Goal: Use online tool/utility: Use online tool/utility

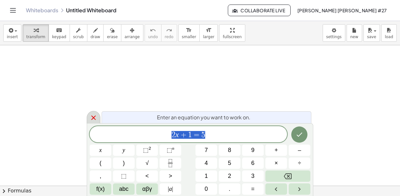
click at [91, 118] on icon at bounding box center [94, 118] width 8 height 8
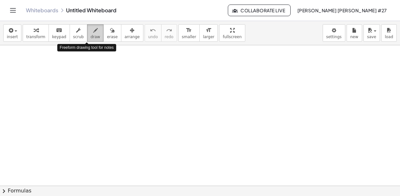
click at [91, 35] on span "draw" at bounding box center [96, 37] width 10 height 5
drag, startPoint x: 89, startPoint y: 35, endPoint x: 68, endPoint y: 75, distance: 44.7
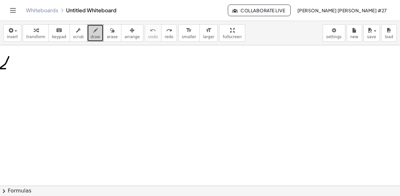
drag, startPoint x: 7, startPoint y: 61, endPoint x: 11, endPoint y: 69, distance: 9.0
drag, startPoint x: 15, startPoint y: 64, endPoint x: 16, endPoint y: 69, distance: 5.5
drag, startPoint x: 19, startPoint y: 67, endPoint x: 27, endPoint y: 71, distance: 8.4
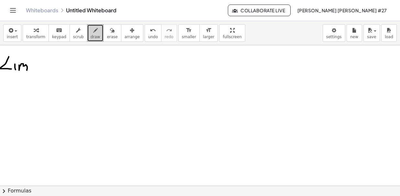
drag, startPoint x: 5, startPoint y: 83, endPoint x: 10, endPoint y: 89, distance: 7.8
drag, startPoint x: 6, startPoint y: 90, endPoint x: 15, endPoint y: 84, distance: 9.8
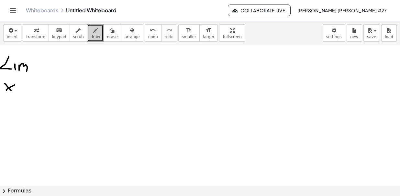
drag, startPoint x: 20, startPoint y: 85, endPoint x: 26, endPoint y: 85, distance: 5.8
drag, startPoint x: 26, startPoint y: 83, endPoint x: 29, endPoint y: 88, distance: 5.8
drag, startPoint x: 59, startPoint y: 61, endPoint x: 64, endPoint y: 67, distance: 8.5
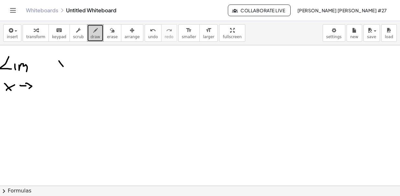
drag, startPoint x: 57, startPoint y: 66, endPoint x: 67, endPoint y: 61, distance: 11.1
drag, startPoint x: 73, startPoint y: 63, endPoint x: 81, endPoint y: 63, distance: 8.1
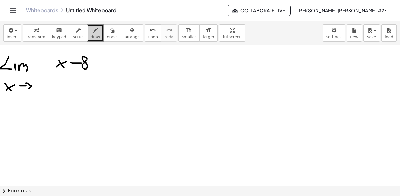
drag, startPoint x: 87, startPoint y: 58, endPoint x: 71, endPoint y: 67, distance: 18.6
drag, startPoint x: 59, startPoint y: 70, endPoint x: 91, endPoint y: 71, distance: 32.7
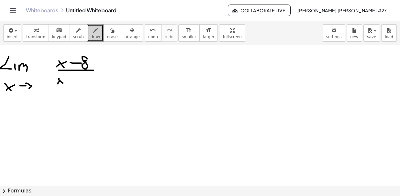
drag, startPoint x: 58, startPoint y: 83, endPoint x: 63, endPoint y: 78, distance: 7.8
drag, startPoint x: 63, startPoint y: 73, endPoint x: 67, endPoint y: 78, distance: 6.7
drag, startPoint x: 73, startPoint y: 82, endPoint x: 81, endPoint y: 78, distance: 9.1
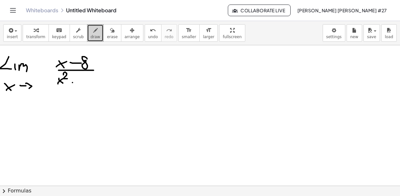
drag, startPoint x: 87, startPoint y: 74, endPoint x: 86, endPoint y: 80, distance: 5.3
drag, startPoint x: 90, startPoint y: 77, endPoint x: 93, endPoint y: 86, distance: 9.6
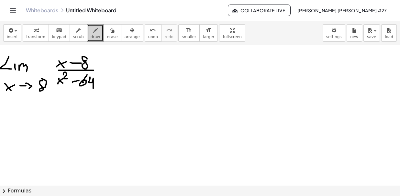
click at [150, 33] on icon "undo" at bounding box center [153, 31] width 6 height 8
drag, startPoint x: 101, startPoint y: 78, endPoint x: 103, endPoint y: 99, distance: 21.5
click at [150, 33] on icon "undo" at bounding box center [153, 31] width 6 height 8
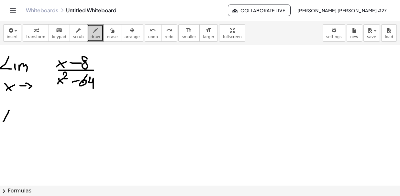
drag, startPoint x: 9, startPoint y: 110, endPoint x: 17, endPoint y: 120, distance: 13.0
drag, startPoint x: 24, startPoint y: 116, endPoint x: 25, endPoint y: 120, distance: 4.4
drag, startPoint x: 29, startPoint y: 117, endPoint x: 14, endPoint y: 132, distance: 21.3
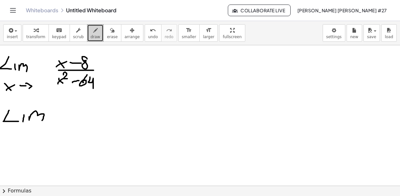
drag, startPoint x: 11, startPoint y: 141, endPoint x: 4, endPoint y: 142, distance: 7.1
drag, startPoint x: 4, startPoint y: 142, endPoint x: 17, endPoint y: 135, distance: 14.8
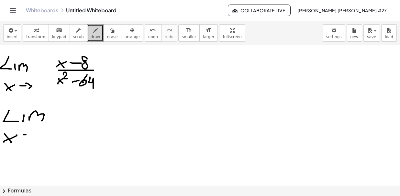
drag, startPoint x: 26, startPoint y: 134, endPoint x: 32, endPoint y: 133, distance: 6.3
drag, startPoint x: 32, startPoint y: 130, endPoint x: 31, endPoint y: 141, distance: 10.4
drag, startPoint x: 43, startPoint y: 133, endPoint x: 50, endPoint y: 131, distance: 7.3
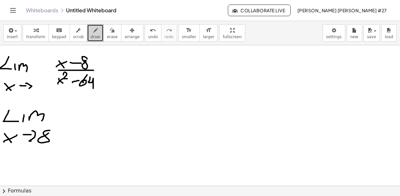
drag, startPoint x: 84, startPoint y: 110, endPoint x: 99, endPoint y: 119, distance: 16.8
drag, startPoint x: 87, startPoint y: 118, endPoint x: 100, endPoint y: 111, distance: 14.9
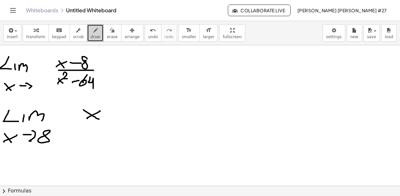
drag, startPoint x: 109, startPoint y: 113, endPoint x: 123, endPoint y: 111, distance: 14.1
drag, startPoint x: 70, startPoint y: 127, endPoint x: 146, endPoint y: 124, distance: 75.8
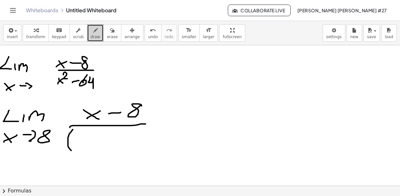
drag, startPoint x: 73, startPoint y: 129, endPoint x: 73, endPoint y: 152, distance: 22.3
drag, startPoint x: 76, startPoint y: 139, endPoint x: 84, endPoint y: 147, distance: 11.9
drag, startPoint x: 77, startPoint y: 147, endPoint x: 84, endPoint y: 140, distance: 9.2
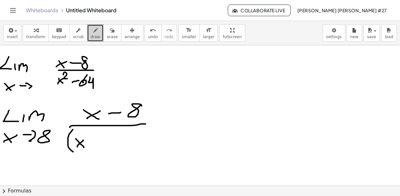
drag, startPoint x: 96, startPoint y: 137, endPoint x: 94, endPoint y: 146, distance: 9.1
drag, startPoint x: 91, startPoint y: 142, endPoint x: 100, endPoint y: 141, distance: 8.8
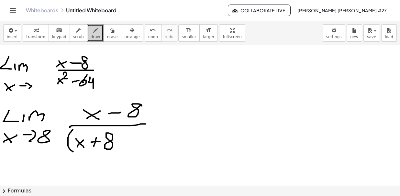
drag, startPoint x: 118, startPoint y: 129, endPoint x: 120, endPoint y: 146, distance: 17.0
drag, startPoint x: 131, startPoint y: 131, endPoint x: 130, endPoint y: 147, distance: 15.7
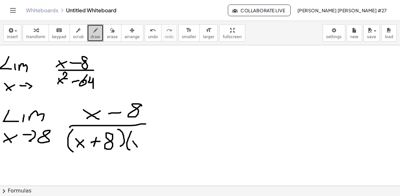
drag, startPoint x: 133, startPoint y: 141, endPoint x: 132, endPoint y: 147, distance: 6.2
drag, startPoint x: 131, startPoint y: 146, endPoint x: 137, endPoint y: 143, distance: 6.5
drag, startPoint x: 142, startPoint y: 141, endPoint x: 148, endPoint y: 141, distance: 5.8
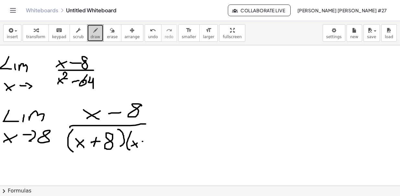
drag, startPoint x: 163, startPoint y: 131, endPoint x: 163, endPoint y: 148, distance: 16.5
drag, startPoint x: 153, startPoint y: 95, endPoint x: 106, endPoint y: 120, distance: 53.6
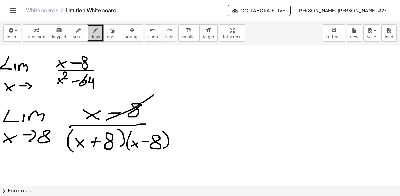
drag, startPoint x: 179, startPoint y: 124, endPoint x: 130, endPoint y: 153, distance: 56.9
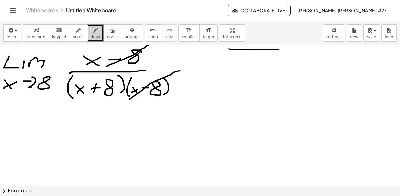
drag, startPoint x: 229, startPoint y: 48, endPoint x: 251, endPoint y: 49, distance: 22.0
click at [251, 49] on div at bounding box center [200, 154] width 400 height 324
drag, startPoint x: 243, startPoint y: 36, endPoint x: 263, endPoint y: 39, distance: 20.2
click at [263, 39] on div "insert select one: Math Expression Function Text Youtube Video Graphing Geometr…" at bounding box center [200, 33] width 400 height 24
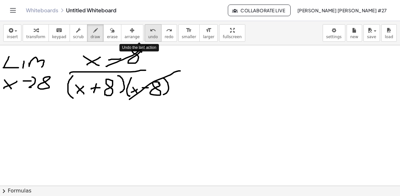
click at [148, 37] on span "undo" at bounding box center [153, 37] width 10 height 5
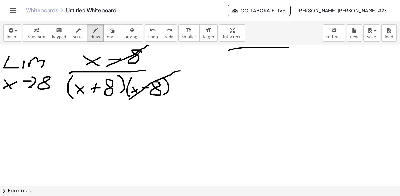
drag, startPoint x: 229, startPoint y: 50, endPoint x: 290, endPoint y: 47, distance: 61.0
click at [290, 47] on div at bounding box center [200, 154] width 400 height 324
click at [226, 137] on div at bounding box center [200, 154] width 400 height 324
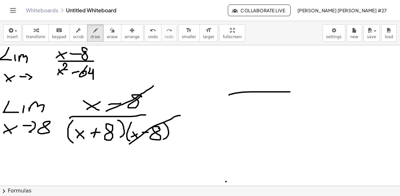
scroll to position [0, 0]
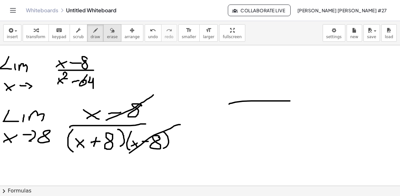
click at [107, 36] on span "erase" at bounding box center [112, 37] width 11 height 5
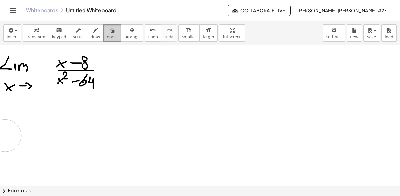
drag, startPoint x: 184, startPoint y: 114, endPoint x: 107, endPoint y: 35, distance: 110.4
click at [91, 38] on span "draw" at bounding box center [96, 37] width 10 height 5
drag, startPoint x: 45, startPoint y: 62, endPoint x: 52, endPoint y: 68, distance: 9.0
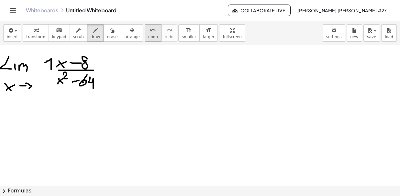
click at [150, 30] on icon "undo" at bounding box center [153, 31] width 6 height 8
drag, startPoint x: 127, startPoint y: 76, endPoint x: 138, endPoint y: 72, distance: 11.9
drag, startPoint x: 127, startPoint y: 68, endPoint x: 144, endPoint y: 66, distance: 17.3
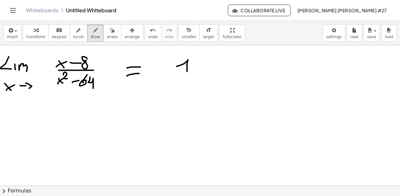
drag, startPoint x: 177, startPoint y: 66, endPoint x: 186, endPoint y: 69, distance: 9.6
drag, startPoint x: 147, startPoint y: 76, endPoint x: 214, endPoint y: 79, distance: 66.4
click at [148, 37] on span "undo" at bounding box center [153, 37] width 10 height 5
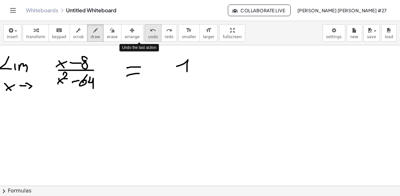
click at [148, 37] on span "undo" at bounding box center [153, 37] width 10 height 5
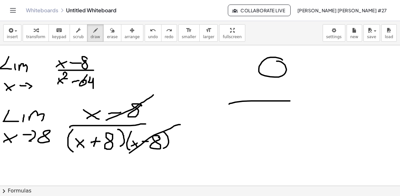
drag, startPoint x: 279, startPoint y: 58, endPoint x: 273, endPoint y: 65, distance: 9.0
drag, startPoint x: 278, startPoint y: 114, endPoint x: 271, endPoint y: 118, distance: 8.6
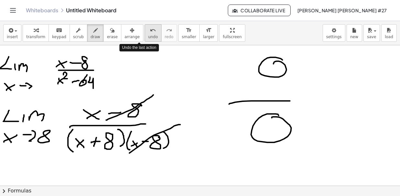
click at [148, 35] on span "undo" at bounding box center [153, 37] width 10 height 5
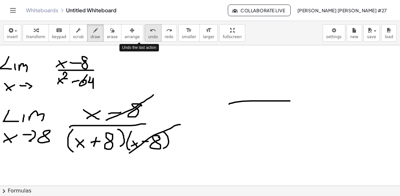
click at [148, 35] on span "undo" at bounding box center [153, 37] width 10 height 5
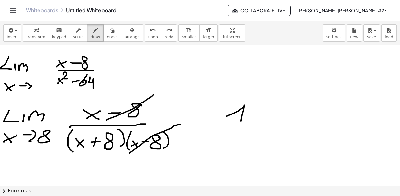
drag, startPoint x: 226, startPoint y: 116, endPoint x: 242, endPoint y: 121, distance: 16.1
drag, startPoint x: 246, startPoint y: 129, endPoint x: 252, endPoint y: 129, distance: 5.8
drag, startPoint x: 222, startPoint y: 145, endPoint x: 220, endPoint y: 155, distance: 9.5
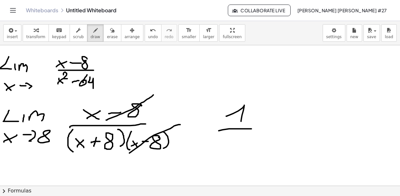
drag, startPoint x: 247, startPoint y: 142, endPoint x: 242, endPoint y: 152, distance: 11.0
drag, startPoint x: 251, startPoint y: 140, endPoint x: 243, endPoint y: 146, distance: 9.9
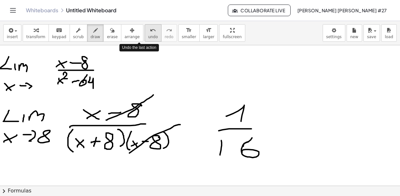
click at [148, 36] on span "undo" at bounding box center [153, 37] width 10 height 5
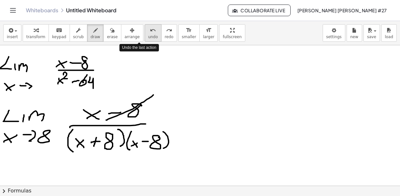
click at [148, 36] on span "undo" at bounding box center [153, 37] width 10 height 5
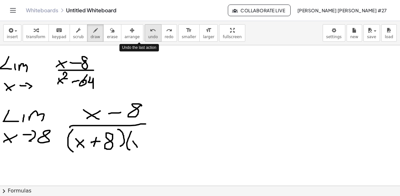
click at [148, 36] on span "undo" at bounding box center [153, 37] width 10 height 5
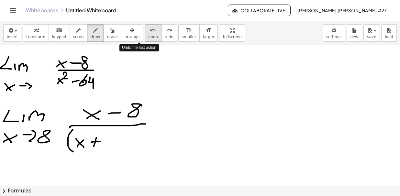
click at [148, 36] on span "undo" at bounding box center [153, 37] width 10 height 5
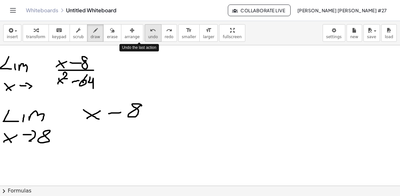
click at [148, 36] on span "undo" at bounding box center [153, 37] width 10 height 5
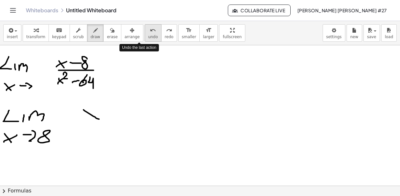
click at [148, 36] on span "undo" at bounding box center [153, 37] width 10 height 5
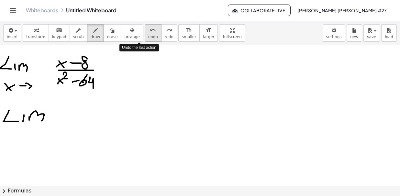
click at [148, 36] on span "undo" at bounding box center [153, 37] width 10 height 5
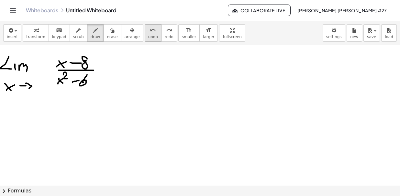
click at [148, 35] on span "undo" at bounding box center [153, 37] width 10 height 5
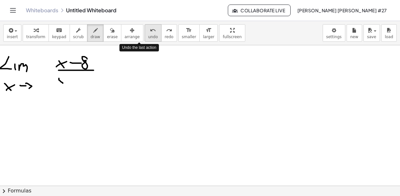
click at [148, 35] on span "undo" at bounding box center [153, 37] width 10 height 5
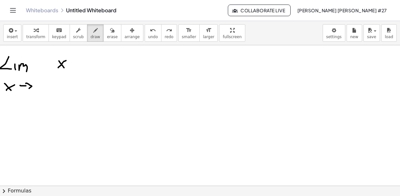
drag, startPoint x: 58, startPoint y: 67, endPoint x: 66, endPoint y: 60, distance: 10.5
drag, startPoint x: 74, startPoint y: 63, endPoint x: 81, endPoint y: 63, distance: 6.8
drag, startPoint x: 96, startPoint y: 57, endPoint x: 98, endPoint y: 69, distance: 12.6
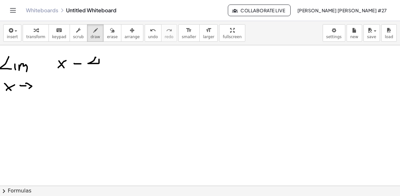
drag, startPoint x: 54, startPoint y: 80, endPoint x: 63, endPoint y: 86, distance: 10.8
drag, startPoint x: 57, startPoint y: 87, endPoint x: 62, endPoint y: 82, distance: 7.6
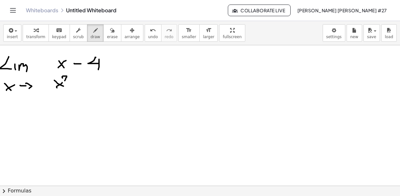
drag, startPoint x: 62, startPoint y: 78, endPoint x: 68, endPoint y: 82, distance: 7.1
drag, startPoint x: 74, startPoint y: 83, endPoint x: 81, endPoint y: 82, distance: 6.5
drag, startPoint x: 87, startPoint y: 79, endPoint x: 86, endPoint y: 87, distance: 8.2
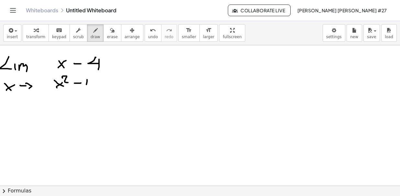
drag, startPoint x: 96, startPoint y: 84, endPoint x: 92, endPoint y: 86, distance: 5.5
drag, startPoint x: 55, startPoint y: 73, endPoint x: 109, endPoint y: 72, distance: 53.4
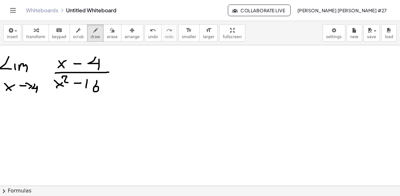
drag, startPoint x: 35, startPoint y: 84, endPoint x: 36, endPoint y: 93, distance: 9.5
click at [107, 35] on span "erase" at bounding box center [112, 37] width 11 height 5
drag, startPoint x: 105, startPoint y: 56, endPoint x: 99, endPoint y: 54, distance: 6.0
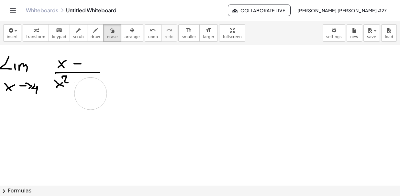
drag, startPoint x: 109, startPoint y: 93, endPoint x: 91, endPoint y: 93, distance: 18.5
drag, startPoint x: 79, startPoint y: 55, endPoint x: 89, endPoint y: 47, distance: 12.7
click at [91, 30] on div "button" at bounding box center [96, 30] width 10 height 8
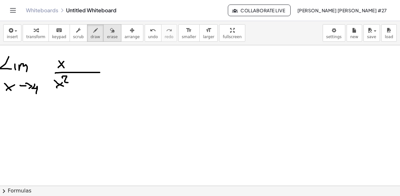
drag, startPoint x: 104, startPoint y: 33, endPoint x: 78, endPoint y: 56, distance: 34.8
click at [110, 33] on icon "button" at bounding box center [112, 31] width 5 height 8
drag, startPoint x: 40, startPoint y: 111, endPoint x: 38, endPoint y: 99, distance: 12.5
click at [91, 37] on span "draw" at bounding box center [96, 37] width 10 height 5
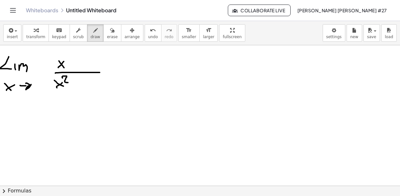
drag, startPoint x: 70, startPoint y: 84, endPoint x: 78, endPoint y: 84, distance: 7.8
drag, startPoint x: 82, startPoint y: 83, endPoint x: 92, endPoint y: 83, distance: 10.7
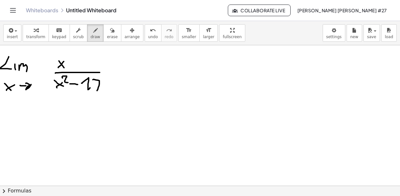
drag, startPoint x: 93, startPoint y: 79, endPoint x: 97, endPoint y: 90, distance: 11.8
drag, startPoint x: 95, startPoint y: 85, endPoint x: 100, endPoint y: 85, distance: 5.9
drag, startPoint x: 102, startPoint y: 31, endPoint x: 102, endPoint y: 39, distance: 7.5
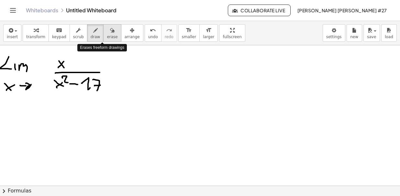
click at [110, 32] on icon "button" at bounding box center [112, 31] width 5 height 8
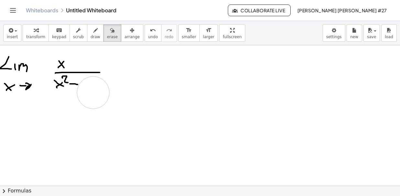
drag, startPoint x: 93, startPoint y: 102, endPoint x: 93, endPoint y: 92, distance: 10.0
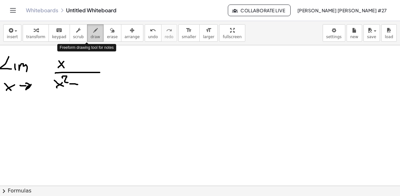
click at [93, 30] on icon "button" at bounding box center [95, 31] width 5 height 8
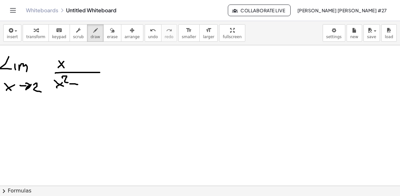
drag, startPoint x: 34, startPoint y: 84, endPoint x: 42, endPoint y: 92, distance: 10.8
drag, startPoint x: 70, startPoint y: 63, endPoint x: 76, endPoint y: 63, distance: 5.5
drag, startPoint x: 89, startPoint y: 58, endPoint x: 89, endPoint y: 68, distance: 10.0
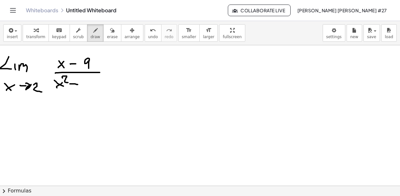
drag, startPoint x: 89, startPoint y: 79, endPoint x: 91, endPoint y: 83, distance: 3.8
drag, startPoint x: 103, startPoint y: 79, endPoint x: 100, endPoint y: 92, distance: 13.7
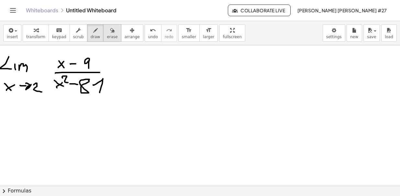
click at [107, 35] on span "erase" at bounding box center [112, 37] width 11 height 5
drag, startPoint x: 117, startPoint y: 89, endPoint x: 93, endPoint y: 88, distance: 23.6
click at [91, 35] on span "draw" at bounding box center [96, 37] width 10 height 5
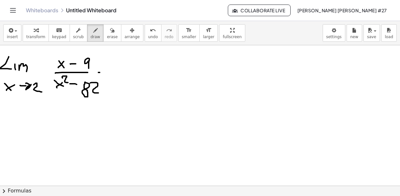
drag, startPoint x: 90, startPoint y: 83, endPoint x: 98, endPoint y: 89, distance: 10.2
drag, startPoint x: 295, startPoint y: 72, endPoint x: 312, endPoint y: 85, distance: 22.2
drag, startPoint x: 23, startPoint y: 97, endPoint x: 38, endPoint y: 96, distance: 15.0
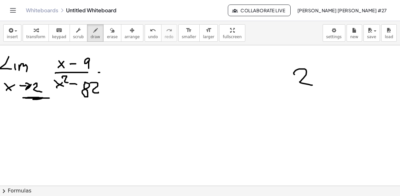
click at [145, 38] on button "undo undo" at bounding box center [153, 32] width 17 height 17
drag, startPoint x: 253, startPoint y: 58, endPoint x: 259, endPoint y: 69, distance: 13.3
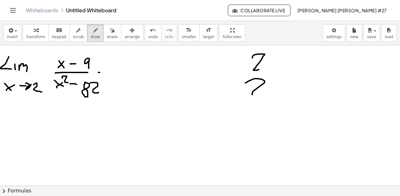
drag, startPoint x: 249, startPoint y: 81, endPoint x: 265, endPoint y: 94, distance: 20.7
drag, startPoint x: 264, startPoint y: 74, endPoint x: 276, endPoint y: 74, distance: 11.3
drag, startPoint x: 264, startPoint y: 58, endPoint x: 247, endPoint y: 71, distance: 21.0
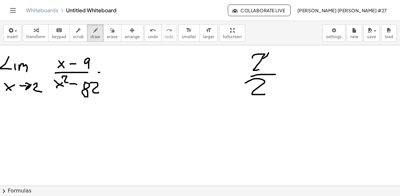
drag, startPoint x: 269, startPoint y: 79, endPoint x: 245, endPoint y: 88, distance: 25.7
drag, startPoint x: 258, startPoint y: 44, endPoint x: 267, endPoint y: 43, distance: 9.4
click at [267, 43] on div "insert select one: Math Expression Function Text Youtube Video Graphing Geometr…" at bounding box center [200, 33] width 400 height 24
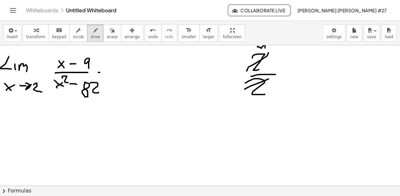
drag, startPoint x: 258, startPoint y: 46, endPoint x: 266, endPoint y: 53, distance: 10.6
drag, startPoint x: 259, startPoint y: 106, endPoint x: 265, endPoint y: 107, distance: 5.9
drag, startPoint x: 251, startPoint y: 158, endPoint x: 262, endPoint y: 159, distance: 11.3
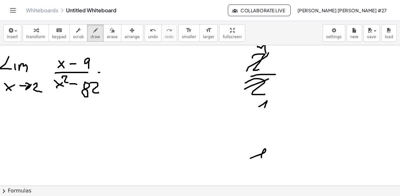
drag, startPoint x: 265, startPoint y: 167, endPoint x: 267, endPoint y: 169, distance: 3.3
drag, startPoint x: 113, startPoint y: 143, endPoint x: 128, endPoint y: 158, distance: 21.1
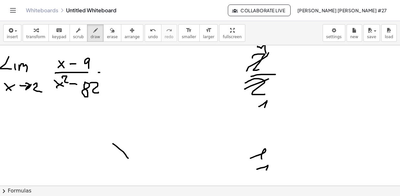
drag, startPoint x: 117, startPoint y: 154, endPoint x: 136, endPoint y: 150, distance: 19.2
drag, startPoint x: 144, startPoint y: 153, endPoint x: 157, endPoint y: 153, distance: 13.6
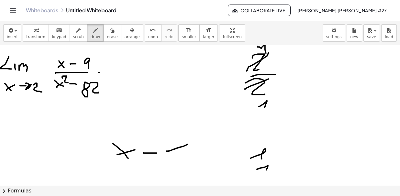
drag, startPoint x: 122, startPoint y: 161, endPoint x: 185, endPoint y: 164, distance: 62.9
drag, startPoint x: 124, startPoint y: 172, endPoint x: 136, endPoint y: 182, distance: 15.6
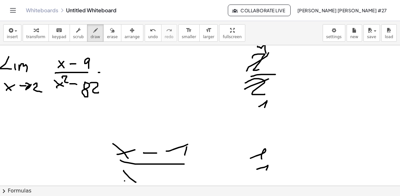
drag, startPoint x: 125, startPoint y: 181, endPoint x: 147, endPoint y: 177, distance: 22.3
drag, startPoint x: 148, startPoint y: 177, endPoint x: 159, endPoint y: 179, distance: 11.7
drag, startPoint x: 168, startPoint y: 175, endPoint x: 180, endPoint y: 176, distance: 12.0
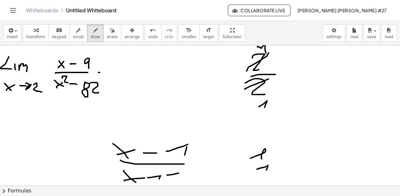
drag, startPoint x: 180, startPoint y: 176, endPoint x: 179, endPoint y: 179, distance: 3.6
click at [148, 37] on span "undo" at bounding box center [153, 37] width 10 height 5
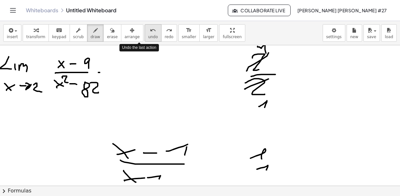
click at [148, 37] on span "undo" at bounding box center [153, 37] width 10 height 5
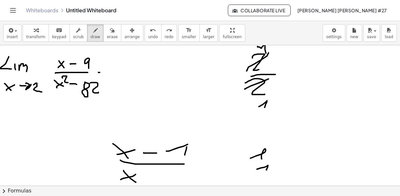
drag, startPoint x: 121, startPoint y: 179, endPoint x: 136, endPoint y: 174, distance: 16.2
drag, startPoint x: 151, startPoint y: 173, endPoint x: 160, endPoint y: 174, distance: 9.4
drag, startPoint x: 170, startPoint y: 177, endPoint x: 179, endPoint y: 183, distance: 10.4
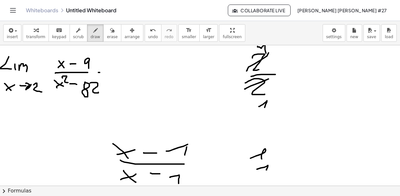
drag, startPoint x: 136, startPoint y: 142, endPoint x: 120, endPoint y: 151, distance: 18.0
drag, startPoint x: 121, startPoint y: 134, endPoint x: 125, endPoint y: 138, distance: 5.3
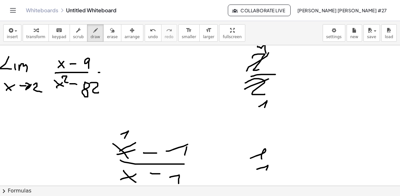
drag, startPoint x: 130, startPoint y: 172, endPoint x: 121, endPoint y: 177, distance: 11.0
drag, startPoint x: 134, startPoint y: 180, endPoint x: 131, endPoint y: 183, distance: 3.9
drag, startPoint x: 193, startPoint y: 141, endPoint x: 161, endPoint y: 155, distance: 34.8
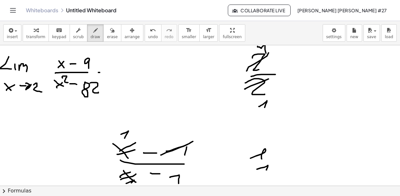
drag, startPoint x: 153, startPoint y: 141, endPoint x: 164, endPoint y: 139, distance: 11.4
drag, startPoint x: 159, startPoint y: 135, endPoint x: 159, endPoint y: 140, distance: 4.5
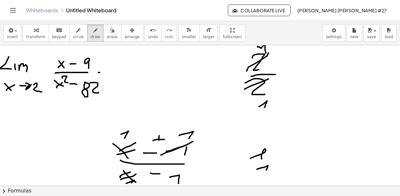
drag, startPoint x: 179, startPoint y: 135, endPoint x: 188, endPoint y: 139, distance: 9.7
drag
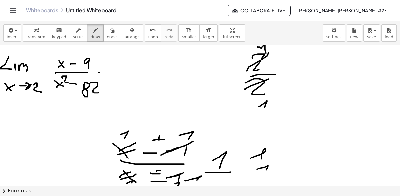
click at [216, 182] on div "insert select one: Math Expression Function Text Youtube Video Graphing Geometr…" at bounding box center [200, 108] width 400 height 175
click at [217, 188] on div "insert select one: Math Expression Function Text Youtube Video Graphing Geometr…" at bounding box center [200, 108] width 400 height 175
click at [148, 38] on span "undo" at bounding box center [153, 37] width 10 height 5
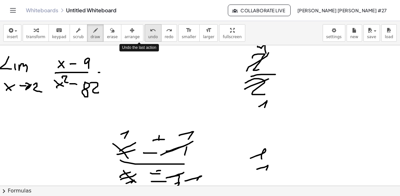
click at [148, 38] on span "undo" at bounding box center [153, 37] width 10 height 5
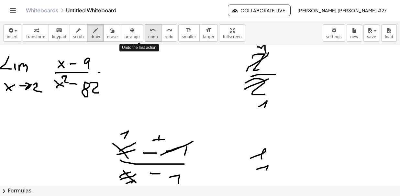
click at [148, 38] on span "undo" at bounding box center [153, 37] width 10 height 5
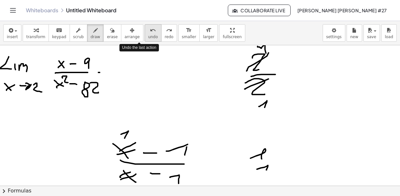
click at [148, 38] on span "undo" at bounding box center [153, 37] width 10 height 5
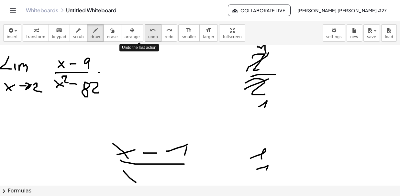
click at [148, 38] on span "undo" at bounding box center [153, 37] width 10 height 5
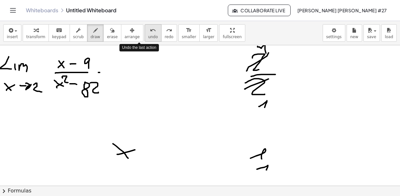
click at [148, 38] on span "undo" at bounding box center [153, 37] width 10 height 5
click at [148, 36] on span "undo" at bounding box center [153, 37] width 10 height 5
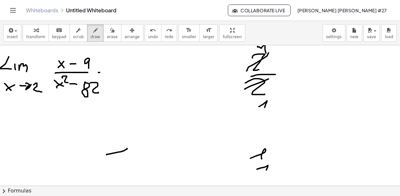
drag, startPoint x: 107, startPoint y: 154, endPoint x: 121, endPoint y: 158, distance: 15.4
drag, startPoint x: 140, startPoint y: 147, endPoint x: 134, endPoint y: 162, distance: 15.8
drag, startPoint x: 139, startPoint y: 157, endPoint x: 145, endPoint y: 157, distance: 6.8
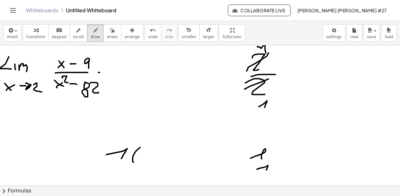
click at [145, 40] on button "undo undo" at bounding box center [153, 32] width 17 height 17
drag, startPoint x: 154, startPoint y: 152, endPoint x: 158, endPoint y: 159, distance: 8.3
drag, startPoint x: 110, startPoint y: 177, endPoint x: 123, endPoint y: 177, distance: 13.3
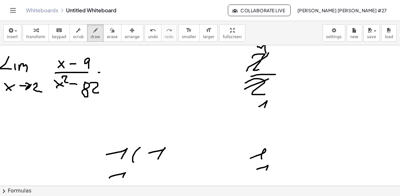
drag, startPoint x: 138, startPoint y: 172, endPoint x: 139, endPoint y: 182, distance: 10.5
drag, startPoint x: 141, startPoint y: 180, endPoint x: 154, endPoint y: 183, distance: 13.3
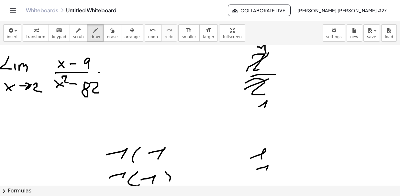
drag, startPoint x: 169, startPoint y: 175, endPoint x: 124, endPoint y: 171, distance: 44.8
click at [161, 186] on div "insert select one: Math Expression Function Text Youtube Video Graphing Geometr…" at bounding box center [200, 108] width 400 height 175
drag, startPoint x: 141, startPoint y: 166, endPoint x: 168, endPoint y: 164, distance: 27.9
drag, startPoint x: 92, startPoint y: 133, endPoint x: 106, endPoint y: 141, distance: 15.9
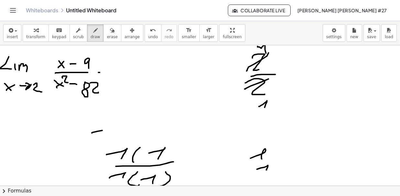
drag, startPoint x: 88, startPoint y: 152, endPoint x: 103, endPoint y: 159, distance: 16.7
click at [146, 38] on button "undo undo" at bounding box center [153, 32] width 17 height 17
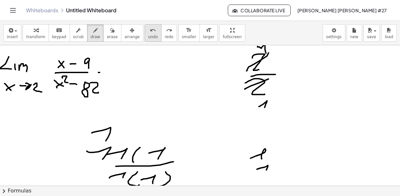
click at [146, 38] on button "undo undo" at bounding box center [153, 32] width 17 height 17
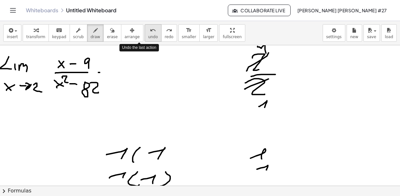
click at [146, 38] on button "undo undo" at bounding box center [153, 32] width 17 height 17
click at [145, 37] on button "undo undo" at bounding box center [153, 32] width 17 height 17
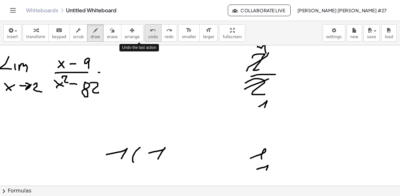
click at [145, 37] on button "undo undo" at bounding box center [153, 32] width 17 height 17
click at [145, 36] on button "undo undo" at bounding box center [153, 32] width 17 height 17
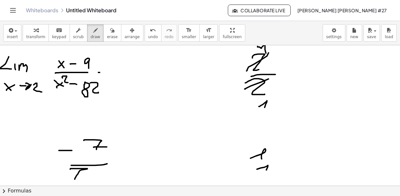
click at [107, 38] on span "erase" at bounding box center [112, 37] width 11 height 5
click at [93, 33] on button "draw" at bounding box center [95, 32] width 17 height 17
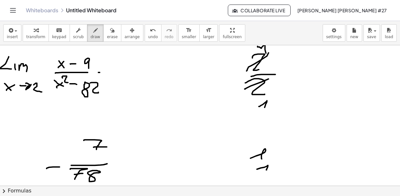
click at [148, 36] on span "undo" at bounding box center [153, 37] width 10 height 5
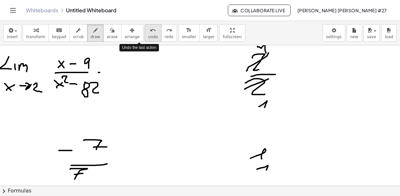
click at [148, 36] on span "undo" at bounding box center [153, 37] width 10 height 5
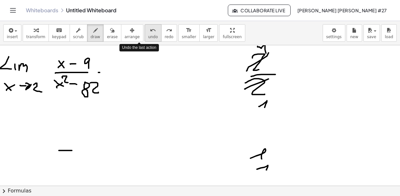
click at [148, 36] on span "undo" at bounding box center [153, 37] width 10 height 5
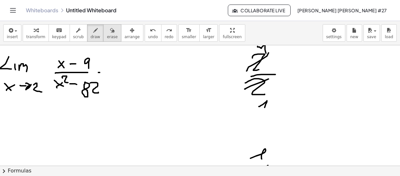
click at [107, 30] on div "button" at bounding box center [112, 30] width 11 height 8
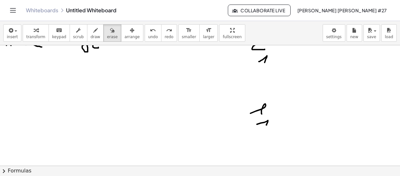
drag, startPoint x: 270, startPoint y: 112, endPoint x: 265, endPoint y: 124, distance: 12.8
click at [263, 127] on div at bounding box center [200, 162] width 400 height 324
drag, startPoint x: 260, startPoint y: 101, endPoint x: 263, endPoint y: 105, distance: 4.7
click at [253, 105] on div at bounding box center [200, 154] width 400 height 324
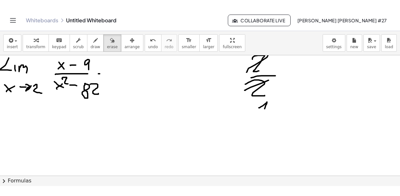
scroll to position [0, 0]
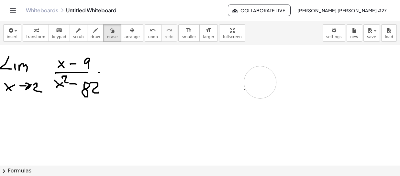
drag, startPoint x: 263, startPoint y: 108, endPoint x: 243, endPoint y: 88, distance: 28.4
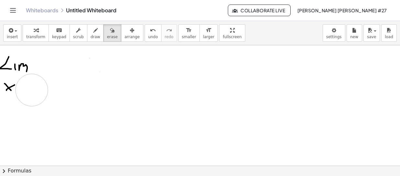
drag, startPoint x: 107, startPoint y: 89, endPoint x: 68, endPoint y: 58, distance: 49.6
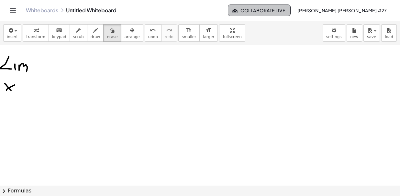
click at [285, 12] on span "Collaborate Live" at bounding box center [259, 10] width 52 height 6
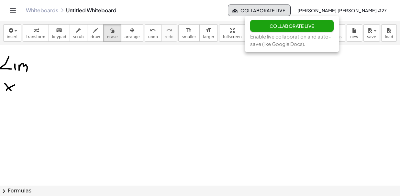
drag, startPoint x: 298, startPoint y: 134, endPoint x: 298, endPoint y: 126, distance: 8.4
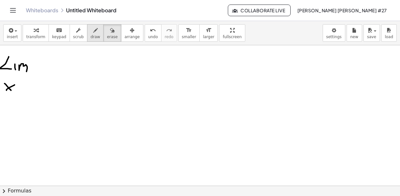
click at [91, 30] on div "button" at bounding box center [96, 30] width 10 height 8
drag, startPoint x: 29, startPoint y: 85, endPoint x: 28, endPoint y: 96, distance: 10.1
drag, startPoint x: 71, startPoint y: 60, endPoint x: 74, endPoint y: 71, distance: 11.3
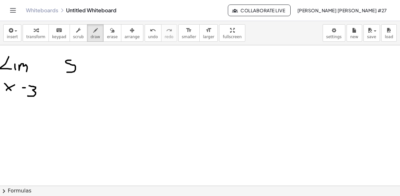
drag, startPoint x: 84, startPoint y: 73, endPoint x: 90, endPoint y: 63, distance: 11.2
drag, startPoint x: 92, startPoint y: 59, endPoint x: 103, endPoint y: 65, distance: 12.8
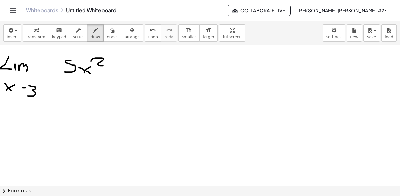
drag, startPoint x: 123, startPoint y: 63, endPoint x: 123, endPoint y: 75, distance: 11.7
drag, startPoint x: 118, startPoint y: 69, endPoint x: 128, endPoint y: 67, distance: 9.8
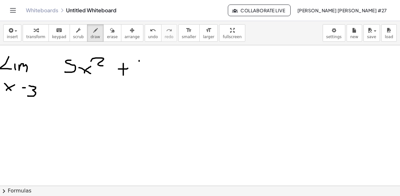
drag, startPoint x: 139, startPoint y: 60, endPoint x: 138, endPoint y: 71, distance: 11.1
drag, startPoint x: 147, startPoint y: 62, endPoint x: 147, endPoint y: 68, distance: 6.2
drag, startPoint x: 152, startPoint y: 67, endPoint x: 153, endPoint y: 70, distance: 3.5
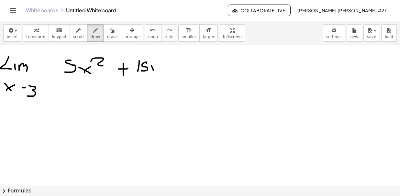
drag, startPoint x: 153, startPoint y: 65, endPoint x: 150, endPoint y: 70, distance: 6.0
drag, startPoint x: 111, startPoint y: 78, endPoint x: 162, endPoint y: 78, distance: 51.2
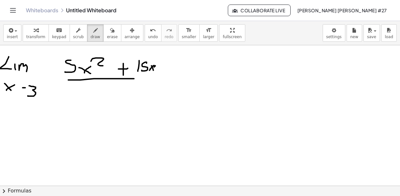
drag, startPoint x: 104, startPoint y: 34, endPoint x: 163, endPoint y: 64, distance: 66.5
click at [107, 35] on span "erase" at bounding box center [112, 37] width 11 height 5
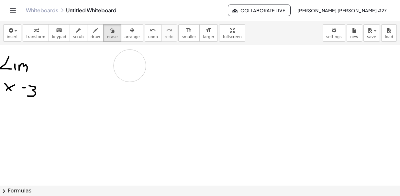
drag, startPoint x: 128, startPoint y: 77, endPoint x: 106, endPoint y: 65, distance: 25.2
click at [91, 29] on div "button" at bounding box center [96, 30] width 10 height 8
drag, startPoint x: 59, startPoint y: 60, endPoint x: 62, endPoint y: 67, distance: 7.7
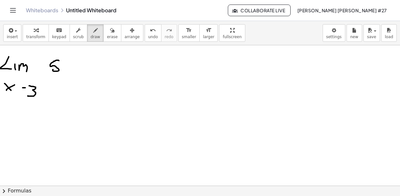
drag, startPoint x: 65, startPoint y: 66, endPoint x: 71, endPoint y: 71, distance: 8.1
drag, startPoint x: 67, startPoint y: 71, endPoint x: 72, endPoint y: 66, distance: 6.9
drag, startPoint x: 72, startPoint y: 62, endPoint x: 77, endPoint y: 65, distance: 6.1
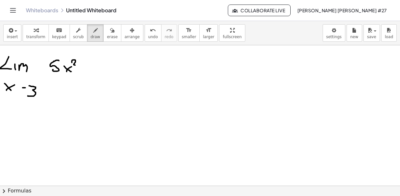
drag, startPoint x: 85, startPoint y: 64, endPoint x: 84, endPoint y: 70, distance: 5.7
drag, startPoint x: 82, startPoint y: 67, endPoint x: 89, endPoint y: 67, distance: 6.8
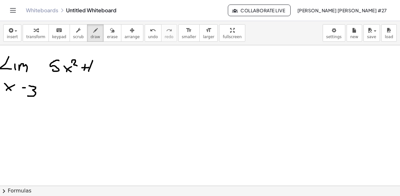
drag, startPoint x: 91, startPoint y: 65, endPoint x: 89, endPoint y: 71, distance: 6.0
drag, startPoint x: 97, startPoint y: 64, endPoint x: 93, endPoint y: 72, distance: 8.3
drag, startPoint x: 104, startPoint y: 67, endPoint x: 107, endPoint y: 71, distance: 4.9
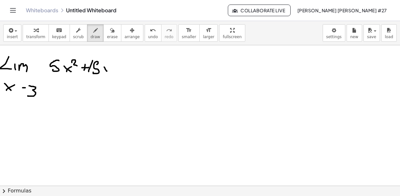
drag, startPoint x: 105, startPoint y: 69, endPoint x: 109, endPoint y: 65, distance: 5.7
drag, startPoint x: 52, startPoint y: 78, endPoint x: 104, endPoint y: 80, distance: 51.8
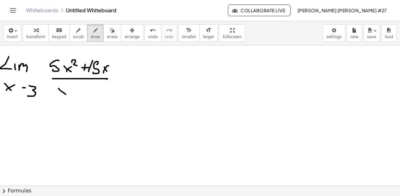
drag, startPoint x: 60, startPoint y: 90, endPoint x: 67, endPoint y: 96, distance: 8.5
drag, startPoint x: 63, startPoint y: 93, endPoint x: 71, endPoint y: 88, distance: 8.8
drag, startPoint x: 79, startPoint y: 87, endPoint x: 78, endPoint y: 91, distance: 4.6
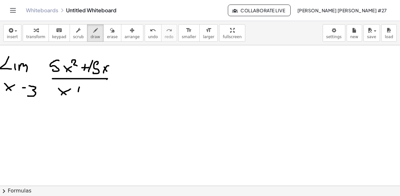
drag, startPoint x: 76, startPoint y: 89, endPoint x: 84, endPoint y: 89, distance: 7.1
drag, startPoint x: 91, startPoint y: 88, endPoint x: 91, endPoint y: 95, distance: 6.2
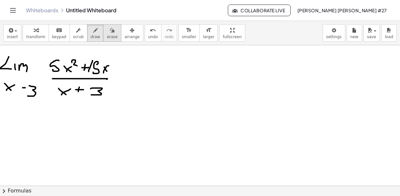
click at [110, 30] on icon "button" at bounding box center [112, 31] width 5 height 8
drag, startPoint x: 119, startPoint y: 62, endPoint x: 102, endPoint y: 63, distance: 17.6
click at [91, 36] on span "draw" at bounding box center [96, 37] width 10 height 5
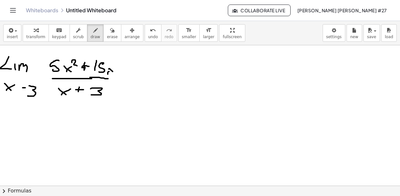
click at [107, 32] on button "erase" at bounding box center [112, 32] width 18 height 17
drag, startPoint x: 189, startPoint y: 78, endPoint x: 200, endPoint y: 98, distance: 22.3
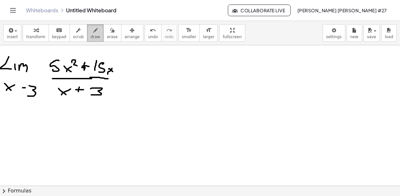
click at [91, 30] on div "button" at bounding box center [96, 30] width 10 height 8
drag, startPoint x: 126, startPoint y: 80, endPoint x: 133, endPoint y: 79, distance: 7.3
drag, startPoint x: 124, startPoint y: 73, endPoint x: 133, endPoint y: 73, distance: 8.4
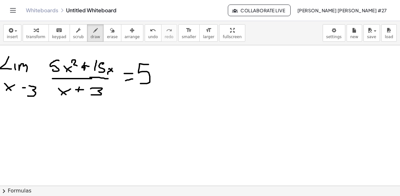
drag, startPoint x: 149, startPoint y: 64, endPoint x: 140, endPoint y: 83, distance: 20.7
drag, startPoint x: 163, startPoint y: 61, endPoint x: 164, endPoint y: 85, distance: 24.3
drag, startPoint x: 164, startPoint y: 79, endPoint x: 173, endPoint y: 85, distance: 10.7
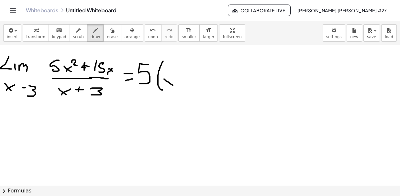
drag, startPoint x: 164, startPoint y: 86, endPoint x: 175, endPoint y: 80, distance: 11.6
drag, startPoint x: 182, startPoint y: 73, endPoint x: 182, endPoint y: 82, distance: 8.1
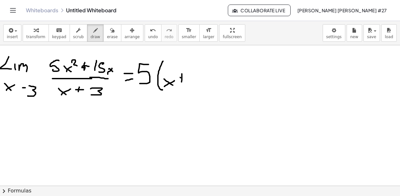
drag, startPoint x: 180, startPoint y: 77, endPoint x: 187, endPoint y: 77, distance: 6.8
drag, startPoint x: 191, startPoint y: 72, endPoint x: 191, endPoint y: 79, distance: 7.1
drag, startPoint x: 203, startPoint y: 62, endPoint x: 203, endPoint y: 83, distance: 21.4
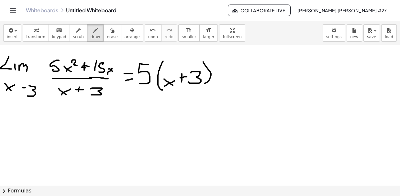
drag, startPoint x: 221, startPoint y: 63, endPoint x: 223, endPoint y: 86, distance: 22.8
drag, startPoint x: 142, startPoint y: 31, endPoint x: 146, endPoint y: 42, distance: 11.8
click at [150, 31] on icon "undo" at bounding box center [153, 31] width 6 height 8
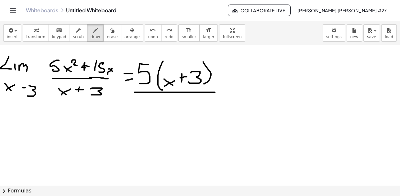
drag, startPoint x: 135, startPoint y: 92, endPoint x: 223, endPoint y: 92, distance: 88.7
drag, startPoint x: 146, startPoint y: 104, endPoint x: 161, endPoint y: 113, distance: 17.8
drag, startPoint x: 140, startPoint y: 109, endPoint x: 166, endPoint y: 99, distance: 28.5
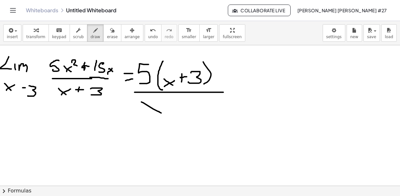
drag, startPoint x: 187, startPoint y: 106, endPoint x: 184, endPoint y: 109, distance: 4.6
drag, startPoint x: 183, startPoint y: 107, endPoint x: 199, endPoint y: 105, distance: 16.9
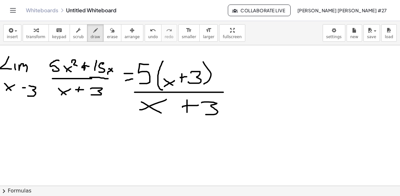
drag, startPoint x: 202, startPoint y: 102, endPoint x: 200, endPoint y: 115, distance: 13.0
drag, startPoint x: 222, startPoint y: 63, endPoint x: 225, endPoint y: 89, distance: 25.4
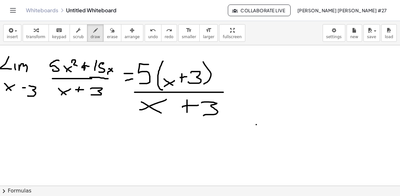
drag, startPoint x: 143, startPoint y: 36, endPoint x: 194, endPoint y: 48, distance: 52.9
click at [148, 36] on span "undo" at bounding box center [153, 37] width 10 height 5
drag, startPoint x: 221, startPoint y: 64, endPoint x: 223, endPoint y: 86, distance: 22.1
drag, startPoint x: 229, startPoint y: 81, endPoint x: 233, endPoint y: 86, distance: 7.3
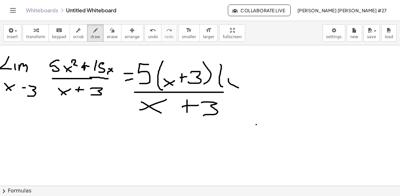
drag, startPoint x: 231, startPoint y: 86, endPoint x: 240, endPoint y: 81, distance: 10.6
drag, startPoint x: 271, startPoint y: 79, endPoint x: 285, endPoint y: 80, distance: 14.6
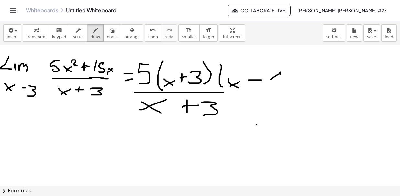
drag, startPoint x: 299, startPoint y: 77, endPoint x: 296, endPoint y: 87, distance: 10.6
drag, startPoint x: 223, startPoint y: 92, endPoint x: 311, endPoint y: 96, distance: 87.5
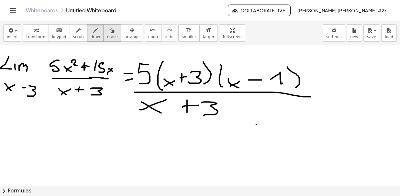
click at [108, 35] on button "erase" at bounding box center [112, 32] width 18 height 17
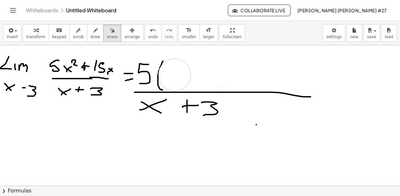
drag, startPoint x: 310, startPoint y: 75, endPoint x: 174, endPoint y: 74, distance: 136.0
click at [91, 36] on span "draw" at bounding box center [96, 37] width 10 height 5
drag, startPoint x: 161, startPoint y: 64, endPoint x: 167, endPoint y: 75, distance: 12.3
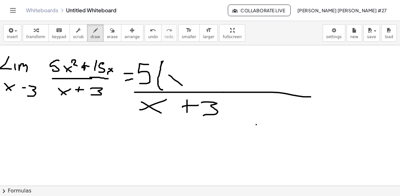
drag, startPoint x: 170, startPoint y: 75, endPoint x: 182, endPoint y: 85, distance: 15.4
drag, startPoint x: 174, startPoint y: 83, endPoint x: 183, endPoint y: 76, distance: 11.2
drag, startPoint x: 190, startPoint y: 77, endPoint x: 199, endPoint y: 77, distance: 8.4
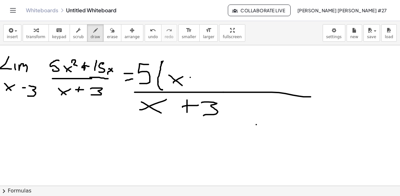
drag, startPoint x: 209, startPoint y: 76, endPoint x: 209, endPoint y: 86, distance: 9.4
drag, startPoint x: 217, startPoint y: 71, endPoint x: 239, endPoint y: 71, distance: 22.0
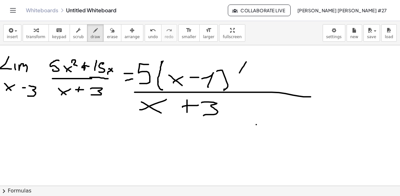
drag, startPoint x: 240, startPoint y: 73, endPoint x: 244, endPoint y: 82, distance: 10.7
drag, startPoint x: 249, startPoint y: 78, endPoint x: 255, endPoint y: 81, distance: 7.2
drag, startPoint x: 248, startPoint y: 83, endPoint x: 256, endPoint y: 76, distance: 10.6
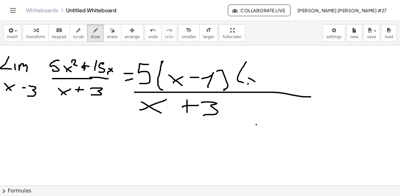
drag, startPoint x: 265, startPoint y: 80, endPoint x: 271, endPoint y: 80, distance: 6.2
drag, startPoint x: 290, startPoint y: 74, endPoint x: 281, endPoint y: 80, distance: 10.3
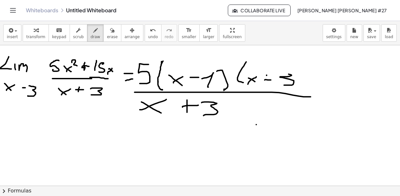
drag, startPoint x: 267, startPoint y: 75, endPoint x: 269, endPoint y: 82, distance: 7.9
drag, startPoint x: 298, startPoint y: 65, endPoint x: 299, endPoint y: 84, distance: 18.8
drag, startPoint x: 195, startPoint y: 73, endPoint x: 195, endPoint y: 79, distance: 6.5
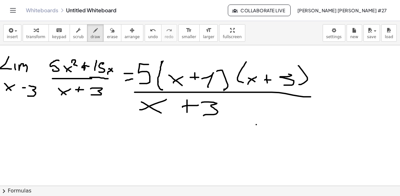
click at [148, 36] on span "undo" at bounding box center [153, 37] width 10 height 5
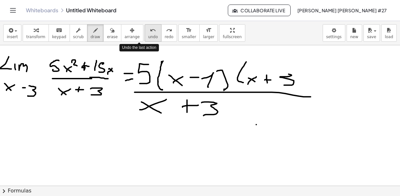
click at [148, 36] on span "undo" at bounding box center [153, 37] width 10 height 5
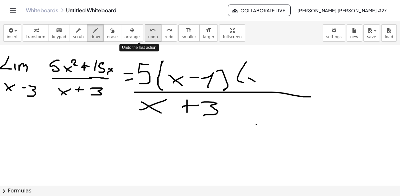
click at [148, 36] on span "undo" at bounding box center [153, 37] width 10 height 5
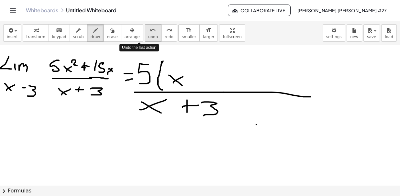
click at [148, 36] on span "undo" at bounding box center [153, 37] width 10 height 5
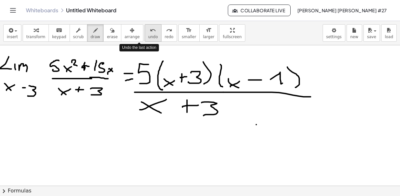
click at [148, 36] on span "undo" at bounding box center [153, 37] width 10 height 5
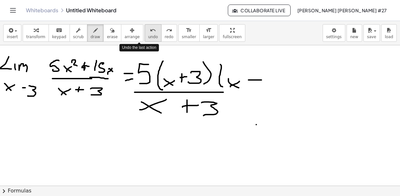
click at [148, 36] on span "undo" at bounding box center [153, 37] width 10 height 5
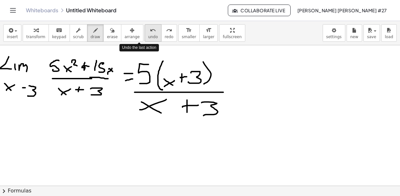
click at [148, 36] on span "undo" at bounding box center [153, 37] width 10 height 5
click at [148, 35] on span "undo" at bounding box center [153, 37] width 10 height 5
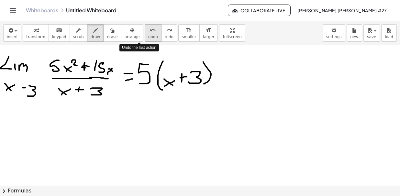
click at [148, 35] on span "undo" at bounding box center [153, 37] width 10 height 5
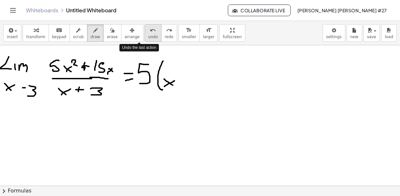
click at [148, 35] on span "undo" at bounding box center [153, 37] width 10 height 5
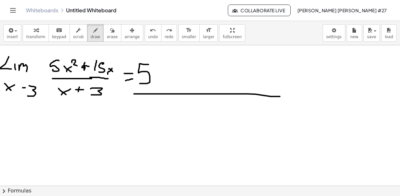
drag, startPoint x: 134, startPoint y: 94, endPoint x: 280, endPoint y: 96, distance: 146.0
drag, startPoint x: 171, startPoint y: 105, endPoint x: 182, endPoint y: 113, distance: 13.5
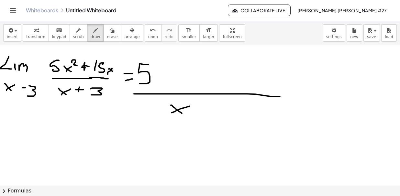
drag, startPoint x: 203, startPoint y: 106, endPoint x: 203, endPoint y: 113, distance: 7.4
drag, startPoint x: 201, startPoint y: 111, endPoint x: 211, endPoint y: 109, distance: 10.9
drag, startPoint x: 218, startPoint y: 106, endPoint x: 220, endPoint y: 115, distance: 9.3
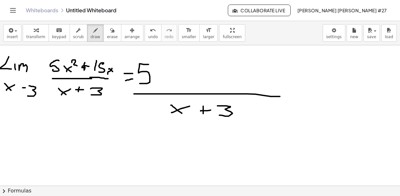
drag, startPoint x: 157, startPoint y: 67, endPoint x: 155, endPoint y: 84, distance: 17.5
drag, startPoint x: 161, startPoint y: 84, endPoint x: 172, endPoint y: 75, distance: 13.6
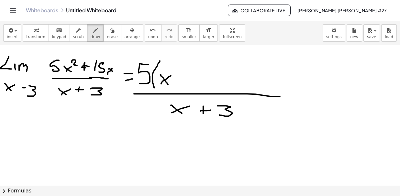
drag, startPoint x: 178, startPoint y: 75, endPoint x: 178, endPoint y: 83, distance: 7.4
drag, startPoint x: 176, startPoint y: 79, endPoint x: 186, endPoint y: 76, distance: 11.0
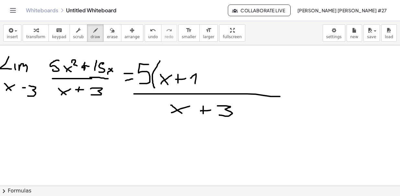
drag, startPoint x: 191, startPoint y: 78, endPoint x: 198, endPoint y: 71, distance: 9.6
drag, startPoint x: 200, startPoint y: 62, endPoint x: 203, endPoint y: 86, distance: 24.1
drag, startPoint x: 217, startPoint y: 62, endPoint x: 216, endPoint y: 85, distance: 23.0
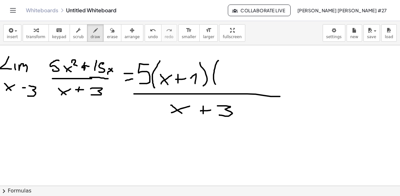
drag, startPoint x: 228, startPoint y: 76, endPoint x: 231, endPoint y: 83, distance: 8.0
drag, startPoint x: 225, startPoint y: 82, endPoint x: 236, endPoint y: 73, distance: 14.7
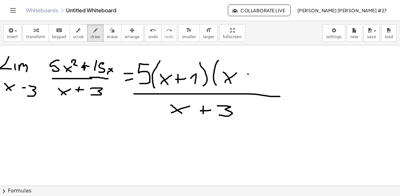
drag, startPoint x: 248, startPoint y: 74, endPoint x: 245, endPoint y: 77, distance: 3.9
drag, startPoint x: 247, startPoint y: 76, endPoint x: 258, endPoint y: 75, distance: 11.1
drag, startPoint x: 260, startPoint y: 72, endPoint x: 258, endPoint y: 78, distance: 6.8
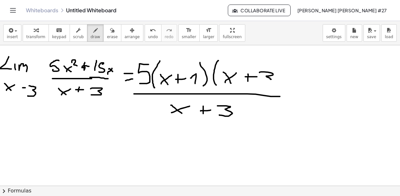
drag, startPoint x: 279, startPoint y: 68, endPoint x: 277, endPoint y: 86, distance: 18.3
click at [107, 35] on button "erase" at bounding box center [112, 32] width 18 height 17
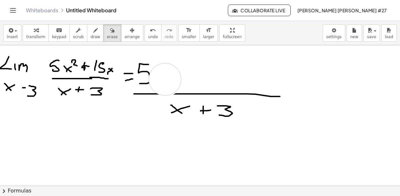
drag, startPoint x: 308, startPoint y: 69, endPoint x: 170, endPoint y: 43, distance: 140.1
drag, startPoint x: 90, startPoint y: 34, endPoint x: 146, endPoint y: 75, distance: 70.2
click at [90, 34] on button "draw" at bounding box center [95, 32] width 17 height 17
drag, startPoint x: 154, startPoint y: 93, endPoint x: 176, endPoint y: 93, distance: 22.0
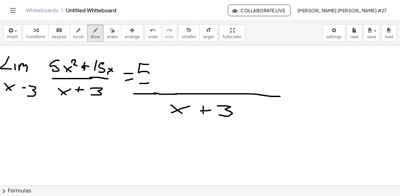
drag, startPoint x: 148, startPoint y: 72, endPoint x: 147, endPoint y: 81, distance: 9.1
drag, startPoint x: 159, startPoint y: 65, endPoint x: 160, endPoint y: 81, distance: 15.9
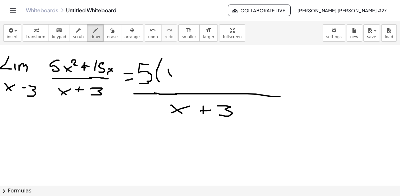
drag, startPoint x: 167, startPoint y: 78, endPoint x: 177, endPoint y: 72, distance: 11.6
drag, startPoint x: 182, startPoint y: 72, endPoint x: 182, endPoint y: 81, distance: 8.7
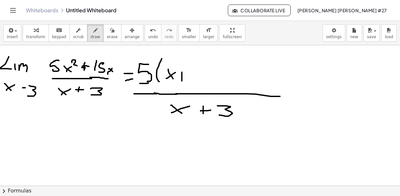
drag, startPoint x: 180, startPoint y: 77, endPoint x: 191, endPoint y: 72, distance: 11.9
drag, startPoint x: 195, startPoint y: 68, endPoint x: 192, endPoint y: 79, distance: 11.4
drag, startPoint x: 216, startPoint y: 61, endPoint x: 212, endPoint y: 79, distance: 19.3
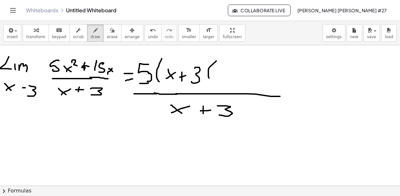
drag, startPoint x: 205, startPoint y: 62, endPoint x: 210, endPoint y: 73, distance: 11.7
drag, startPoint x: 220, startPoint y: 69, endPoint x: 226, endPoint y: 76, distance: 9.2
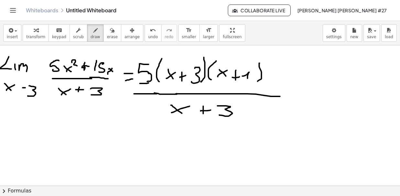
drag, startPoint x: 121, startPoint y: 160, endPoint x: 128, endPoint y: 172, distance: 14.2
drag, startPoint x: 139, startPoint y: 161, endPoint x: 152, endPoint y: 161, distance: 13.3
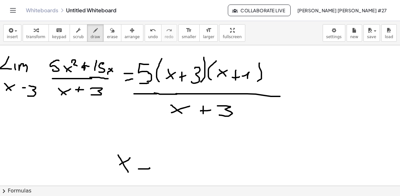
drag, startPoint x: 158, startPoint y: 165, endPoint x: 168, endPoint y: 163, distance: 9.8
drag, startPoint x: 173, startPoint y: 156, endPoint x: 173, endPoint y: 170, distance: 14.3
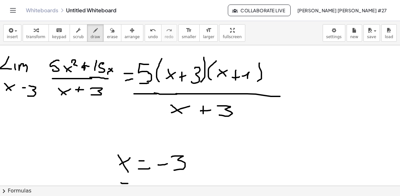
drag, startPoint x: 121, startPoint y: 183, endPoint x: 126, endPoint y: 182, distance: 4.9
drag, startPoint x: 124, startPoint y: 180, endPoint x: 128, endPoint y: 183, distance: 4.8
drag, startPoint x: 126, startPoint y: 183, endPoint x: 134, endPoint y: 178, distance: 10.1
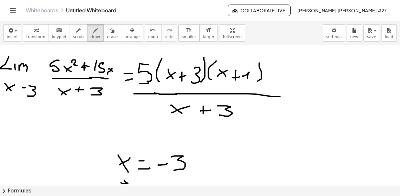
drag, startPoint x: 140, startPoint y: 182, endPoint x: 147, endPoint y: 181, distance: 7.5
drag, startPoint x: 144, startPoint y: 179, endPoint x: 151, endPoint y: 177, distance: 7.3
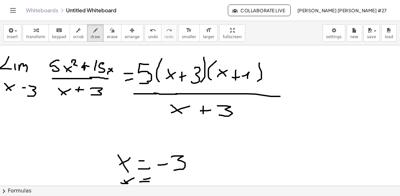
drag, startPoint x: 107, startPoint y: 32, endPoint x: 111, endPoint y: 42, distance: 10.9
click at [108, 36] on button "erase" at bounding box center [112, 32] width 18 height 17
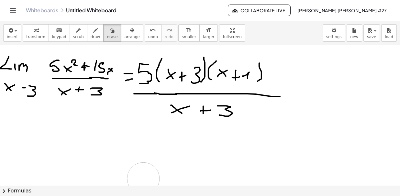
drag, startPoint x: 197, startPoint y: 163, endPoint x: 125, endPoint y: 141, distance: 76.2
click at [93, 31] on icon "button" at bounding box center [95, 31] width 5 height 8
drag, startPoint x: 223, startPoint y: 100, endPoint x: 189, endPoint y: 119, distance: 39.0
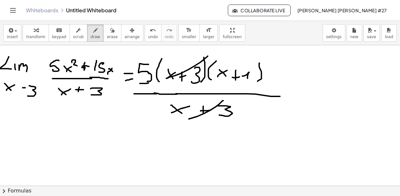
drag, startPoint x: 204, startPoint y: 59, endPoint x: 167, endPoint y: 78, distance: 41.7
drag, startPoint x: 118, startPoint y: 160, endPoint x: 126, endPoint y: 160, distance: 7.8
drag, startPoint x: 119, startPoint y: 150, endPoint x: 129, endPoint y: 148, distance: 9.6
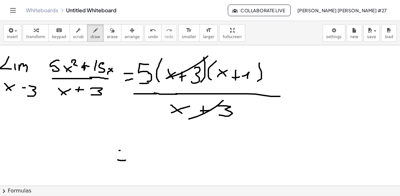
drag, startPoint x: 146, startPoint y: 143, endPoint x: 131, endPoint y: 160, distance: 22.0
drag, startPoint x: 158, startPoint y: 152, endPoint x: 164, endPoint y: 163, distance: 12.8
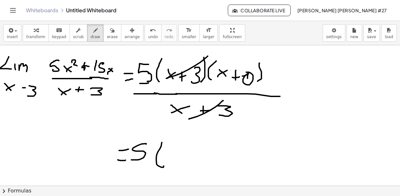
drag, startPoint x: 249, startPoint y: 72, endPoint x: 243, endPoint y: 73, distance: 6.0
drag, startPoint x: 168, startPoint y: 153, endPoint x: 165, endPoint y: 162, distance: 9.2
drag, startPoint x: 180, startPoint y: 152, endPoint x: 184, endPoint y: 149, distance: 5.1
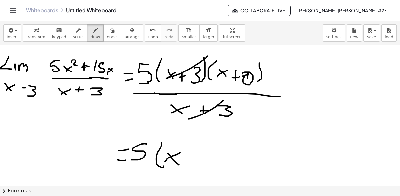
drag, startPoint x: 190, startPoint y: 138, endPoint x: 199, endPoint y: 163, distance: 26.6
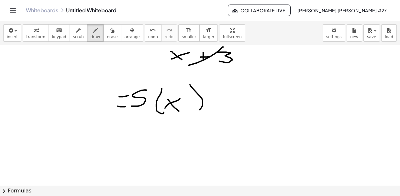
drag, startPoint x: 130, startPoint y: 130, endPoint x: 193, endPoint y: 130, distance: 62.8
click at [193, 130] on div at bounding box center [200, 154] width 400 height 324
drag, startPoint x: 163, startPoint y: 143, endPoint x: 184, endPoint y: 151, distance: 21.8
click at [183, 153] on div at bounding box center [200, 154] width 400 height 324
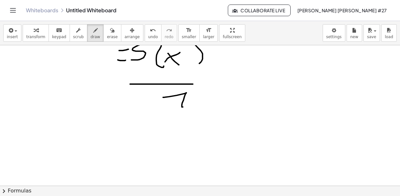
scroll to position [108, 0]
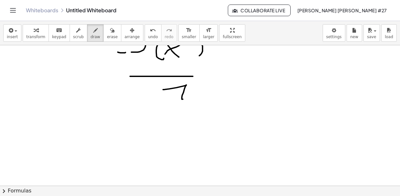
drag, startPoint x: 87, startPoint y: 139, endPoint x: 108, endPoint y: 137, distance: 21.2
click at [108, 137] on div at bounding box center [200, 100] width 400 height 324
drag, startPoint x: 92, startPoint y: 124, endPoint x: 116, endPoint y: 124, distance: 24.0
click at [114, 124] on div at bounding box center [200, 100] width 400 height 324
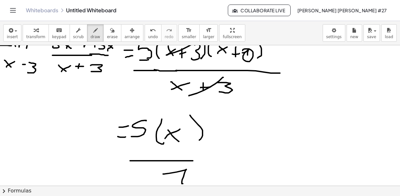
scroll to position [0, 0]
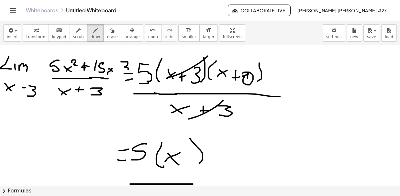
drag, startPoint x: 121, startPoint y: 62, endPoint x: 116, endPoint y: 49, distance: 13.6
drag, startPoint x: 102, startPoint y: 33, endPoint x: 125, endPoint y: 58, distance: 33.7
click at [110, 33] on icon "button" at bounding box center [112, 31] width 5 height 8
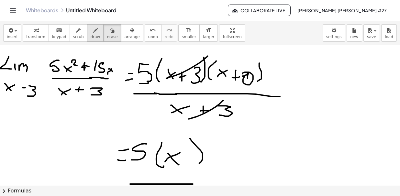
click at [91, 35] on span "draw" at bounding box center [96, 37] width 10 height 5
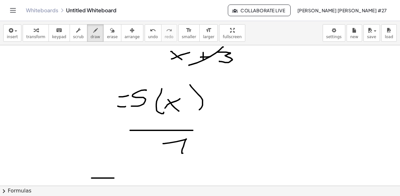
scroll to position [108, 0]
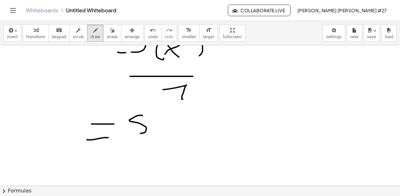
drag, startPoint x: 140, startPoint y: 115, endPoint x: 151, endPoint y: 130, distance: 18.5
click at [136, 133] on div at bounding box center [200, 100] width 400 height 324
drag, startPoint x: 150, startPoint y: 162, endPoint x: 159, endPoint y: 140, distance: 23.8
click at [163, 165] on div at bounding box center [200, 100] width 400 height 324
click at [145, 34] on button "undo undo" at bounding box center [153, 32] width 17 height 17
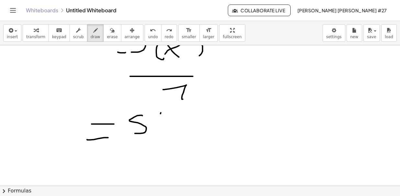
drag, startPoint x: 161, startPoint y: 112, endPoint x: 164, endPoint y: 136, distance: 23.6
click at [164, 136] on div at bounding box center [200, 100] width 400 height 324
click at [173, 125] on div at bounding box center [200, 100] width 400 height 324
click at [186, 133] on div at bounding box center [200, 100] width 400 height 324
click at [210, 141] on div at bounding box center [200, 100] width 400 height 324
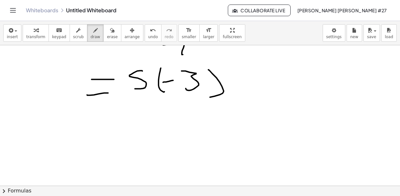
scroll to position [162, 0]
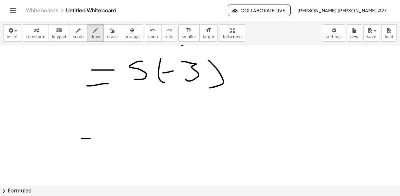
click at [104, 138] on div at bounding box center [200, 45] width 400 height 324
click at [105, 126] on div at bounding box center [200, 45] width 400 height 324
click at [139, 129] on div at bounding box center [200, 45] width 400 height 324
click at [166, 122] on div at bounding box center [200, 45] width 400 height 324
click at [162, 136] on div at bounding box center [200, 45] width 400 height 324
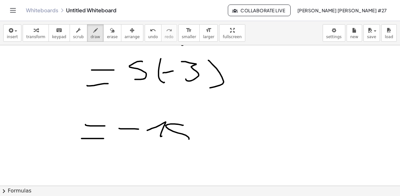
click at [172, 139] on div at bounding box center [200, 45] width 400 height 324
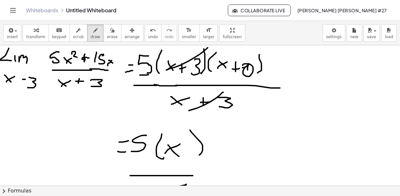
scroll to position [0, 0]
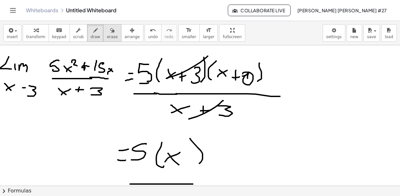
click at [107, 38] on span "erase" at bounding box center [112, 37] width 11 height 5
click at [91, 33] on div "button" at bounding box center [96, 30] width 10 height 8
click at [107, 35] on span "erase" at bounding box center [112, 37] width 11 height 5
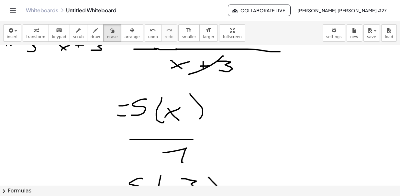
scroll to position [54, 0]
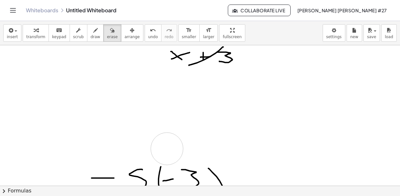
drag, startPoint x: 210, startPoint y: 98, endPoint x: 205, endPoint y: 149, distance: 50.8
click at [204, 150] on div at bounding box center [200, 154] width 400 height 324
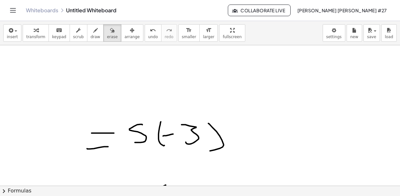
scroll to position [108, 0]
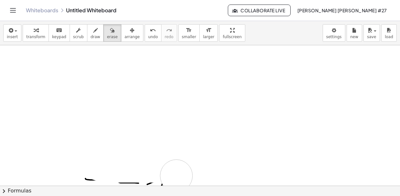
drag, startPoint x: 241, startPoint y: 123, endPoint x: 186, endPoint y: 175, distance: 76.0
click at [169, 177] on div at bounding box center [200, 100] width 400 height 324
drag, startPoint x: 76, startPoint y: 141, endPoint x: 141, endPoint y: 141, distance: 64.4
click at [124, 138] on div at bounding box center [200, 45] width 400 height 324
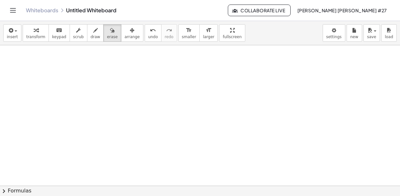
scroll to position [0, 0]
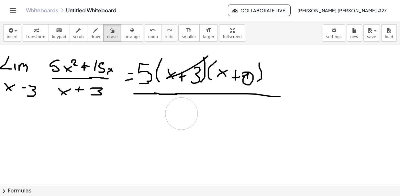
drag, startPoint x: 236, startPoint y: 114, endPoint x: 159, endPoint y: 103, distance: 77.8
drag, startPoint x: 85, startPoint y: 33, endPoint x: 150, endPoint y: 96, distance: 90.7
click at [93, 33] on icon "button" at bounding box center [95, 31] width 5 height 8
drag, startPoint x: 174, startPoint y: 105, endPoint x: 187, endPoint y: 115, distance: 17.4
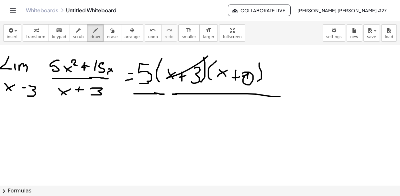
drag, startPoint x: 176, startPoint y: 115, endPoint x: 191, endPoint y: 107, distance: 16.8
drag, startPoint x: 204, startPoint y: 106, endPoint x: 200, endPoint y: 111, distance: 6.9
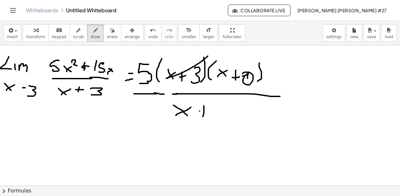
drag, startPoint x: 200, startPoint y: 111, endPoint x: 214, endPoint y: 107, distance: 14.5
drag, startPoint x: 217, startPoint y: 106, endPoint x: 224, endPoint y: 116, distance: 12.4
drag, startPoint x: 104, startPoint y: 36, endPoint x: 119, endPoint y: 43, distance: 17.1
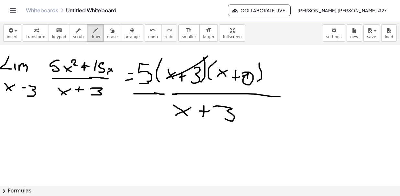
click at [107, 39] on span "erase" at bounding box center [112, 37] width 11 height 5
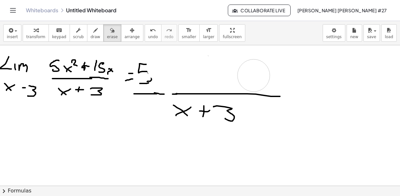
drag, startPoint x: 184, startPoint y: 70, endPoint x: 163, endPoint y: 52, distance: 27.7
drag, startPoint x: 88, startPoint y: 30, endPoint x: 92, endPoint y: 34, distance: 5.3
click at [93, 30] on icon "button" at bounding box center [95, 31] width 5 height 8
drag, startPoint x: 146, startPoint y: 70, endPoint x: 151, endPoint y: 79, distance: 9.8
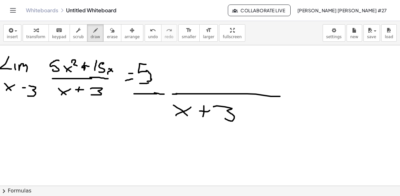
drag, startPoint x: 171, startPoint y: 60, endPoint x: 171, endPoint y: 80, distance: 20.1
drag, startPoint x: 175, startPoint y: 81, endPoint x: 182, endPoint y: 76, distance: 8.7
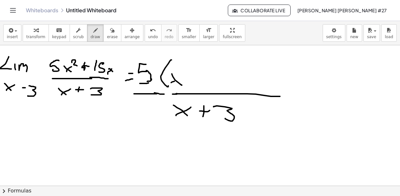
drag, startPoint x: 196, startPoint y: 72, endPoint x: 196, endPoint y: 80, distance: 7.4
drag, startPoint x: 193, startPoint y: 76, endPoint x: 201, endPoint y: 75, distance: 8.1
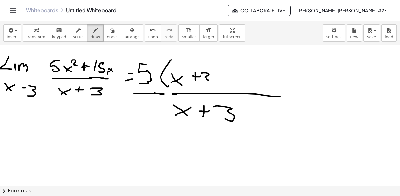
drag, startPoint x: 202, startPoint y: 73, endPoint x: 205, endPoint y: 83, distance: 10.4
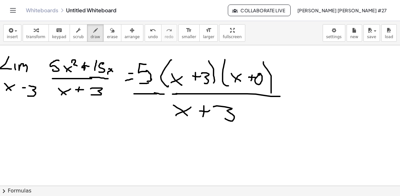
drag, startPoint x: 102, startPoint y: 36, endPoint x: 139, endPoint y: 41, distance: 37.7
click at [107, 36] on span "erase" at bounding box center [112, 37] width 11 height 5
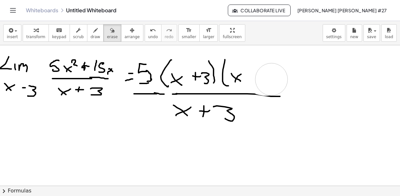
drag, startPoint x: 269, startPoint y: 60, endPoint x: 268, endPoint y: 74, distance: 14.9
drag, startPoint x: 87, startPoint y: 32, endPoint x: 108, endPoint y: 37, distance: 21.2
click at [93, 32] on icon "button" at bounding box center [95, 31] width 5 height 8
drag, startPoint x: 247, startPoint y: 60, endPoint x: 248, endPoint y: 85, distance: 24.7
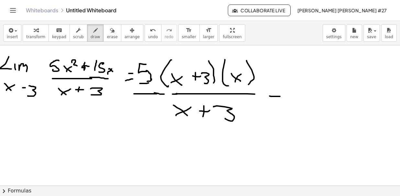
drag, startPoint x: 85, startPoint y: 55, endPoint x: 54, endPoint y: 54, distance: 31.7
click at [148, 32] on div "undo" at bounding box center [153, 30] width 10 height 8
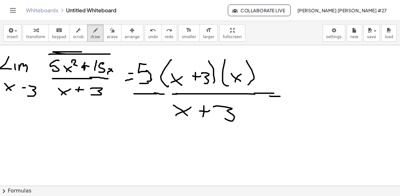
drag, startPoint x: 65, startPoint y: 54, endPoint x: 82, endPoint y: 51, distance: 17.0
click at [150, 33] on icon "undo" at bounding box center [153, 31] width 6 height 8
drag, startPoint x: 143, startPoint y: 142, endPoint x: 133, endPoint y: 161, distance: 21.3
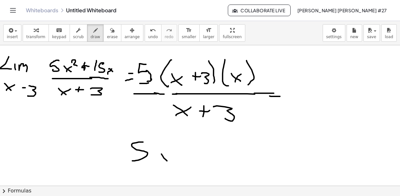
drag, startPoint x: 167, startPoint y: 161, endPoint x: 170, endPoint y: 163, distance: 3.7
drag, startPoint x: 166, startPoint y: 157, endPoint x: 176, endPoint y: 152, distance: 11.1
drag, startPoint x: 197, startPoint y: 152, endPoint x: 223, endPoint y: 150, distance: 26.6
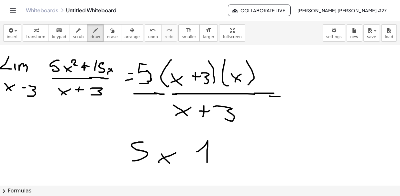
drag, startPoint x: 230, startPoint y: 146, endPoint x: 222, endPoint y: 164, distance: 19.7
drag, startPoint x: 245, startPoint y: 142, endPoint x: 258, endPoint y: 153, distance: 17.5
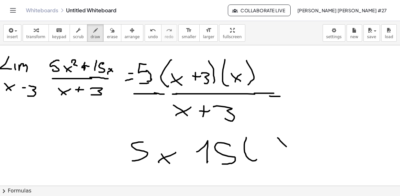
drag, startPoint x: 283, startPoint y: 143, endPoint x: 275, endPoint y: 154, distance: 13.7
drag, startPoint x: 269, startPoint y: 156, endPoint x: 266, endPoint y: 159, distance: 3.7
drag, startPoint x: 266, startPoint y: 159, endPoint x: 269, endPoint y: 152, distance: 7.3
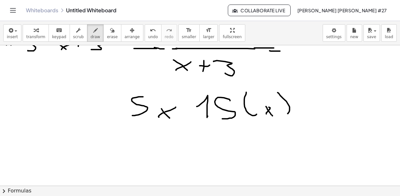
scroll to position [54, 0]
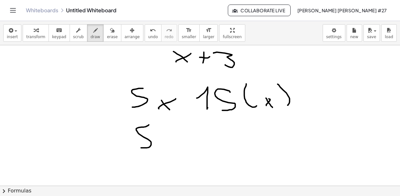
drag, startPoint x: 149, startPoint y: 124, endPoint x: 160, endPoint y: 136, distance: 15.8
click at [141, 147] on div at bounding box center [200, 154] width 400 height 324
drag, startPoint x: 167, startPoint y: 143, endPoint x: 171, endPoint y: 151, distance: 8.4
click at [172, 150] on div at bounding box center [200, 154] width 400 height 324
drag, startPoint x: 163, startPoint y: 149, endPoint x: 171, endPoint y: 132, distance: 18.8
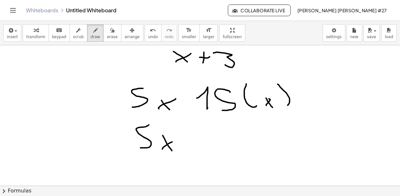
click at [175, 140] on div at bounding box center [200, 154] width 400 height 324
drag, startPoint x: 171, startPoint y: 124, endPoint x: 181, endPoint y: 133, distance: 13.5
click at [181, 135] on div at bounding box center [200, 154] width 400 height 324
drag, startPoint x: 197, startPoint y: 145, endPoint x: 190, endPoint y: 142, distance: 7.5
click at [197, 148] on div at bounding box center [200, 154] width 400 height 324
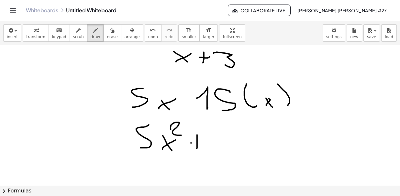
drag, startPoint x: 191, startPoint y: 142, endPoint x: 202, endPoint y: 137, distance: 12.2
click at [202, 139] on div at bounding box center [200, 154] width 400 height 324
drag, startPoint x: 189, startPoint y: 99, endPoint x: 187, endPoint y: 109, distance: 10.2
click at [188, 109] on div at bounding box center [200, 154] width 400 height 324
drag, startPoint x: 186, startPoint y: 106, endPoint x: 192, endPoint y: 106, distance: 5.8
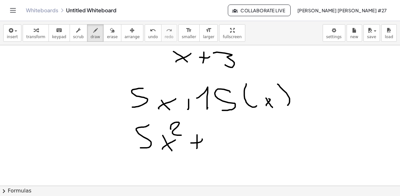
click at [191, 106] on div at bounding box center [200, 154] width 400 height 324
drag, startPoint x: 210, startPoint y: 133, endPoint x: 218, endPoint y: 143, distance: 12.0
click at [213, 148] on div at bounding box center [200, 154] width 400 height 324
drag, startPoint x: 227, startPoint y: 134, endPoint x: 218, endPoint y: 148, distance: 16.5
click at [217, 148] on div at bounding box center [200, 154] width 400 height 324
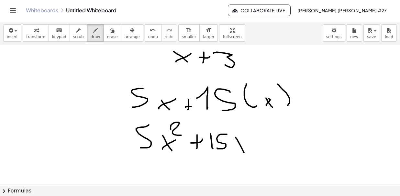
drag, startPoint x: 239, startPoint y: 142, endPoint x: 243, endPoint y: 152, distance: 10.6
click at [244, 152] on div at bounding box center [200, 154] width 400 height 324
drag, startPoint x: 238, startPoint y: 149, endPoint x: 247, endPoint y: 137, distance: 15.4
click at [247, 137] on div at bounding box center [200, 154] width 400 height 324
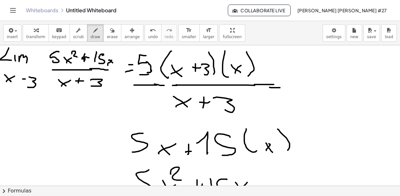
scroll to position [0, 0]
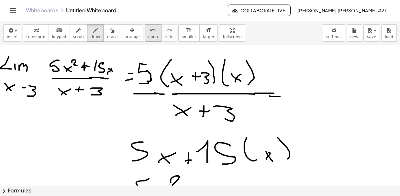
click at [148, 35] on span "undo" at bounding box center [153, 37] width 10 height 5
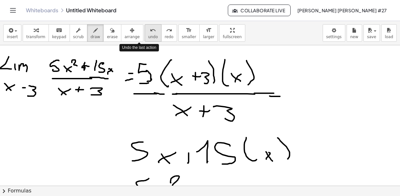
click at [148, 35] on span "undo" at bounding box center [153, 37] width 10 height 5
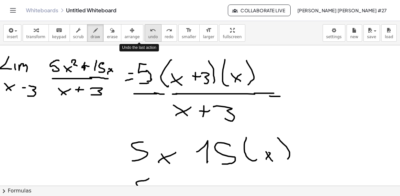
click at [148, 35] on span "undo" at bounding box center [153, 37] width 10 height 5
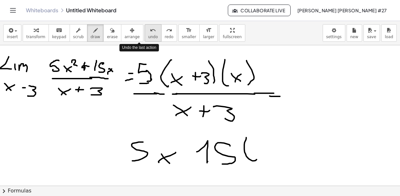
click at [148, 35] on span "undo" at bounding box center [153, 37] width 10 height 5
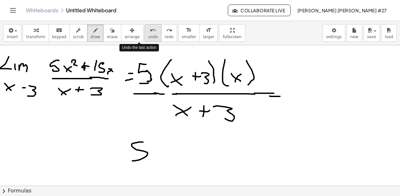
click at [148, 35] on span "undo" at bounding box center [153, 37] width 10 height 5
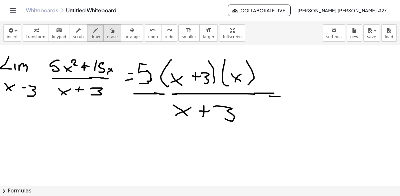
click at [107, 38] on span "erase" at bounding box center [112, 37] width 11 height 5
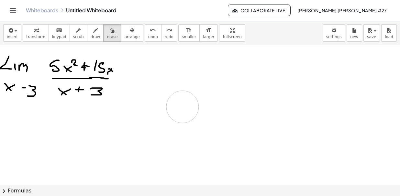
drag, startPoint x: 150, startPoint y: 108, endPoint x: 163, endPoint y: 79, distance: 31.8
click at [91, 35] on span "draw" at bounding box center [96, 37] width 10 height 5
drag, startPoint x: 117, startPoint y: 77, endPoint x: 121, endPoint y: 77, distance: 4.5
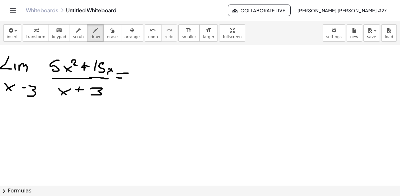
drag, startPoint x: 117, startPoint y: 73, endPoint x: 128, endPoint y: 73, distance: 11.0
drag, startPoint x: 119, startPoint y: 78, endPoint x: 125, endPoint y: 77, distance: 5.2
drag, startPoint x: 140, startPoint y: 66, endPoint x: 140, endPoint y: 81, distance: 14.9
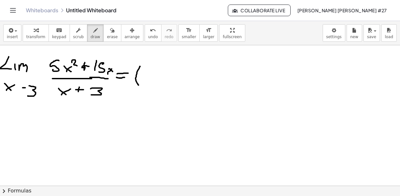
click at [107, 32] on div "button" at bounding box center [112, 30] width 11 height 8
drag, startPoint x: 139, startPoint y: 52, endPoint x: 144, endPoint y: 76, distance: 24.2
drag, startPoint x: 93, startPoint y: 36, endPoint x: 129, endPoint y: 60, distance: 43.3
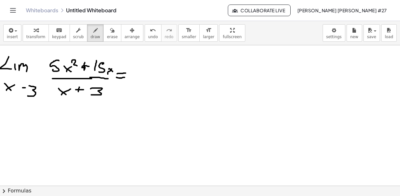
click at [92, 36] on button "draw" at bounding box center [95, 32] width 17 height 17
drag, startPoint x: 110, startPoint y: 61, endPoint x: 119, endPoint y: 61, distance: 9.1
drag, startPoint x: 67, startPoint y: 53, endPoint x: 72, endPoint y: 53, distance: 5.2
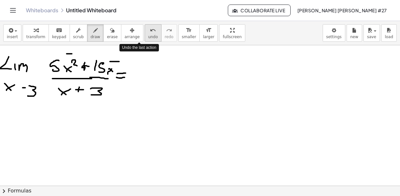
click at [148, 36] on span "undo" at bounding box center [153, 37] width 10 height 5
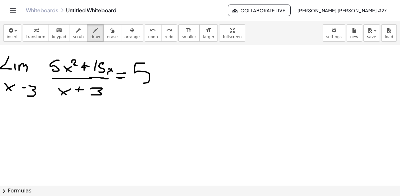
drag, startPoint x: 145, startPoint y: 63, endPoint x: 141, endPoint y: 84, distance: 21.3
drag, startPoint x: 160, startPoint y: 60, endPoint x: 158, endPoint y: 85, distance: 25.3
drag, startPoint x: 160, startPoint y: 72, endPoint x: 169, endPoint y: 84, distance: 14.9
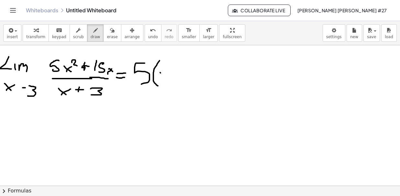
drag, startPoint x: 162, startPoint y: 80, endPoint x: 168, endPoint y: 76, distance: 7.0
drag, startPoint x: 181, startPoint y: 72, endPoint x: 179, endPoint y: 79, distance: 7.3
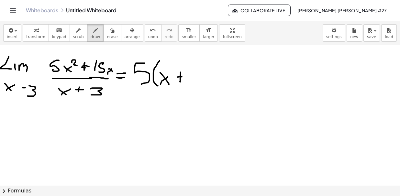
drag, startPoint x: 182, startPoint y: 76, endPoint x: 186, endPoint y: 76, distance: 3.9
drag, startPoint x: 194, startPoint y: 66, endPoint x: 194, endPoint y: 83, distance: 16.8
drag, startPoint x: 206, startPoint y: 60, endPoint x: 213, endPoint y: 82, distance: 22.6
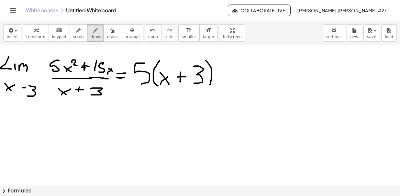
drag, startPoint x: 225, startPoint y: 59, endPoint x: 220, endPoint y: 84, distance: 26.0
drag, startPoint x: 225, startPoint y: 74, endPoint x: 232, endPoint y: 83, distance: 10.8
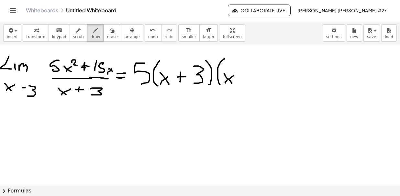
drag, startPoint x: 226, startPoint y: 83, endPoint x: 234, endPoint y: 75, distance: 11.0
drag, startPoint x: 243, startPoint y: 73, endPoint x: 244, endPoint y: 82, distance: 9.2
drag, startPoint x: 241, startPoint y: 79, endPoint x: 249, endPoint y: 78, distance: 8.5
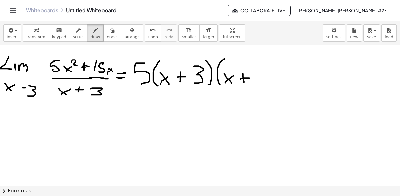
drag, startPoint x: 267, startPoint y: 61, endPoint x: 270, endPoint y: 86, distance: 25.1
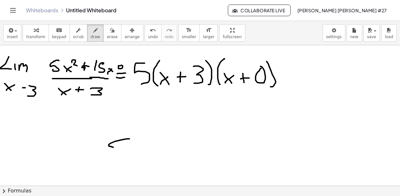
drag, startPoint x: 130, startPoint y: 139, endPoint x: 114, endPoint y: 162, distance: 27.7
drag, startPoint x: 145, startPoint y: 148, endPoint x: 155, endPoint y: 164, distance: 18.9
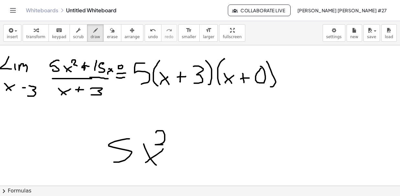
drag, startPoint x: 156, startPoint y: 132, endPoint x: 178, endPoint y: 146, distance: 25.6
drag, startPoint x: 181, startPoint y: 147, endPoint x: 186, endPoint y: 159, distance: 12.5
drag, startPoint x: 177, startPoint y: 152, endPoint x: 196, endPoint y: 146, distance: 19.4
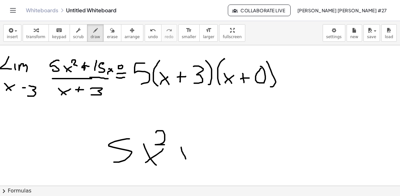
drag, startPoint x: 201, startPoint y: 146, endPoint x: 202, endPoint y: 159, distance: 13.7
drag, startPoint x: 220, startPoint y: 142, endPoint x: 209, endPoint y: 161, distance: 21.8
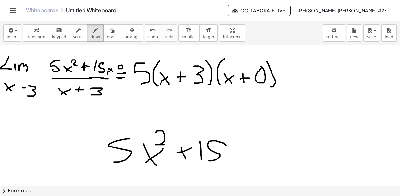
drag, startPoint x: 246, startPoint y: 153, endPoint x: 190, endPoint y: 138, distance: 57.5
drag, startPoint x: 126, startPoint y: 113, endPoint x: 137, endPoint y: 122, distance: 13.9
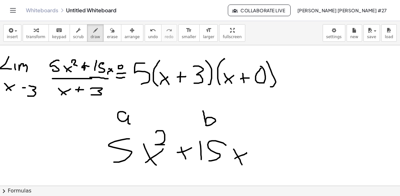
drag, startPoint x: 203, startPoint y: 111, endPoint x: 211, endPoint y: 123, distance: 14.3
drag, startPoint x: 289, startPoint y: 115, endPoint x: 298, endPoint y: 128, distance: 15.9
drag, startPoint x: 288, startPoint y: 116, endPoint x: 287, endPoint y: 127, distance: 10.4
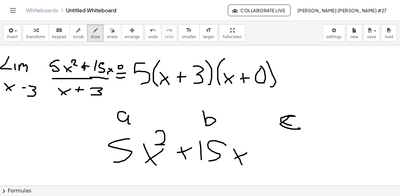
drag, startPoint x: 293, startPoint y: 145, endPoint x: 286, endPoint y: 150, distance: 7.9
drag, startPoint x: 261, startPoint y: 149, endPoint x: 261, endPoint y: 159, distance: 10.7
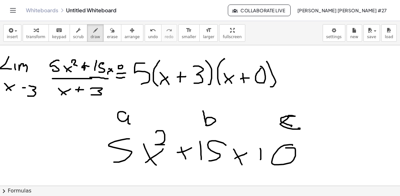
drag, startPoint x: 257, startPoint y: 154, endPoint x: 268, endPoint y: 152, distance: 11.2
click at [148, 37] on span "undo" at bounding box center [153, 37] width 10 height 5
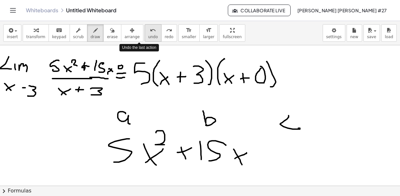
click at [148, 37] on span "undo" at bounding box center [153, 37] width 10 height 5
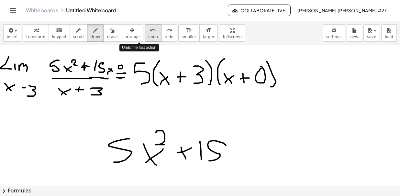
click at [148, 37] on span "undo" at bounding box center [153, 37] width 10 height 5
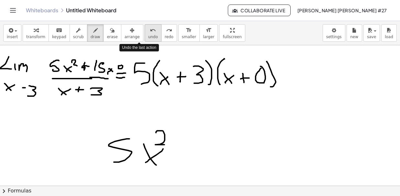
click at [148, 37] on span "undo" at bounding box center [153, 37] width 10 height 5
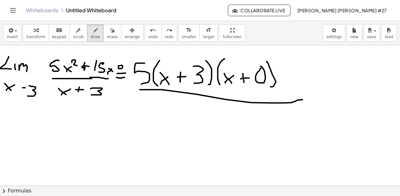
drag, startPoint x: 142, startPoint y: 89, endPoint x: 303, endPoint y: 99, distance: 161.2
drag, startPoint x: 150, startPoint y: 102, endPoint x: 163, endPoint y: 118, distance: 21.6
drag, startPoint x: 155, startPoint y: 114, endPoint x: 177, endPoint y: 104, distance: 24.5
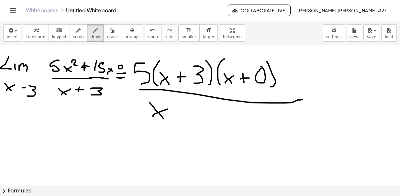
drag, startPoint x: 192, startPoint y: 106, endPoint x: 192, endPoint y: 118, distance: 11.3
drag, startPoint x: 189, startPoint y: 113, endPoint x: 205, endPoint y: 109, distance: 15.7
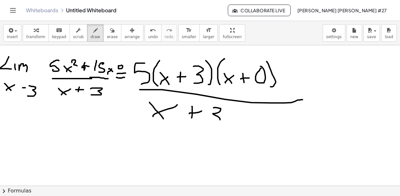
drag, startPoint x: 215, startPoint y: 107, endPoint x: 207, endPoint y: 122, distance: 16.5
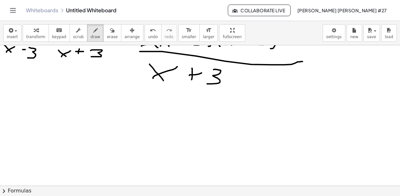
scroll to position [54, 0]
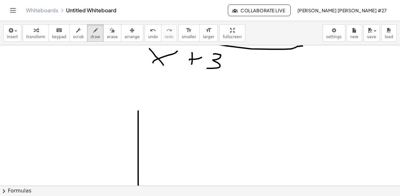
drag, startPoint x: 138, startPoint y: 158, endPoint x: 141, endPoint y: 206, distance: 47.3
click at [141, 196] on html "Graspable Math Activities Whiteboards Classes Account v1.30.2 | Privacy policy …" at bounding box center [200, 98] width 400 height 196
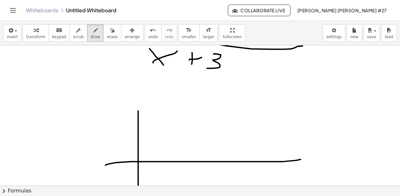
drag, startPoint x: 131, startPoint y: 161, endPoint x: 197, endPoint y: 144, distance: 68.2
click at [301, 159] on div at bounding box center [200, 154] width 400 height 324
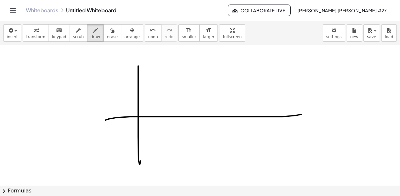
scroll to position [108, 0]
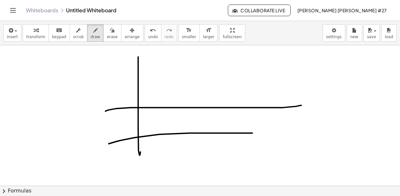
drag, startPoint x: 115, startPoint y: 141, endPoint x: 285, endPoint y: 138, distance: 169.4
click at [297, 133] on div at bounding box center [200, 100] width 400 height 324
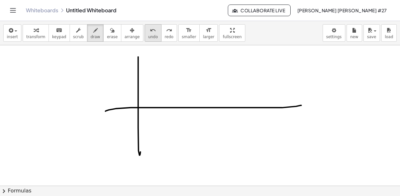
drag, startPoint x: 146, startPoint y: 36, endPoint x: 143, endPoint y: 37, distance: 3.5
click at [146, 36] on button "undo undo" at bounding box center [153, 32] width 17 height 17
click at [148, 37] on span "undo" at bounding box center [153, 37] width 10 height 5
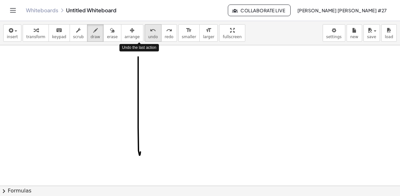
click at [148, 37] on span "undo" at bounding box center [153, 37] width 10 height 5
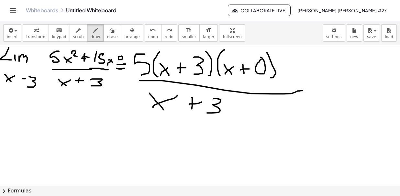
scroll to position [0, 0]
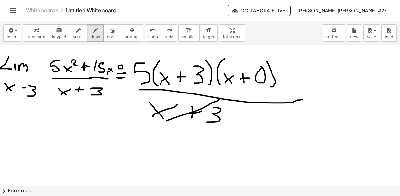
drag, startPoint x: 208, startPoint y: 105, endPoint x: 182, endPoint y: 91, distance: 29.8
drag, startPoint x: 210, startPoint y: 60, endPoint x: 159, endPoint y: 81, distance: 55.8
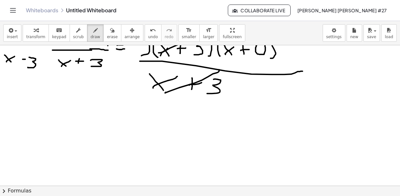
scroll to position [54, 0]
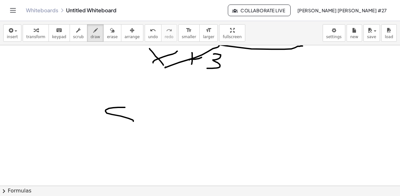
drag, startPoint x: 125, startPoint y: 107, endPoint x: 103, endPoint y: 126, distance: 28.9
click at [102, 126] on div at bounding box center [200, 154] width 400 height 324
drag, startPoint x: 148, startPoint y: 113, endPoint x: 161, endPoint y: 126, distance: 18.3
click at [161, 126] on div at bounding box center [200, 154] width 400 height 324
drag, startPoint x: 165, startPoint y: 116, endPoint x: 134, endPoint y: 127, distance: 32.8
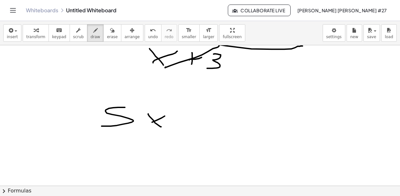
click at [167, 116] on div at bounding box center [200, 154] width 400 height 324
drag, startPoint x: 95, startPoint y: 131, endPoint x: 157, endPoint y: 139, distance: 62.0
click at [171, 131] on div at bounding box center [200, 154] width 400 height 324
drag, startPoint x: 132, startPoint y: 148, endPoint x: 145, endPoint y: 153, distance: 13.6
click at [144, 153] on div at bounding box center [200, 154] width 400 height 324
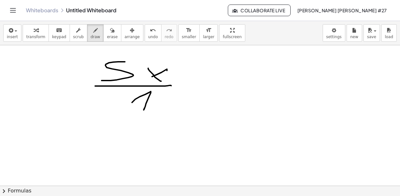
scroll to position [108, 0]
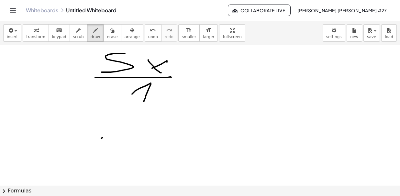
drag, startPoint x: 101, startPoint y: 138, endPoint x: 126, endPoint y: 142, distance: 25.2
click at [126, 142] on div at bounding box center [200, 100] width 400 height 324
drag, startPoint x: 146, startPoint y: 128, endPoint x: 105, endPoint y: 141, distance: 43.4
click at [143, 148] on div at bounding box center [200, 100] width 400 height 324
drag, startPoint x: 87, startPoint y: 139, endPoint x: 96, endPoint y: 139, distance: 9.1
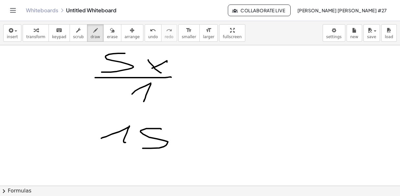
click at [95, 139] on div at bounding box center [200, 100] width 400 height 324
drag, startPoint x: 215, startPoint y: 130, endPoint x: 154, endPoint y: 171, distance: 73.5
click at [150, 172] on div at bounding box center [200, 100] width 400 height 324
click at [177, 167] on div at bounding box center [200, 100] width 400 height 324
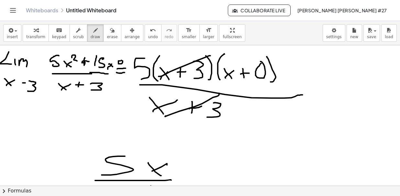
scroll to position [0, 0]
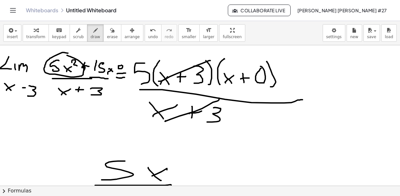
drag, startPoint x: 64, startPoint y: 52, endPoint x: 85, endPoint y: 51, distance: 20.8
drag, startPoint x: 140, startPoint y: 31, endPoint x: 137, endPoint y: 35, distance: 5.5
click at [150, 31] on icon "undo" at bounding box center [153, 31] width 6 height 8
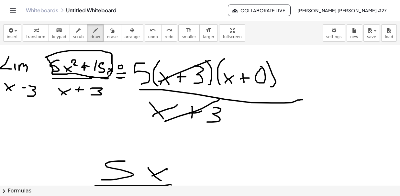
drag, startPoint x: 57, startPoint y: 52, endPoint x: 46, endPoint y: 56, distance: 11.4
click at [150, 33] on icon "undo" at bounding box center [153, 31] width 6 height 8
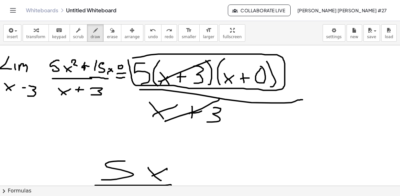
drag, startPoint x: 159, startPoint y: 54, endPoint x: 128, endPoint y: 57, distance: 30.6
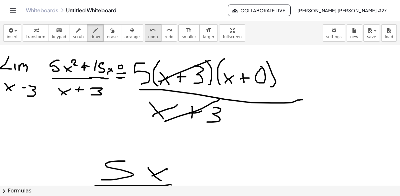
click at [145, 35] on button "undo undo" at bounding box center [153, 32] width 17 height 17
drag, startPoint x: 262, startPoint y: 162, endPoint x: 278, endPoint y: 160, distance: 17.0
drag, startPoint x: 285, startPoint y: 153, endPoint x: 258, endPoint y: 159, distance: 27.0
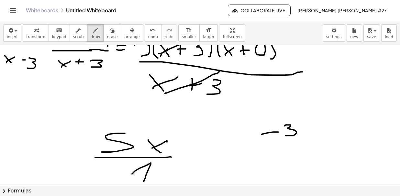
scroll to position [54, 0]
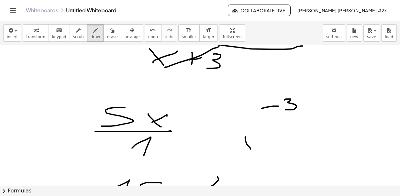
drag, startPoint x: 251, startPoint y: 149, endPoint x: 241, endPoint y: 151, distance: 10.2
click at [251, 149] on div at bounding box center [200, 154] width 400 height 324
drag, startPoint x: 240, startPoint y: 151, endPoint x: 259, endPoint y: 137, distance: 23.8
click at [258, 137] on div at bounding box center [200, 154] width 400 height 324
drag, startPoint x: 264, startPoint y: 147, endPoint x: 276, endPoint y: 143, distance: 12.7
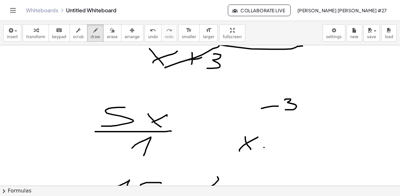
click at [276, 143] on div at bounding box center [200, 154] width 400 height 324
drag, startPoint x: 273, startPoint y: 139, endPoint x: 284, endPoint y: 137, distance: 10.5
click at [282, 137] on div at bounding box center [200, 154] width 400 height 324
drag, startPoint x: 299, startPoint y: 135, endPoint x: 285, endPoint y: 135, distance: 13.9
click at [294, 135] on div at bounding box center [200, 154] width 400 height 324
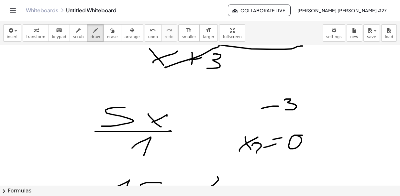
drag, startPoint x: 253, startPoint y: 144, endPoint x: 261, endPoint y: 152, distance: 11.5
click at [261, 152] on div at bounding box center [200, 154] width 400 height 324
drag, startPoint x: 236, startPoint y: 104, endPoint x: 241, endPoint y: 112, distance: 9.1
click at [241, 112] on div at bounding box center [200, 154] width 400 height 324
drag, startPoint x: 233, startPoint y: 113, endPoint x: 243, endPoint y: 104, distance: 13.3
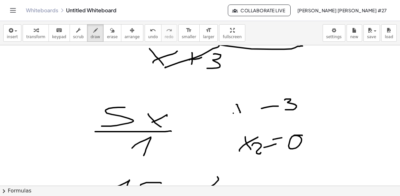
click at [243, 104] on div at bounding box center [200, 154] width 400 height 324
drag, startPoint x: 247, startPoint y: 110, endPoint x: 249, endPoint y: 115, distance: 5.1
click at [249, 116] on div at bounding box center [200, 154] width 400 height 324
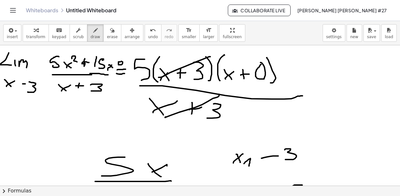
scroll to position [0, 0]
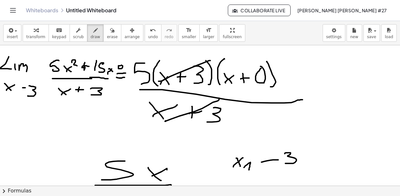
drag, startPoint x: 104, startPoint y: 38, endPoint x: 125, endPoint y: 43, distance: 21.0
click at [109, 39] on button "erase" at bounding box center [112, 32] width 18 height 17
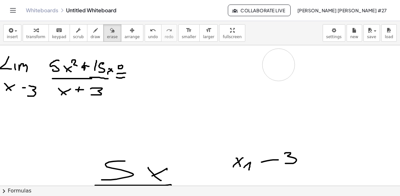
drag, startPoint x: 330, startPoint y: 89, endPoint x: 258, endPoint y: 66, distance: 76.0
click at [93, 30] on icon "button" at bounding box center [95, 31] width 5 height 8
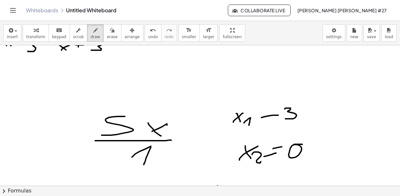
scroll to position [54, 0]
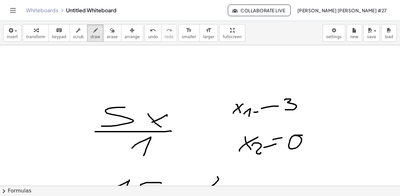
drag, startPoint x: 254, startPoint y: 112, endPoint x: 258, endPoint y: 111, distance: 3.9
click at [258, 111] on div at bounding box center [200, 154] width 400 height 324
drag, startPoint x: 256, startPoint y: 104, endPoint x: 261, endPoint y: 102, distance: 5.7
click at [261, 102] on div at bounding box center [200, 154] width 400 height 324
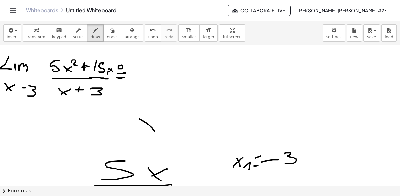
drag, startPoint x: 139, startPoint y: 118, endPoint x: 157, endPoint y: 135, distance: 24.3
drag, startPoint x: 143, startPoint y: 131, endPoint x: 167, endPoint y: 124, distance: 25.5
drag, startPoint x: 184, startPoint y: 127, endPoint x: 183, endPoint y: 131, distance: 3.9
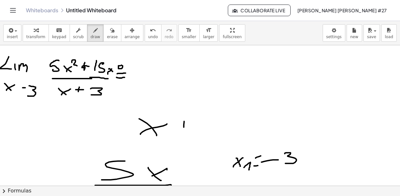
drag, startPoint x: 178, startPoint y: 127, endPoint x: 195, endPoint y: 126, distance: 16.8
drag, startPoint x: 201, startPoint y: 119, endPoint x: 225, endPoint y: 130, distance: 26.7
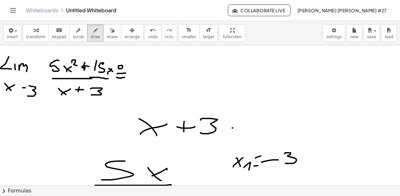
drag, startPoint x: 232, startPoint y: 128, endPoint x: 237, endPoint y: 122, distance: 7.6
drag, startPoint x: 237, startPoint y: 122, endPoint x: 258, endPoint y: 117, distance: 21.9
drag, startPoint x: 277, startPoint y: 114, endPoint x: 269, endPoint y: 116, distance: 8.4
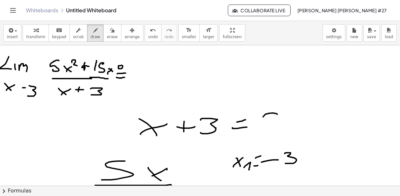
click at [107, 36] on span "erase" at bounding box center [112, 37] width 11 height 5
click at [91, 35] on span "draw" at bounding box center [96, 37] width 10 height 5
drag, startPoint x: 317, startPoint y: 115, endPoint x: 313, endPoint y: 127, distance: 12.7
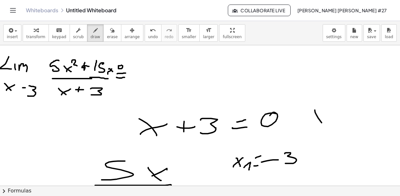
drag, startPoint x: 332, startPoint y: 116, endPoint x: 341, endPoint y: 116, distance: 9.1
drag, startPoint x: 348, startPoint y: 112, endPoint x: 335, endPoint y: 124, distance: 17.4
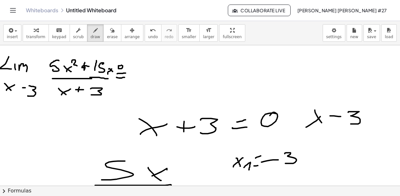
drag, startPoint x: 327, startPoint y: 122, endPoint x: 337, endPoint y: 121, distance: 9.4
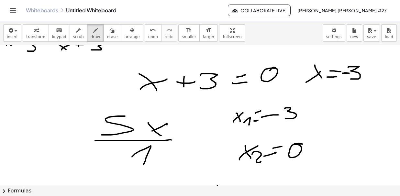
scroll to position [54, 0]
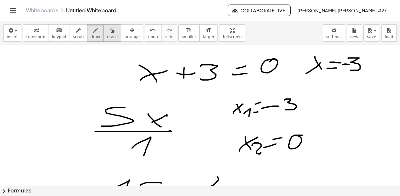
click at [107, 35] on span "erase" at bounding box center [112, 37] width 11 height 5
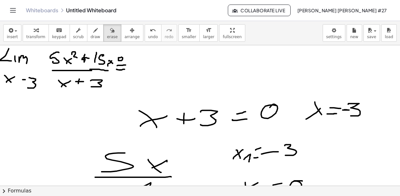
scroll to position [0, 0]
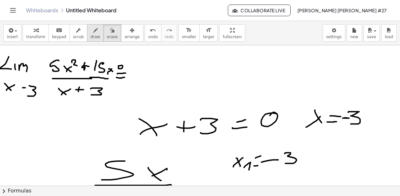
click at [91, 35] on span "draw" at bounding box center [96, 37] width 10 height 5
drag, startPoint x: 161, startPoint y: 63, endPoint x: 163, endPoint y: 73, distance: 10.8
drag, startPoint x: 171, startPoint y: 63, endPoint x: 173, endPoint y: 83, distance: 19.6
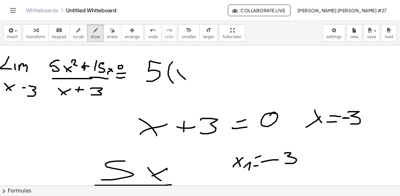
drag, startPoint x: 177, startPoint y: 70, endPoint x: 179, endPoint y: 82, distance: 12.1
drag, startPoint x: 177, startPoint y: 80, endPoint x: 189, endPoint y: 73, distance: 13.9
drag, startPoint x: 202, startPoint y: 71, endPoint x: 202, endPoint y: 79, distance: 8.7
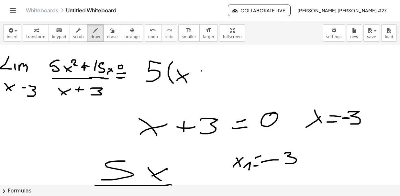
drag, startPoint x: 199, startPoint y: 76, endPoint x: 210, endPoint y: 75, distance: 11.1
drag, startPoint x: 210, startPoint y: 70, endPoint x: 217, endPoint y: 86, distance: 17.7
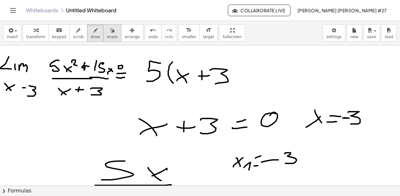
click at [106, 33] on button "erase" at bounding box center [112, 32] width 18 height 17
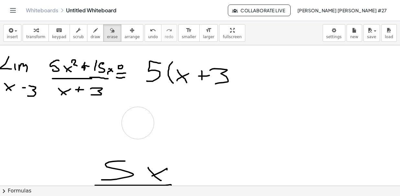
drag, startPoint x: 227, startPoint y: 160, endPoint x: 107, endPoint y: 73, distance: 148.4
drag, startPoint x: 89, startPoint y: 32, endPoint x: 180, endPoint y: 52, distance: 93.2
click at [93, 32] on icon "button" at bounding box center [95, 31] width 5 height 8
drag, startPoint x: 233, startPoint y: 60, endPoint x: 235, endPoint y: 88, distance: 27.9
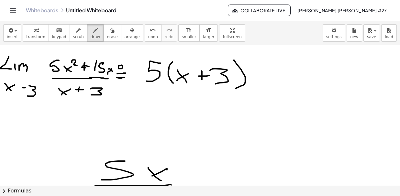
drag, startPoint x: 258, startPoint y: 73, endPoint x: 275, endPoint y: 89, distance: 22.9
drag, startPoint x: 250, startPoint y: 59, endPoint x: 260, endPoint y: 85, distance: 27.4
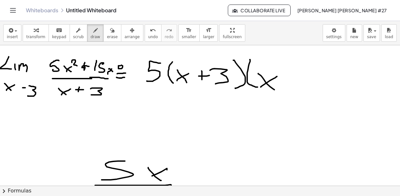
drag, startPoint x: 291, startPoint y: 60, endPoint x: 287, endPoint y: 93, distance: 33.2
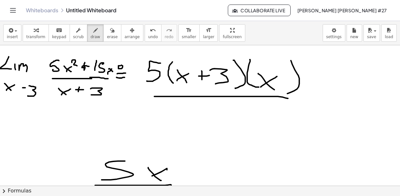
drag, startPoint x: 158, startPoint y: 96, endPoint x: 285, endPoint y: 99, distance: 126.6
drag, startPoint x: 199, startPoint y: 118, endPoint x: 189, endPoint y: 119, distance: 10.1
drag, startPoint x: 187, startPoint y: 119, endPoint x: 207, endPoint y: 107, distance: 23.3
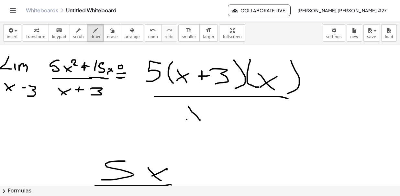
drag, startPoint x: 216, startPoint y: 114, endPoint x: 216, endPoint y: 118, distance: 3.9
drag, startPoint x: 238, startPoint y: 107, endPoint x: 231, endPoint y: 120, distance: 14.9
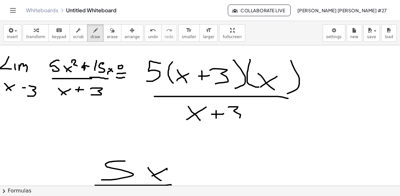
click at [110, 33] on icon "button" at bounding box center [112, 31] width 5 height 8
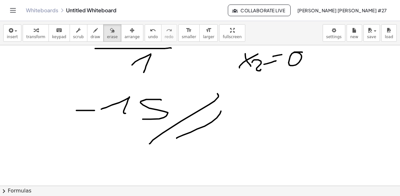
scroll to position [129, 0]
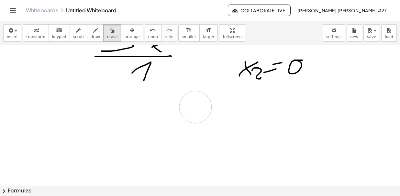
drag, startPoint x: 237, startPoint y: 102, endPoint x: 214, endPoint y: 111, distance: 24.8
click at [196, 107] on div at bounding box center [200, 127] width 400 height 423
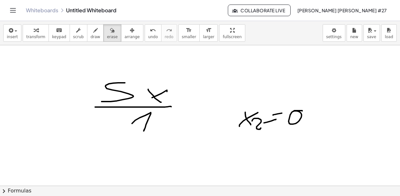
scroll to position [75, 0]
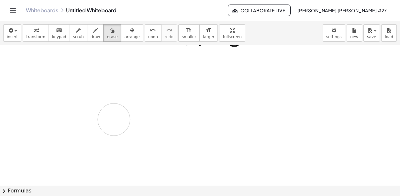
drag, startPoint x: 261, startPoint y: 127, endPoint x: 126, endPoint y: 114, distance: 135.7
click at [126, 117] on div at bounding box center [200, 182] width 400 height 423
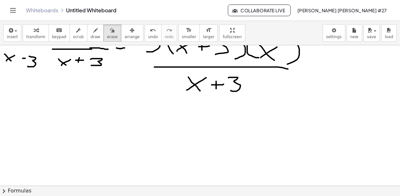
scroll to position [21, 0]
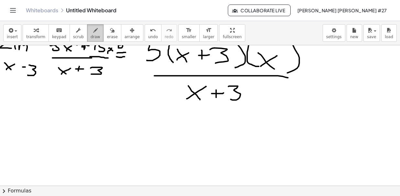
click at [93, 28] on icon "button" at bounding box center [95, 31] width 5 height 8
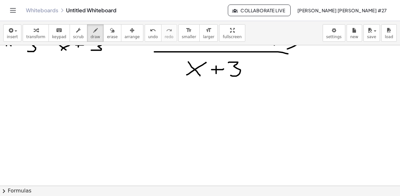
scroll to position [54, 0]
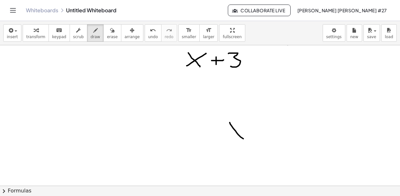
drag, startPoint x: 230, startPoint y: 122, endPoint x: 245, endPoint y: 139, distance: 22.9
drag, startPoint x: 232, startPoint y: 130, endPoint x: 244, endPoint y: 123, distance: 14.1
drag, startPoint x: 249, startPoint y: 139, endPoint x: 252, endPoint y: 142, distance: 4.6
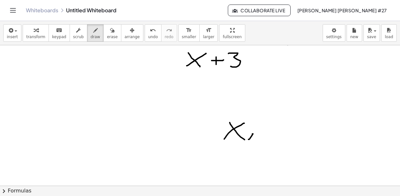
drag, startPoint x: 221, startPoint y: 157, endPoint x: 236, endPoint y: 168, distance: 18.5
drag, startPoint x: 219, startPoint y: 166, endPoint x: 241, endPoint y: 156, distance: 24.8
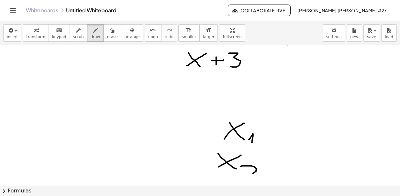
drag, startPoint x: 254, startPoint y: 166, endPoint x: 257, endPoint y: 176, distance: 10.0
drag, startPoint x: 260, startPoint y: 144, endPoint x: 271, endPoint y: 141, distance: 11.2
drag, startPoint x: 266, startPoint y: 135, endPoint x: 270, endPoint y: 135, distance: 3.9
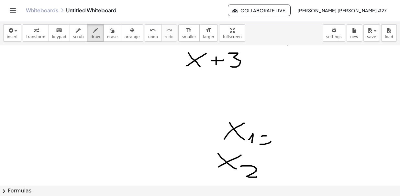
drag, startPoint x: 284, startPoint y: 127, endPoint x: 291, endPoint y: 144, distance: 18.6
drag, startPoint x: 264, startPoint y: 168, endPoint x: 265, endPoint y: 162, distance: 6.9
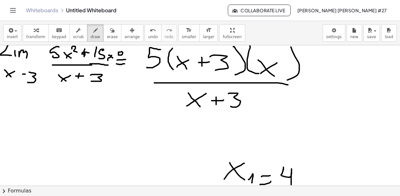
scroll to position [0, 0]
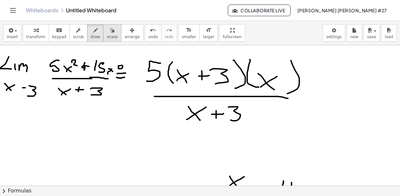
click at [107, 37] on button "erase" at bounding box center [112, 32] width 18 height 17
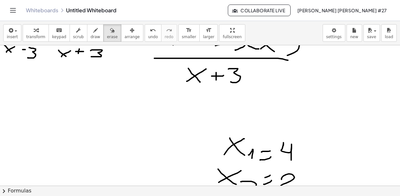
scroll to position [54, 0]
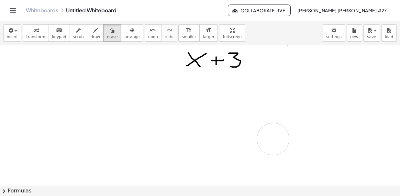
drag, startPoint x: 228, startPoint y: 128, endPoint x: 257, endPoint y: 138, distance: 30.7
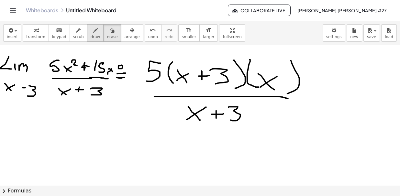
click at [91, 34] on button "draw" at bounding box center [95, 32] width 17 height 17
drag, startPoint x: 250, startPoint y: 106, endPoint x: 175, endPoint y: 125, distance: 77.4
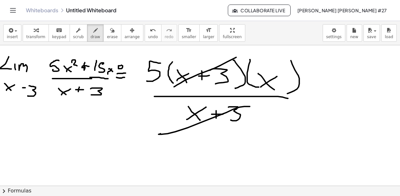
drag, startPoint x: 236, startPoint y: 57, endPoint x: 174, endPoint y: 86, distance: 68.8
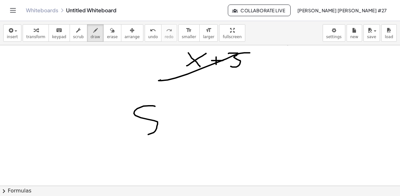
drag, startPoint x: 155, startPoint y: 106, endPoint x: 168, endPoint y: 117, distance: 17.0
drag, startPoint x: 181, startPoint y: 102, endPoint x: 190, endPoint y: 137, distance: 36.5
drag, startPoint x: 213, startPoint y: 109, endPoint x: 217, endPoint y: 137, distance: 27.8
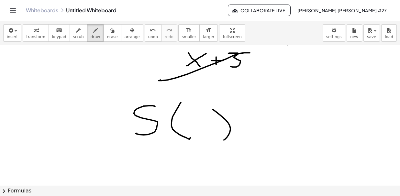
drag, startPoint x: 196, startPoint y: 131, endPoint x: 207, endPoint y: 122, distance: 14.8
drag, startPoint x: 133, startPoint y: 156, endPoint x: 239, endPoint y: 153, distance: 106.2
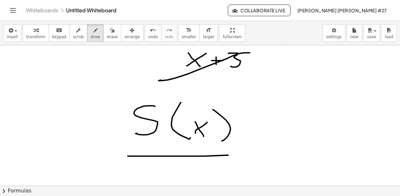
drag, startPoint x: 199, startPoint y: 168, endPoint x: 197, endPoint y: 176, distance: 7.8
drag, startPoint x: 103, startPoint y: 36, endPoint x: 159, endPoint y: 58, distance: 60.7
click at [107, 36] on span "erase" at bounding box center [112, 37] width 11 height 5
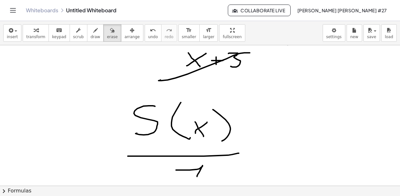
drag, startPoint x: 86, startPoint y: 29, endPoint x: 146, endPoint y: 63, distance: 69.3
click at [93, 30] on icon "button" at bounding box center [95, 31] width 5 height 8
drag, startPoint x: 183, startPoint y: 122, endPoint x: 188, endPoint y: 120, distance: 5.5
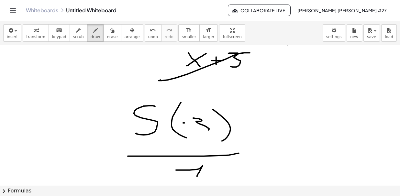
drag, startPoint x: 194, startPoint y: 118, endPoint x: 191, endPoint y: 129, distance: 12.0
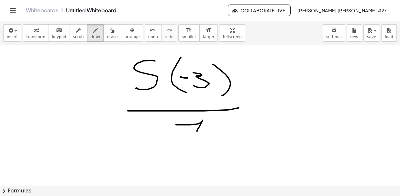
scroll to position [108, 0]
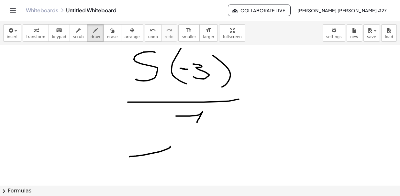
drag, startPoint x: 153, startPoint y: 153, endPoint x: 161, endPoint y: 162, distance: 12.1
click at [159, 164] on div at bounding box center [200, 149] width 400 height 423
drag, startPoint x: 200, startPoint y: 148, endPoint x: 117, endPoint y: 146, distance: 83.2
click at [176, 167] on div at bounding box center [200, 149] width 400 height 423
drag, startPoint x: 100, startPoint y: 151, endPoint x: 117, endPoint y: 152, distance: 17.2
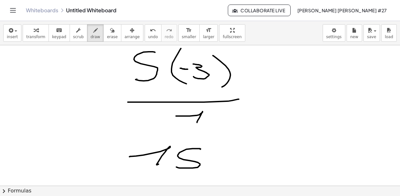
click at [117, 152] on div at bounding box center [200, 149] width 400 height 423
click at [257, 134] on div at bounding box center [200, 149] width 400 height 423
drag, startPoint x: 103, startPoint y: 32, endPoint x: 127, endPoint y: 52, distance: 30.8
click at [110, 32] on icon "button" at bounding box center [112, 31] width 5 height 8
drag, startPoint x: 277, startPoint y: 128, endPoint x: 264, endPoint y: 139, distance: 17.2
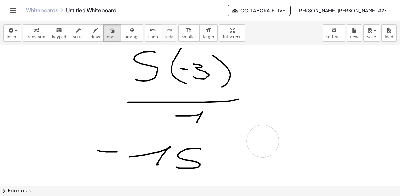
click at [262, 141] on div at bounding box center [200, 149] width 400 height 423
drag, startPoint x: 86, startPoint y: 37, endPoint x: 89, endPoint y: 41, distance: 4.9
click at [91, 38] on span "draw" at bounding box center [96, 37] width 10 height 5
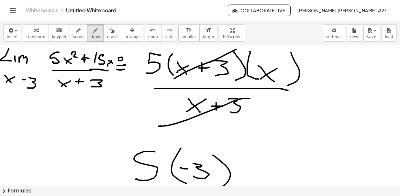
scroll to position [0, 0]
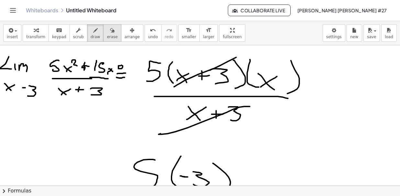
click at [107, 39] on span "erase" at bounding box center [112, 37] width 11 height 5
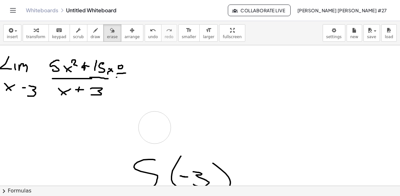
drag, startPoint x: 147, startPoint y: 57, endPoint x: 196, endPoint y: 133, distance: 89.8
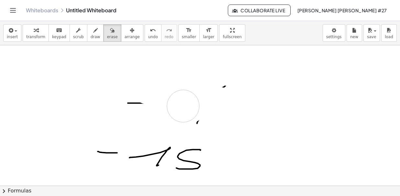
scroll to position [162, 0]
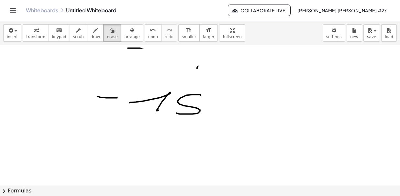
drag, startPoint x: 199, startPoint y: 117, endPoint x: 191, endPoint y: 101, distance: 17.1
click at [173, 101] on div at bounding box center [200, 94] width 400 height 423
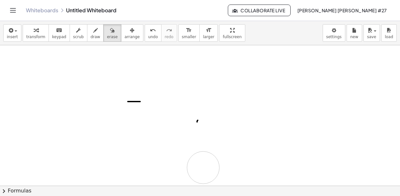
scroll to position [108, 0]
drag, startPoint x: 186, startPoint y: 101, endPoint x: 205, endPoint y: 118, distance: 24.8
click at [204, 116] on div at bounding box center [200, 149] width 400 height 423
drag, startPoint x: 189, startPoint y: 124, endPoint x: 167, endPoint y: 104, distance: 29.3
click at [161, 105] on div at bounding box center [200, 149] width 400 height 423
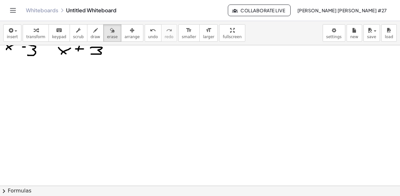
scroll to position [0, 0]
drag, startPoint x: 138, startPoint y: 72, endPoint x: 16, endPoint y: 60, distance: 123.0
click at [15, 59] on div at bounding box center [200, 186] width 400 height 282
click at [91, 30] on div "button" at bounding box center [96, 30] width 10 height 8
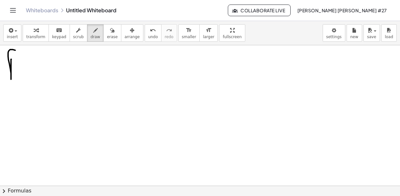
drag, startPoint x: 11, startPoint y: 59, endPoint x: 22, endPoint y: 54, distance: 11.6
click at [21, 53] on div at bounding box center [200, 186] width 400 height 282
drag, startPoint x: 12, startPoint y: 67, endPoint x: 21, endPoint y: 65, distance: 8.8
click at [17, 66] on div at bounding box center [200, 186] width 400 height 282
drag, startPoint x: 37, startPoint y: 51, endPoint x: 35, endPoint y: 66, distance: 15.7
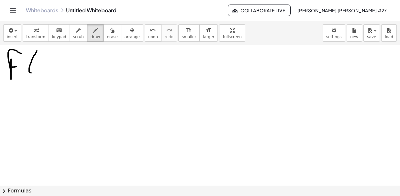
click at [32, 73] on div at bounding box center [200, 186] width 400 height 282
drag, startPoint x: 41, startPoint y: 73, endPoint x: 42, endPoint y: 76, distance: 4.1
click at [43, 75] on div at bounding box center [200, 186] width 400 height 282
drag, startPoint x: 39, startPoint y: 73, endPoint x: 43, endPoint y: 67, distance: 7.6
click at [43, 67] on div at bounding box center [200, 186] width 400 height 282
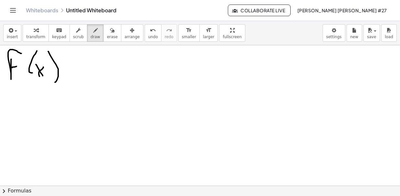
drag, startPoint x: 48, startPoint y: 51, endPoint x: 55, endPoint y: 81, distance: 30.2
click at [55, 82] on div at bounding box center [200, 186] width 400 height 282
drag, startPoint x: 83, startPoint y: 52, endPoint x: 85, endPoint y: 91, distance: 38.9
click at [85, 91] on div at bounding box center [200, 186] width 400 height 282
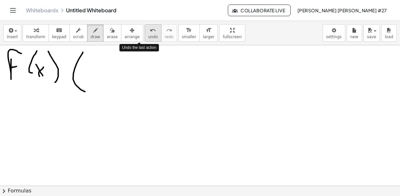
click at [150, 31] on icon "undo" at bounding box center [153, 31] width 6 height 8
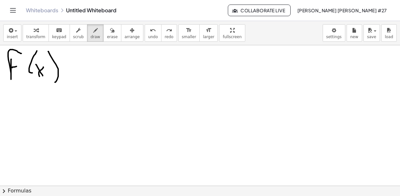
drag, startPoint x: 75, startPoint y: 80, endPoint x: 88, endPoint y: 76, distance: 12.8
click at [88, 77] on div at bounding box center [200, 186] width 400 height 282
drag, startPoint x: 73, startPoint y: 65, endPoint x: 98, endPoint y: 60, distance: 26.2
click at [84, 64] on div at bounding box center [200, 186] width 400 height 282
drag, startPoint x: 108, startPoint y: 56, endPoint x: 105, endPoint y: 86, distance: 30.0
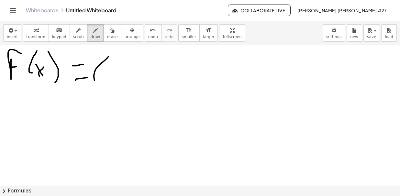
click at [105, 86] on div at bounding box center [200, 186] width 400 height 282
drag, startPoint x: 115, startPoint y: 68, endPoint x: 136, endPoint y: 77, distance: 22.5
click at [129, 82] on div at bounding box center [200, 186] width 400 height 282
drag, startPoint x: 145, startPoint y: 81, endPoint x: 151, endPoint y: 88, distance: 9.2
click at [154, 88] on div at bounding box center [200, 186] width 400 height 282
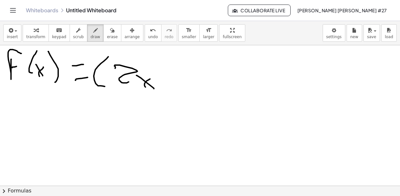
drag, startPoint x: 145, startPoint y: 85, endPoint x: 150, endPoint y: 78, distance: 8.7
click at [150, 78] on div at bounding box center [200, 186] width 400 height 282
drag, startPoint x: 153, startPoint y: 62, endPoint x: 153, endPoint y: 72, distance: 10.4
click at [153, 68] on div at bounding box center [200, 186] width 400 height 282
drag, startPoint x: 168, startPoint y: 70, endPoint x: 177, endPoint y: 70, distance: 9.4
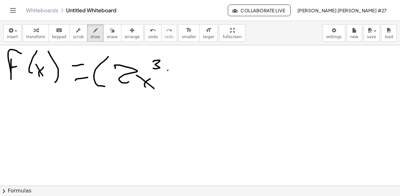
click at [177, 70] on div at bounding box center [200, 186] width 400 height 282
drag, startPoint x: 184, startPoint y: 66, endPoint x: 186, endPoint y: 82, distance: 16.1
click at [187, 82] on div at bounding box center [200, 186] width 400 height 282
drag, startPoint x: 200, startPoint y: 75, endPoint x: 209, endPoint y: 85, distance: 13.7
click at [209, 85] on div at bounding box center [200, 186] width 400 height 282
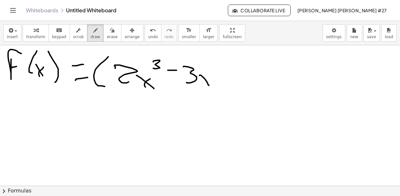
drag, startPoint x: 201, startPoint y: 84, endPoint x: 208, endPoint y: 70, distance: 15.1
click at [208, 71] on div at bounding box center [200, 186] width 400 height 282
drag, startPoint x: 212, startPoint y: 62, endPoint x: 216, endPoint y: 87, distance: 25.0
click at [215, 88] on div at bounding box center [200, 186] width 400 height 282
drag, startPoint x: 227, startPoint y: 63, endPoint x: 230, endPoint y: 89, distance: 25.8
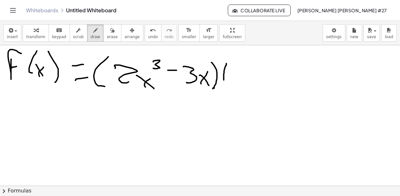
click at [230, 89] on div at bounding box center [200, 186] width 400 height 282
drag, startPoint x: 236, startPoint y: 77, endPoint x: 250, endPoint y: 91, distance: 19.5
click at [250, 91] on div at bounding box center [200, 186] width 400 height 282
drag, startPoint x: 242, startPoint y: 88, endPoint x: 250, endPoint y: 76, distance: 13.9
click at [250, 77] on div at bounding box center [200, 186] width 400 height 282
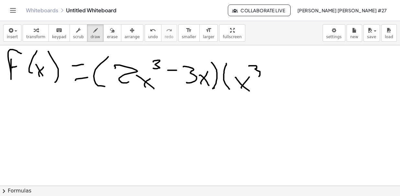
drag, startPoint x: 249, startPoint y: 66, endPoint x: 251, endPoint y: 80, distance: 14.1
click at [252, 78] on div at bounding box center [200, 186] width 400 height 282
drag, startPoint x: 275, startPoint y: 73, endPoint x: 274, endPoint y: 86, distance: 12.7
click at [274, 85] on div at bounding box center [200, 186] width 400 height 282
drag, startPoint x: 276, startPoint y: 77, endPoint x: 279, endPoint y: 76, distance: 3.4
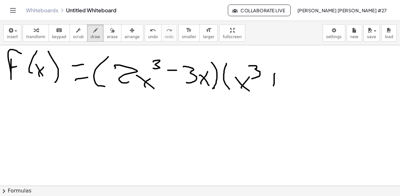
click at [279, 76] on div at bounding box center [200, 186] width 400 height 282
drag, startPoint x: 291, startPoint y: 71, endPoint x: 285, endPoint y: 85, distance: 15.5
click at [285, 85] on div at bounding box center [200, 186] width 400 height 282
drag, startPoint x: 301, startPoint y: 79, endPoint x: 306, endPoint y: 88, distance: 10.1
click at [306, 87] on div at bounding box center [200, 186] width 400 height 282
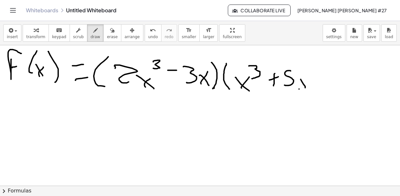
drag, startPoint x: 299, startPoint y: 89, endPoint x: 307, endPoint y: 79, distance: 12.2
click at [307, 79] on div at bounding box center [200, 186] width 400 height 282
drag, startPoint x: 308, startPoint y: 67, endPoint x: 312, endPoint y: 93, distance: 25.7
click at [312, 93] on div at bounding box center [200, 186] width 400 height 282
drag, startPoint x: 80, startPoint y: 142, endPoint x: 89, endPoint y: 142, distance: 8.4
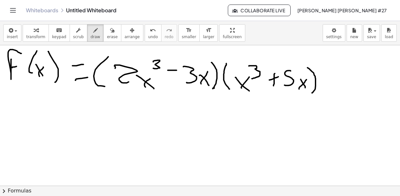
click at [89, 142] on div at bounding box center [200, 186] width 400 height 282
click at [146, 37] on button "undo undo" at bounding box center [153, 32] width 17 height 17
click at [220, 75] on div at bounding box center [200, 186] width 400 height 282
drag, startPoint x: 179, startPoint y: 151, endPoint x: 203, endPoint y: 147, distance: 24.2
click at [203, 147] on div at bounding box center [200, 186] width 400 height 282
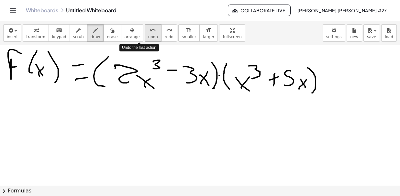
drag, startPoint x: 135, startPoint y: 33, endPoint x: 136, endPoint y: 36, distance: 3.6
click at [148, 33] on div "undo" at bounding box center [153, 30] width 10 height 8
drag, startPoint x: 57, startPoint y: 131, endPoint x: 67, endPoint y: 151, distance: 21.9
click at [66, 151] on div at bounding box center [200, 186] width 400 height 282
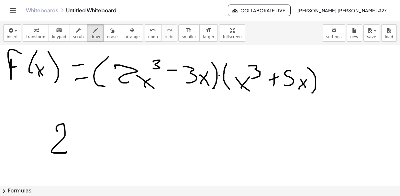
drag, startPoint x: 79, startPoint y: 141, endPoint x: 88, endPoint y: 149, distance: 11.7
click at [87, 148] on div at bounding box center [200, 186] width 400 height 282
drag, startPoint x: 77, startPoint y: 150, endPoint x: 88, endPoint y: 138, distance: 16.7
click at [88, 140] on div at bounding box center [200, 186] width 400 height 282
drag, startPoint x: 90, startPoint y: 125, endPoint x: 89, endPoint y: 133, distance: 8.1
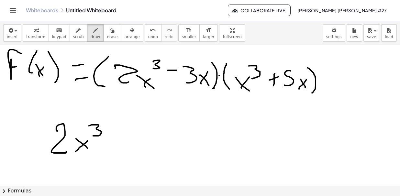
click at [90, 135] on div at bounding box center [200, 186] width 400 height 282
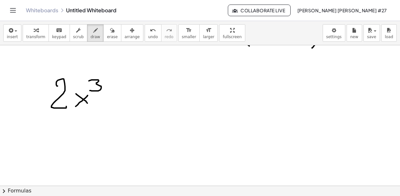
scroll to position [54, 0]
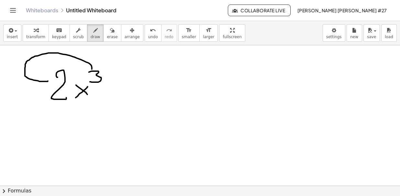
drag, startPoint x: 92, startPoint y: 69, endPoint x: 48, endPoint y: 81, distance: 45.6
click at [48, 81] on div at bounding box center [200, 133] width 400 height 282
drag, startPoint x: 43, startPoint y: 125, endPoint x: 60, endPoint y: 139, distance: 21.6
click at [60, 140] on div at bounding box center [200, 133] width 400 height 282
click at [71, 128] on div at bounding box center [200, 133] width 400 height 282
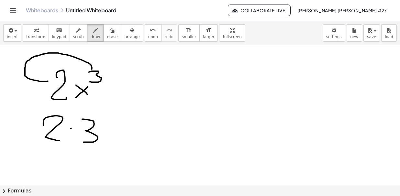
drag, startPoint x: 84, startPoint y: 119, endPoint x: 83, endPoint y: 141, distance: 22.3
click at [83, 141] on div at bounding box center [200, 133] width 400 height 282
click at [120, 141] on div at bounding box center [200, 133] width 400 height 282
drag, startPoint x: 111, startPoint y: 139, endPoint x: 126, endPoint y: 128, distance: 18.3
click at [126, 128] on div at bounding box center [200, 133] width 400 height 282
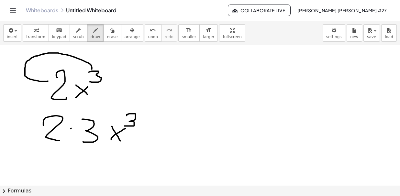
drag, startPoint x: 127, startPoint y: 115, endPoint x: 123, endPoint y: 126, distance: 11.1
click at [123, 126] on div at bounding box center [200, 133] width 400 height 282
drag, startPoint x: 142, startPoint y: 120, endPoint x: 153, endPoint y: 118, distance: 10.4
click at [151, 119] on div at bounding box center [200, 133] width 400 height 282
drag, startPoint x: 158, startPoint y: 120, endPoint x: 164, endPoint y: 124, distance: 8.0
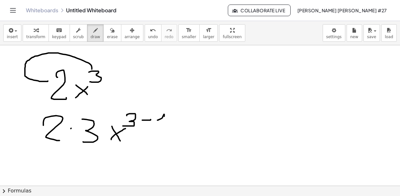
click at [164, 124] on div at bounding box center [200, 133] width 400 height 282
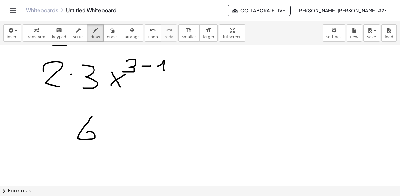
drag, startPoint x: 92, startPoint y: 117, endPoint x: 87, endPoint y: 134, distance: 17.9
click at [86, 134] on div at bounding box center [200, 79] width 400 height 282
drag, startPoint x: 113, startPoint y: 131, endPoint x: 115, endPoint y: 137, distance: 6.0
click at [118, 136] on div at bounding box center [200, 79] width 400 height 282
drag, startPoint x: 111, startPoint y: 135, endPoint x: 122, endPoint y: 129, distance: 12.8
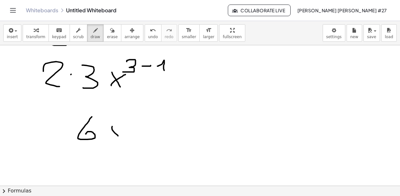
click at [122, 129] on div at bounding box center [200, 79] width 400 height 282
drag, startPoint x: 129, startPoint y: 117, endPoint x: 134, endPoint y: 125, distance: 9.6
click at [134, 125] on div at bounding box center [200, 79] width 400 height 282
click at [107, 39] on span "erase" at bounding box center [112, 37] width 11 height 5
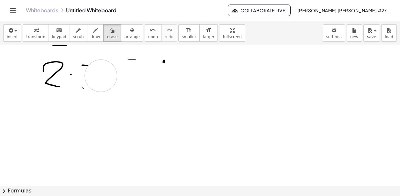
drag, startPoint x: 101, startPoint y: 132, endPoint x: 99, endPoint y: 89, distance: 43.1
click at [101, 78] on div at bounding box center [200, 79] width 400 height 282
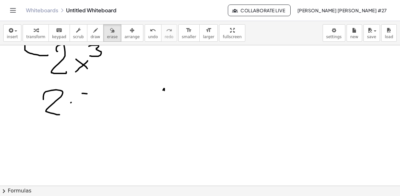
scroll to position [54, 0]
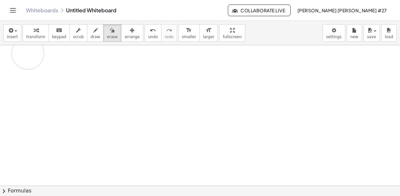
drag, startPoint x: 50, startPoint y: 124, endPoint x: 60, endPoint y: 84, distance: 41.3
click at [40, 59] on div at bounding box center [200, 133] width 400 height 282
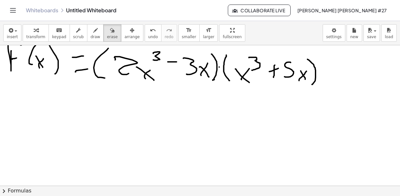
scroll to position [0, 0]
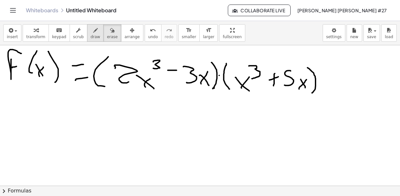
click at [91, 30] on div "button" at bounding box center [96, 30] width 10 height 8
drag, startPoint x: 14, startPoint y: 110, endPoint x: 37, endPoint y: 118, distance: 25.1
click at [31, 110] on div at bounding box center [200, 186] width 400 height 282
drag, startPoint x: 39, startPoint y: 124, endPoint x: 47, endPoint y: 122, distance: 8.0
click at [47, 124] on div at bounding box center [200, 186] width 400 height 282
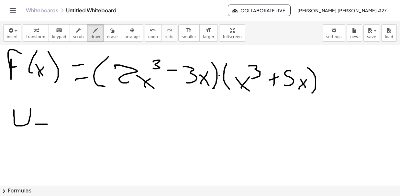
drag, startPoint x: 41, startPoint y: 118, endPoint x: 53, endPoint y: 118, distance: 11.3
click at [53, 118] on div at bounding box center [200, 186] width 400 height 282
drag, startPoint x: 71, startPoint y: 105, endPoint x: 62, endPoint y: 118, distance: 15.7
click at [62, 118] on div at bounding box center [200, 186] width 400 height 282
click at [107, 36] on span "erase" at bounding box center [112, 37] width 11 height 5
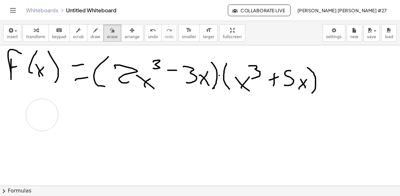
drag, startPoint x: 66, startPoint y: 124, endPoint x: 31, endPoint y: 117, distance: 35.7
click at [31, 117] on div at bounding box center [200, 186] width 400 height 282
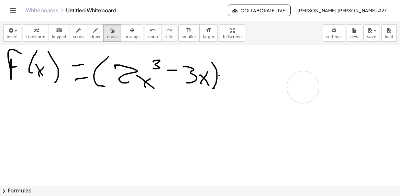
drag, startPoint x: 240, startPoint y: 65, endPoint x: 277, endPoint y: 93, distance: 46.8
click at [306, 92] on div at bounding box center [200, 186] width 400 height 282
click at [93, 33] on icon "button" at bounding box center [95, 31] width 5 height 8
drag, startPoint x: 8, startPoint y: 125, endPoint x: 27, endPoint y: 95, distance: 35.8
click at [27, 94] on div at bounding box center [200, 186] width 400 height 282
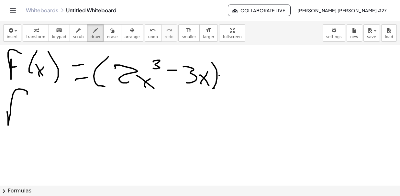
drag, startPoint x: 10, startPoint y: 113, endPoint x: 27, endPoint y: 109, distance: 17.6
click at [27, 109] on div at bounding box center [200, 186] width 400 height 282
drag, startPoint x: 38, startPoint y: 88, endPoint x: 37, endPoint y: 104, distance: 15.6
click at [33, 107] on div at bounding box center [200, 186] width 400 height 282
drag, startPoint x: 52, startPoint y: 96, endPoint x: 49, endPoint y: 118, distance: 21.7
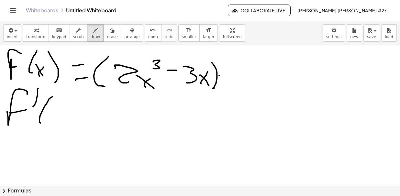
click at [42, 123] on div at bounding box center [200, 186] width 400 height 282
drag, startPoint x: 55, startPoint y: 113, endPoint x: 53, endPoint y: 126, distance: 13.8
click at [58, 127] on div at bounding box center [200, 186] width 400 height 282
drag, startPoint x: 48, startPoint y: 126, endPoint x: 68, endPoint y: 107, distance: 28.2
click at [68, 113] on div at bounding box center [200, 186] width 400 height 282
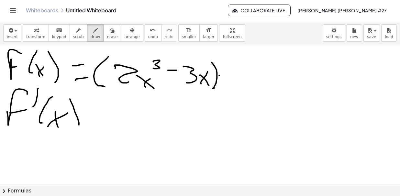
drag, startPoint x: 70, startPoint y: 99, endPoint x: 71, endPoint y: 131, distance: 32.1
click at [68, 132] on div at bounding box center [200, 186] width 400 height 282
drag, startPoint x: 95, startPoint y: 123, endPoint x: 91, endPoint y: 120, distance: 4.4
click at [96, 122] on div at bounding box center [200, 186] width 400 height 282
drag, startPoint x: 88, startPoint y: 118, endPoint x: 97, endPoint y: 115, distance: 9.3
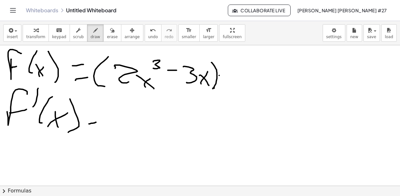
click at [96, 116] on div at bounding box center [200, 186] width 400 height 282
click at [148, 35] on span "undo" at bounding box center [153, 37] width 10 height 5
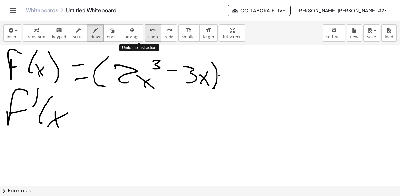
click at [148, 35] on span "undo" at bounding box center [153, 37] width 10 height 5
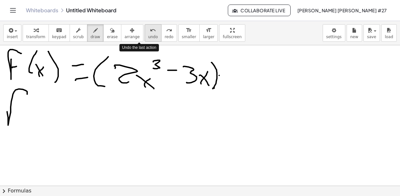
click at [148, 35] on span "undo" at bounding box center [153, 37] width 10 height 5
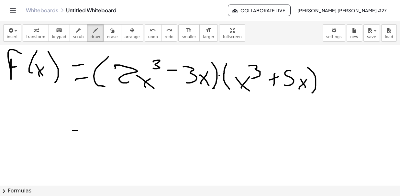
drag, startPoint x: 73, startPoint y: 130, endPoint x: 78, endPoint y: 128, distance: 5.8
click at [84, 130] on div at bounding box center [200, 186] width 400 height 282
drag, startPoint x: 73, startPoint y: 125, endPoint x: 85, endPoint y: 122, distance: 12.3
click at [85, 122] on div at bounding box center [200, 186] width 400 height 282
drag, startPoint x: 13, startPoint y: 125, endPoint x: 28, endPoint y: 106, distance: 23.7
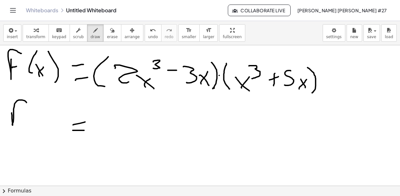
click at [28, 106] on div at bounding box center [200, 186] width 400 height 282
drag, startPoint x: 14, startPoint y: 115, endPoint x: 27, endPoint y: 112, distance: 13.9
click at [27, 112] on div at bounding box center [200, 186] width 400 height 282
click at [33, 112] on div at bounding box center [200, 186] width 400 height 282
drag, startPoint x: 39, startPoint y: 127, endPoint x: 43, endPoint y: 129, distance: 4.1
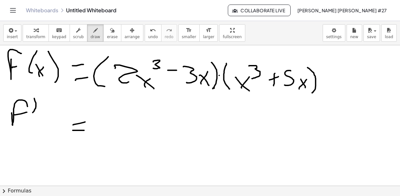
click at [42, 129] on div at bounding box center [200, 186] width 400 height 282
drag, startPoint x: 54, startPoint y: 122, endPoint x: 55, endPoint y: 130, distance: 7.6
click at [56, 130] on div at bounding box center [200, 186] width 400 height 282
drag, startPoint x: 50, startPoint y: 130, endPoint x: 60, endPoint y: 119, distance: 14.7
click at [60, 119] on div at bounding box center [200, 186] width 400 height 282
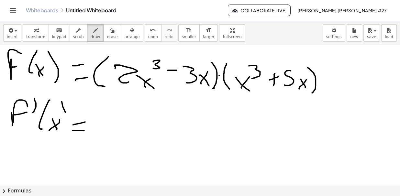
drag, startPoint x: 65, startPoint y: 112, endPoint x: 61, endPoint y: 132, distance: 20.6
click at [61, 132] on div at bounding box center [200, 186] width 400 height 282
drag, startPoint x: 106, startPoint y: 113, endPoint x: 107, endPoint y: 125, distance: 12.8
click at [97, 127] on div at bounding box center [200, 186] width 400 height 282
click at [123, 131] on div at bounding box center [200, 186] width 400 height 282
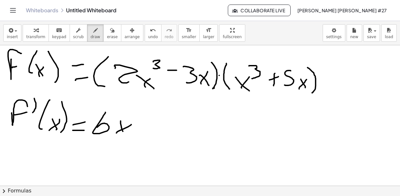
click at [131, 124] on div at bounding box center [200, 186] width 400 height 282
drag, startPoint x: 123, startPoint y: 130, endPoint x: 126, endPoint y: 133, distance: 5.0
click at [126, 133] on div at bounding box center [200, 186] width 400 height 282
drag, startPoint x: 43, startPoint y: 98, endPoint x: 37, endPoint y: 111, distance: 13.8
click at [37, 111] on div at bounding box center [200, 186] width 400 height 282
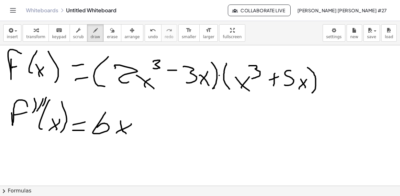
drag, startPoint x: 45, startPoint y: 100, endPoint x: 43, endPoint y: 110, distance: 10.0
click at [41, 111] on div at bounding box center [200, 186] width 400 height 282
click at [148, 35] on span "undo" at bounding box center [153, 37] width 10 height 5
drag, startPoint x: 208, startPoint y: 67, endPoint x: 208, endPoint y: 71, distance: 3.9
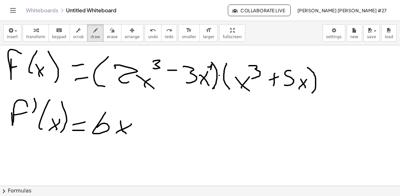
click at [211, 69] on div at bounding box center [200, 186] width 400 height 282
drag, startPoint x: 151, startPoint y: 118, endPoint x: 164, endPoint y: 117, distance: 13.3
click at [150, 132] on div at bounding box center [200, 186] width 400 height 282
click at [215, 68] on div at bounding box center [200, 186] width 400 height 282
click at [218, 65] on div at bounding box center [200, 186] width 400 height 282
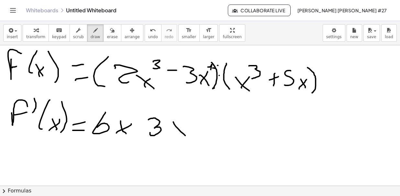
drag, startPoint x: 186, startPoint y: 135, endPoint x: 185, endPoint y: 139, distance: 3.4
click at [188, 138] on div at bounding box center [200, 186] width 400 height 282
click at [188, 129] on div at bounding box center [200, 186] width 400 height 282
click at [148, 36] on span "undo" at bounding box center [153, 37] width 10 height 5
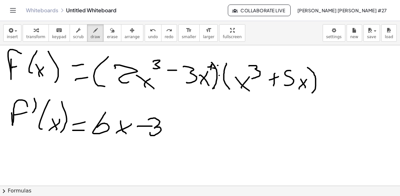
drag, startPoint x: 138, startPoint y: 126, endPoint x: 144, endPoint y: 128, distance: 6.3
click at [151, 125] on div at bounding box center [200, 186] width 400 height 282
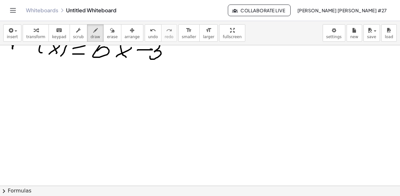
scroll to position [108, 0]
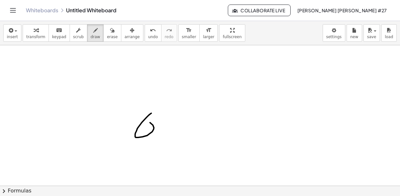
drag, startPoint x: 152, startPoint y: 113, endPoint x: 149, endPoint y: 124, distance: 11.6
click at [147, 126] on div at bounding box center [200, 79] width 400 height 282
drag, startPoint x: 135, startPoint y: 39, endPoint x: 154, endPoint y: 79, distance: 44.6
click at [148, 39] on span "undo" at bounding box center [153, 37] width 10 height 5
drag, startPoint x: 158, startPoint y: 108, endPoint x: 136, endPoint y: 133, distance: 33.5
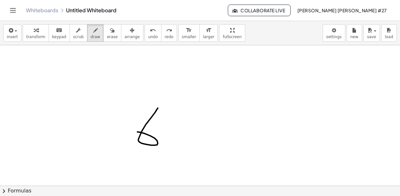
click at [136, 133] on div at bounding box center [200, 79] width 400 height 282
drag, startPoint x: 182, startPoint y: 136, endPoint x: 172, endPoint y: 142, distance: 11.5
click at [190, 141] on div at bounding box center [200, 79] width 400 height 282
click at [191, 128] on div at bounding box center [200, 79] width 400 height 282
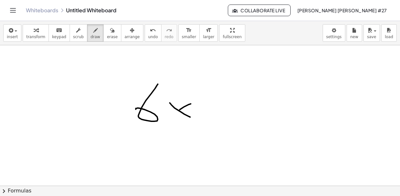
scroll to position [141, 0]
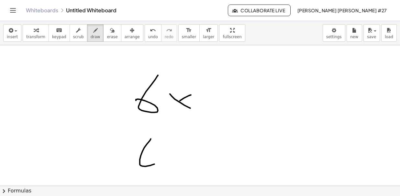
click at [142, 155] on div at bounding box center [200, 115] width 400 height 423
click at [148, 37] on span "undo" at bounding box center [153, 37] width 10 height 5
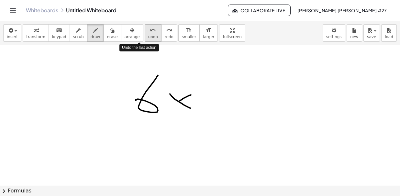
click at [148, 37] on span "undo" at bounding box center [153, 37] width 10 height 5
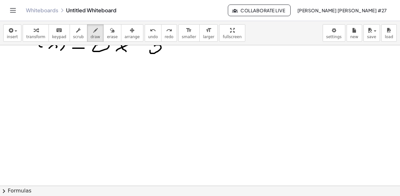
scroll to position [0, 0]
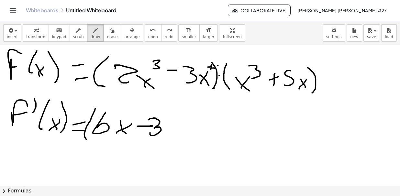
drag, startPoint x: 96, startPoint y: 108, endPoint x: 98, endPoint y: 141, distance: 33.4
click at [92, 144] on div at bounding box center [200, 186] width 400 height 282
drag, startPoint x: 172, startPoint y: 113, endPoint x: 174, endPoint y: 137, distance: 23.7
click at [174, 137] on div at bounding box center [200, 186] width 400 height 282
drag, startPoint x: 193, startPoint y: 110, endPoint x: 193, endPoint y: 144, distance: 33.3
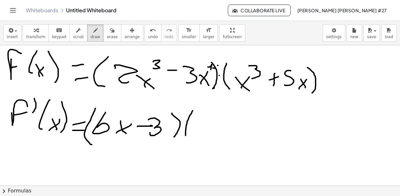
click at [193, 144] on div at bounding box center [200, 186] width 400 height 282
drag, startPoint x: 230, startPoint y: 82, endPoint x: 234, endPoint y: 88, distance: 7.2
click at [234, 88] on div at bounding box center [200, 186] width 400 height 282
drag, startPoint x: 269, startPoint y: 120, endPoint x: 276, endPoint y: 122, distance: 7.3
click at [267, 136] on div at bounding box center [200, 186] width 400 height 282
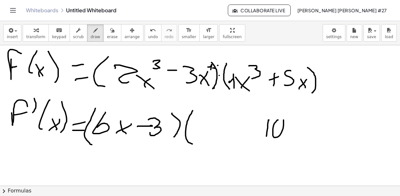
click at [278, 122] on div at bounding box center [200, 186] width 400 height 282
click at [150, 30] on icon "undo" at bounding box center [153, 31] width 6 height 8
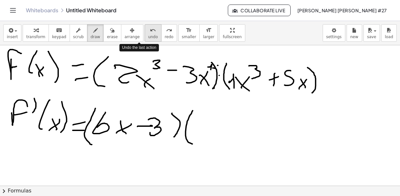
click at [150, 32] on icon "undo" at bounding box center [153, 31] width 6 height 8
drag, startPoint x: 285, startPoint y: 123, endPoint x: 274, endPoint y: 139, distance: 19.1
click at [274, 139] on div at bounding box center [200, 186] width 400 height 282
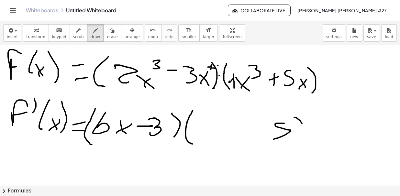
drag, startPoint x: 302, startPoint y: 123, endPoint x: 304, endPoint y: 145, distance: 22.1
click at [304, 145] on div at bounding box center [200, 186] width 400 height 282
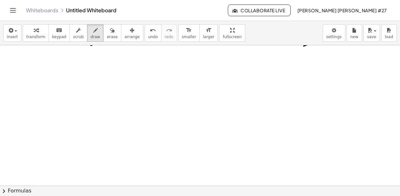
scroll to position [108, 0]
drag, startPoint x: 73, startPoint y: 107, endPoint x: 87, endPoint y: 136, distance: 31.9
click at [76, 138] on div at bounding box center [200, 79] width 400 height 282
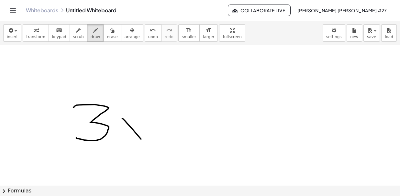
drag, startPoint x: 122, startPoint y: 118, endPoint x: 142, endPoint y: 140, distance: 28.6
click at [142, 140] on div at bounding box center [200, 79] width 400 height 282
drag, startPoint x: 126, startPoint y: 137, endPoint x: 145, endPoint y: 117, distance: 27.3
click at [148, 118] on div at bounding box center [200, 79] width 400 height 282
click at [148, 35] on span "undo" at bounding box center [153, 37] width 10 height 5
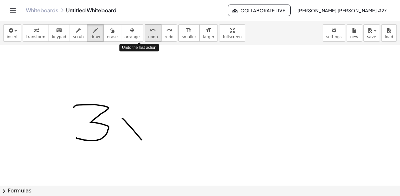
click at [148, 35] on span "undo" at bounding box center [153, 37] width 10 height 5
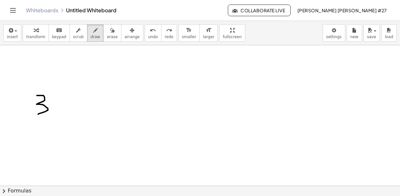
drag, startPoint x: 37, startPoint y: 95, endPoint x: 43, endPoint y: 109, distance: 15.1
click at [33, 112] on div at bounding box center [200, 79] width 400 height 282
drag, startPoint x: 55, startPoint y: 102, endPoint x: 65, endPoint y: 114, distance: 15.4
click at [65, 113] on div at bounding box center [200, 79] width 400 height 282
drag, startPoint x: 58, startPoint y: 114, endPoint x: 69, endPoint y: 105, distance: 14.3
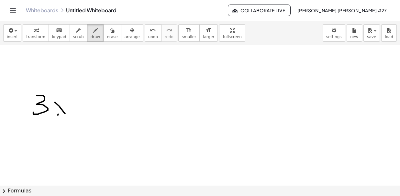
click at [69, 105] on div at bounding box center [200, 79] width 400 height 282
drag, startPoint x: 73, startPoint y: 91, endPoint x: 72, endPoint y: 102, distance: 11.0
click at [69, 102] on div at bounding box center [200, 79] width 400 height 282
drag, startPoint x: 94, startPoint y: 100, endPoint x: 93, endPoint y: 112, distance: 11.7
click at [93, 112] on div at bounding box center [200, 79] width 400 height 282
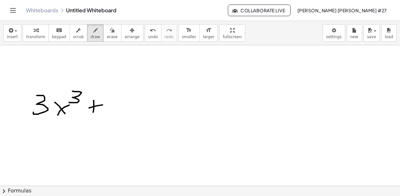
drag, startPoint x: 101, startPoint y: 105, endPoint x: 106, endPoint y: 101, distance: 6.0
click at [103, 105] on div at bounding box center [200, 79] width 400 height 282
drag, startPoint x: 107, startPoint y: 97, endPoint x: 119, endPoint y: 113, distance: 19.2
click at [119, 113] on div at bounding box center [200, 79] width 400 height 282
drag, startPoint x: 127, startPoint y: 103, endPoint x: 139, endPoint y: 115, distance: 17.2
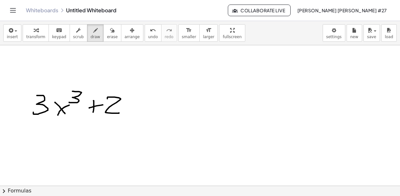
click at [139, 115] on div at bounding box center [200, 79] width 400 height 282
drag, startPoint x: 130, startPoint y: 113, endPoint x: 139, endPoint y: 104, distance: 11.9
click at [139, 104] on div at bounding box center [200, 79] width 400 height 282
drag, startPoint x: 138, startPoint y: 94, endPoint x: 144, endPoint y: 97, distance: 6.8
click at [144, 97] on div at bounding box center [200, 79] width 400 height 282
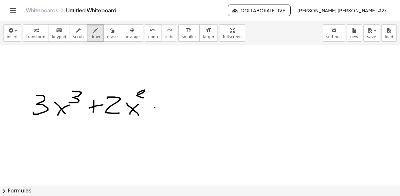
drag, startPoint x: 155, startPoint y: 107, endPoint x: 159, endPoint y: 106, distance: 4.3
click at [160, 106] on div at bounding box center [200, 79] width 400 height 282
drag, startPoint x: 188, startPoint y: 94, endPoint x: 175, endPoint y: 113, distance: 22.8
click at [171, 114] on div at bounding box center [200, 79] width 400 height 282
drag, startPoint x: 192, startPoint y: 106, endPoint x: 204, endPoint y: 114, distance: 15.0
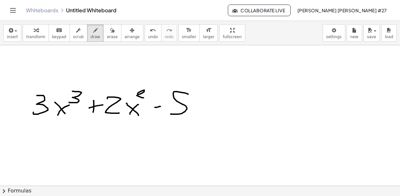
click at [204, 114] on div at bounding box center [200, 79] width 400 height 282
drag, startPoint x: 195, startPoint y: 114, endPoint x: 207, endPoint y: 103, distance: 16.3
click at [208, 103] on div at bounding box center [200, 79] width 400 height 282
drag, startPoint x: 221, startPoint y: 100, endPoint x: 219, endPoint y: 110, distance: 10.8
click at [220, 112] on div at bounding box center [200, 79] width 400 height 282
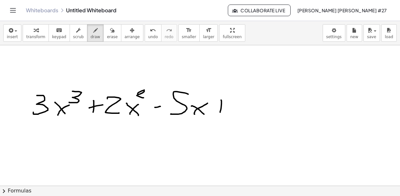
drag, startPoint x: 217, startPoint y: 108, endPoint x: 232, endPoint y: 103, distance: 15.8
click at [231, 103] on div at bounding box center [200, 79] width 400 height 282
drag, startPoint x: 238, startPoint y: 98, endPoint x: 240, endPoint y: 109, distance: 11.8
click at [236, 111] on div at bounding box center [200, 79] width 400 height 282
click at [260, 100] on div at bounding box center [200, 79] width 400 height 282
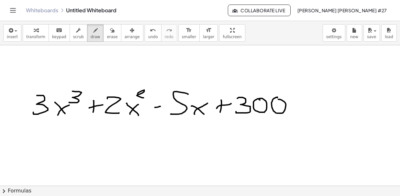
click at [279, 99] on div at bounding box center [200, 79] width 400 height 282
drag, startPoint x: 104, startPoint y: 30, endPoint x: 136, endPoint y: 92, distance: 69.9
click at [107, 33] on div "button" at bounding box center [112, 30] width 11 height 8
click at [143, 86] on div at bounding box center [200, 79] width 400 height 282
click at [91, 36] on span "draw" at bounding box center [96, 37] width 10 height 5
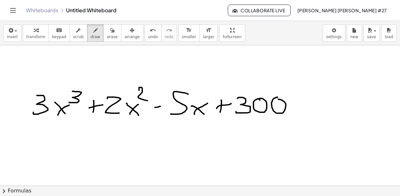
drag, startPoint x: 139, startPoint y: 90, endPoint x: 149, endPoint y: 100, distance: 14.2
click at [150, 100] on div at bounding box center [200, 79] width 400 height 282
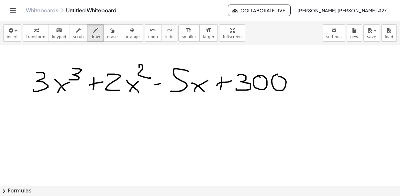
scroll to position [141, 0]
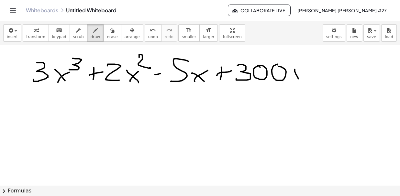
drag, startPoint x: 295, startPoint y: 69, endPoint x: 298, endPoint y: 83, distance: 14.4
click at [300, 82] on div at bounding box center [200, 115] width 400 height 423
drag, startPoint x: 303, startPoint y: 72, endPoint x: 305, endPoint y: 69, distance: 4.0
click at [306, 69] on div at bounding box center [200, 115] width 400 height 423
click at [148, 35] on span "undo" at bounding box center [153, 37] width 10 height 5
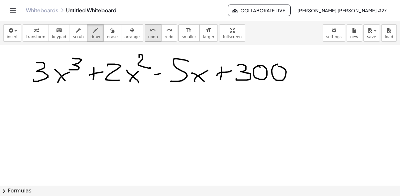
click at [150, 30] on icon "undo" at bounding box center [153, 31] width 6 height 8
drag, startPoint x: 296, startPoint y: 63, endPoint x: 302, endPoint y: 67, distance: 6.7
click at [307, 65] on div at bounding box center [200, 115] width 400 height 423
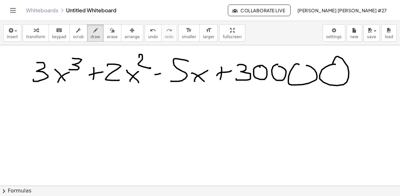
drag, startPoint x: 330, startPoint y: 65, endPoint x: 349, endPoint y: 71, distance: 20.0
click at [341, 71] on div at bounding box center [200, 115] width 400 height 423
drag, startPoint x: 363, startPoint y: 68, endPoint x: 362, endPoint y: 47, distance: 20.7
click at [376, 68] on div at bounding box center [200, 115] width 400 height 423
click at [150, 33] on icon "undo" at bounding box center [153, 31] width 6 height 8
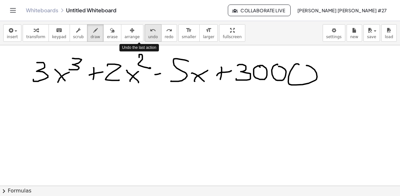
click at [150, 33] on icon "undo" at bounding box center [153, 31] width 6 height 8
click at [148, 39] on span "undo" at bounding box center [153, 37] width 10 height 5
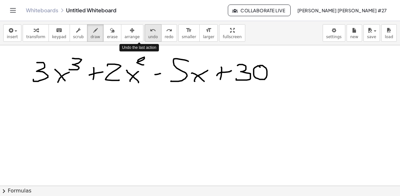
click at [145, 39] on button "undo undo" at bounding box center [153, 32] width 17 height 17
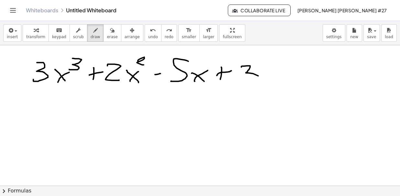
drag, startPoint x: 242, startPoint y: 67, endPoint x: 243, endPoint y: 80, distance: 13.7
click at [242, 80] on div at bounding box center [200, 115] width 400 height 423
click at [273, 70] on div at bounding box center [200, 115] width 400 height 423
drag, startPoint x: 288, startPoint y: 69, endPoint x: 292, endPoint y: 68, distance: 4.0
click at [292, 68] on div at bounding box center [200, 115] width 400 height 423
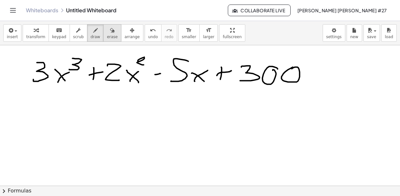
click at [107, 35] on span "erase" at bounding box center [112, 37] width 11 height 5
click at [91, 36] on span "draw" at bounding box center [96, 37] width 10 height 5
drag, startPoint x: 17, startPoint y: 127, endPoint x: 13, endPoint y: 132, distance: 6.7
click at [13, 132] on div at bounding box center [200, 115] width 400 height 423
click at [147, 36] on button "undo undo" at bounding box center [153, 32] width 17 height 17
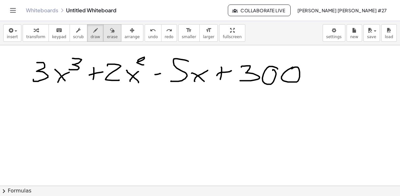
click at [107, 37] on span "erase" at bounding box center [112, 37] width 11 height 5
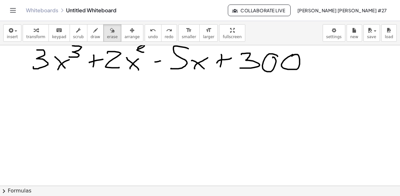
scroll to position [150, 0]
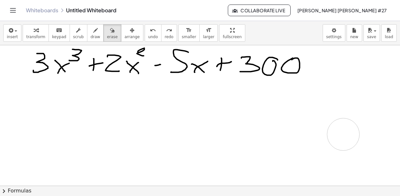
drag, startPoint x: 340, startPoint y: 126, endPoint x: 333, endPoint y: 116, distance: 11.4
click at [344, 133] on div at bounding box center [200, 106] width 400 height 423
drag, startPoint x: 88, startPoint y: 30, endPoint x: 115, endPoint y: 35, distance: 27.4
click at [93, 30] on icon "button" at bounding box center [95, 31] width 5 height 8
click at [338, 123] on div at bounding box center [200, 106] width 400 height 423
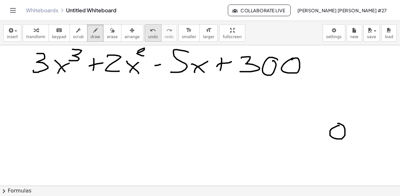
click at [145, 35] on div "undo undo redo redo" at bounding box center [161, 32] width 32 height 17
click at [148, 36] on span "undo" at bounding box center [153, 37] width 10 height 5
drag, startPoint x: 132, startPoint y: 166, endPoint x: 155, endPoint y: 162, distance: 23.6
click at [152, 164] on div at bounding box center [200, 106] width 400 height 423
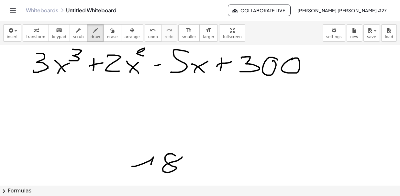
drag, startPoint x: 174, startPoint y: 154, endPoint x: 182, endPoint y: 158, distance: 9.4
click at [182, 158] on div at bounding box center [200, 106] width 400 height 423
drag, startPoint x: 186, startPoint y: 161, endPoint x: 195, endPoint y: 170, distance: 12.4
click at [195, 170] on div at bounding box center [200, 106] width 400 height 423
click at [198, 161] on div at bounding box center [200, 106] width 400 height 423
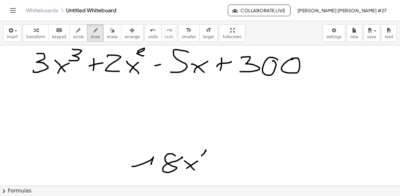
drag, startPoint x: 202, startPoint y: 155, endPoint x: 205, endPoint y: 157, distance: 3.8
click at [205, 157] on div at bounding box center [200, 106] width 400 height 423
drag, startPoint x: 220, startPoint y: 158, endPoint x: 217, endPoint y: 167, distance: 9.8
click at [217, 167] on div at bounding box center [200, 106] width 400 height 423
drag, startPoint x: 216, startPoint y: 164, endPoint x: 225, endPoint y: 162, distance: 8.6
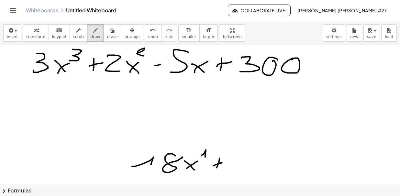
click at [225, 162] on div at bounding box center [200, 106] width 400 height 423
drag, startPoint x: 235, startPoint y: 158, endPoint x: 236, endPoint y: 168, distance: 10.8
click at [236, 168] on div at bounding box center [200, 106] width 400 height 423
click at [246, 155] on div at bounding box center [200, 106] width 400 height 423
drag, startPoint x: 230, startPoint y: 170, endPoint x: 234, endPoint y: 168, distance: 4.3
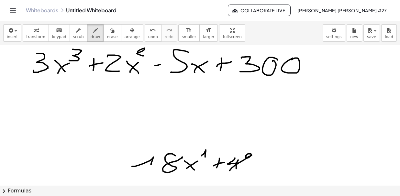
click at [232, 169] on div at bounding box center [200, 106] width 400 height 423
drag, startPoint x: 81, startPoint y: 154, endPoint x: 71, endPoint y: 164, distance: 14.2
click at [71, 164] on div at bounding box center [200, 106] width 400 height 423
drag, startPoint x: 98, startPoint y: 153, endPoint x: 107, endPoint y: 158, distance: 10.3
click at [107, 157] on div at bounding box center [200, 106] width 400 height 423
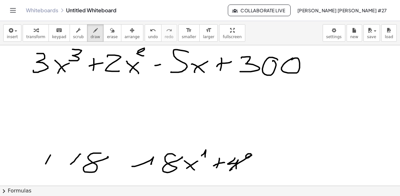
drag, startPoint x: 48, startPoint y: 159, endPoint x: 54, endPoint y: 152, distance: 9.4
click at [55, 150] on div at bounding box center [200, 106] width 400 height 423
click at [148, 39] on span "undo" at bounding box center [153, 37] width 10 height 5
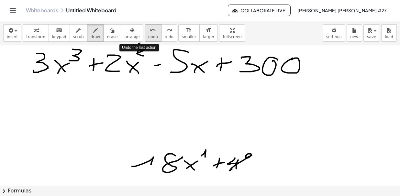
click at [148, 39] on span "undo" at bounding box center [153, 37] width 10 height 5
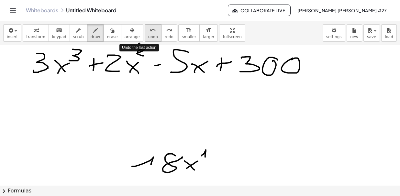
click at [148, 39] on span "undo" at bounding box center [153, 37] width 10 height 5
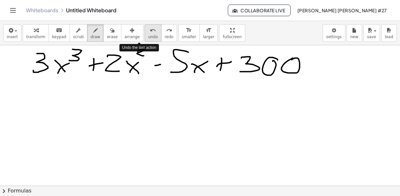
click at [148, 39] on span "undo" at bounding box center [153, 37] width 10 height 5
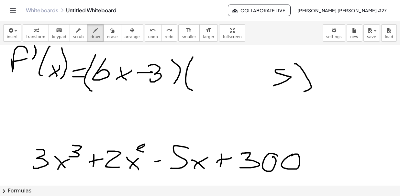
scroll to position [108, 0]
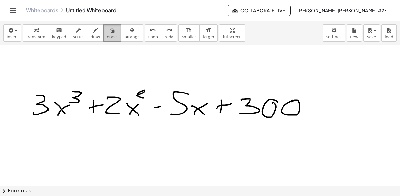
click at [110, 32] on icon "button" at bounding box center [112, 31] width 5 height 8
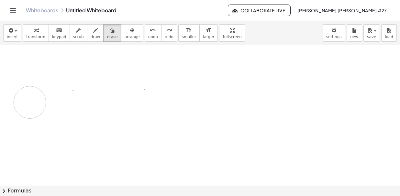
drag, startPoint x: 293, startPoint y: 105, endPoint x: 58, endPoint y: 73, distance: 237.2
click at [32, 101] on div at bounding box center [200, 149] width 400 height 423
click at [87, 35] on button "draw" at bounding box center [95, 32] width 17 height 17
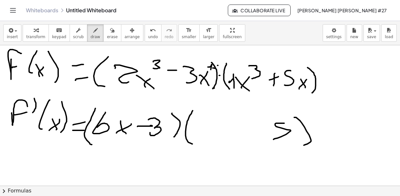
click at [220, 75] on div at bounding box center [200, 186] width 400 height 282
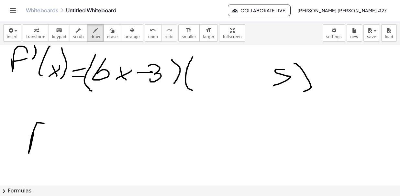
drag, startPoint x: 29, startPoint y: 153, endPoint x: 40, endPoint y: 133, distance: 23.1
click at [47, 129] on div at bounding box center [200, 133] width 400 height 282
drag, startPoint x: 31, startPoint y: 139, endPoint x: 52, endPoint y: 135, distance: 21.5
click at [45, 137] on div at bounding box center [200, 133] width 400 height 282
drag, startPoint x: 63, startPoint y: 123, endPoint x: 61, endPoint y: 138, distance: 15.3
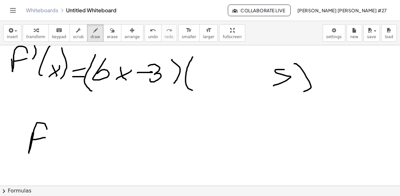
click at [60, 138] on div at bounding box center [200, 133] width 400 height 282
drag, startPoint x: 71, startPoint y: 142, endPoint x: 88, endPoint y: 154, distance: 20.5
click at [88, 154] on div at bounding box center [200, 133] width 400 height 282
drag, startPoint x: 80, startPoint y: 146, endPoint x: 87, endPoint y: 132, distance: 15.9
click at [86, 139] on div at bounding box center [200, 133] width 400 height 282
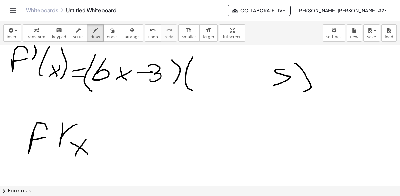
drag, startPoint x: 73, startPoint y: 126, endPoint x: 82, endPoint y: 141, distance: 18.0
click at [65, 156] on div at bounding box center [200, 133] width 400 height 282
drag, startPoint x: 102, startPoint y: 121, endPoint x: 110, endPoint y: 156, distance: 35.3
click at [99, 156] on div at bounding box center [200, 133] width 400 height 282
drag, startPoint x: 119, startPoint y: 152, endPoint x: 130, endPoint y: 148, distance: 11.9
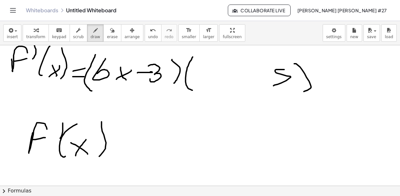
click at [130, 148] on div at bounding box center [200, 133] width 400 height 282
drag, startPoint x: 124, startPoint y: 144, endPoint x: 129, endPoint y: 143, distance: 4.6
click at [128, 143] on div at bounding box center [200, 133] width 400 height 282
drag, startPoint x: 142, startPoint y: 139, endPoint x: 154, endPoint y: 141, distance: 11.5
click at [154, 141] on div at bounding box center [200, 133] width 400 height 282
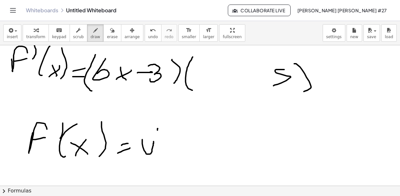
drag, startPoint x: 158, startPoint y: 128, endPoint x: 157, endPoint y: 136, distance: 7.9
click at [157, 136] on div at bounding box center [200, 133] width 400 height 282
click at [165, 146] on div at bounding box center [200, 133] width 400 height 282
drag, startPoint x: 175, startPoint y: 144, endPoint x: 184, endPoint y: 152, distance: 12.1
click at [184, 152] on div at bounding box center [200, 133] width 400 height 282
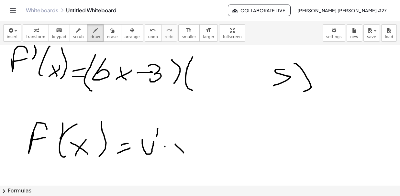
drag, startPoint x: 189, startPoint y: 146, endPoint x: 186, endPoint y: 150, distance: 5.3
click at [186, 150] on div at bounding box center [200, 133] width 400 height 282
drag, startPoint x: 188, startPoint y: 149, endPoint x: 185, endPoint y: 153, distance: 5.3
click at [185, 153] on div at bounding box center [200, 133] width 400 height 282
drag, startPoint x: 207, startPoint y: 144, endPoint x: 207, endPoint y: 152, distance: 8.7
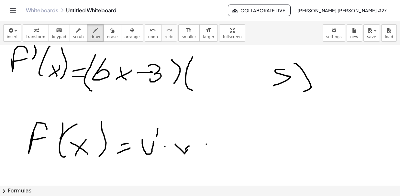
click at [207, 152] on div at bounding box center [200, 133] width 400 height 282
drag, startPoint x: 202, startPoint y: 150, endPoint x: 212, endPoint y: 147, distance: 10.4
click at [212, 147] on div at bounding box center [200, 133] width 400 height 282
drag, startPoint x: 219, startPoint y: 143, endPoint x: 228, endPoint y: 142, distance: 9.4
click at [228, 142] on div at bounding box center [200, 133] width 400 height 282
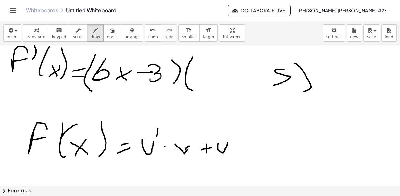
click at [244, 146] on div at bounding box center [200, 133] width 400 height 282
drag, startPoint x: 248, startPoint y: 141, endPoint x: 255, endPoint y: 149, distance: 10.8
click at [254, 151] on div at bounding box center [200, 133] width 400 height 282
drag, startPoint x: 257, startPoint y: 144, endPoint x: 253, endPoint y: 148, distance: 5.7
click at [253, 148] on div at bounding box center [200, 133] width 400 height 282
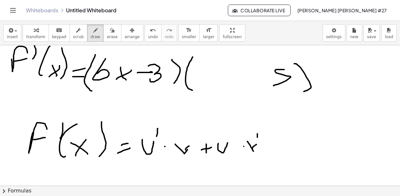
drag, startPoint x: 258, startPoint y: 133, endPoint x: 258, endPoint y: 138, distance: 4.5
click at [258, 138] on div at bounding box center [200, 133] width 400 height 282
drag, startPoint x: 273, startPoint y: 142, endPoint x: 203, endPoint y: 118, distance: 73.9
click at [242, 139] on div at bounding box center [200, 133] width 400 height 282
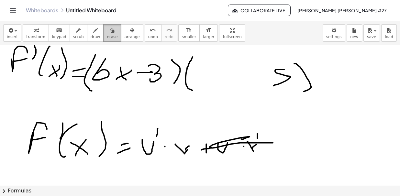
click at [108, 33] on button "erase" at bounding box center [112, 32] width 18 height 17
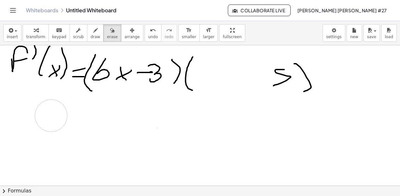
drag, startPoint x: 286, startPoint y: 140, endPoint x: 122, endPoint y: 132, distance: 164.3
click at [41, 118] on div at bounding box center [200, 133] width 400 height 282
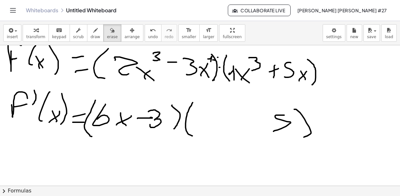
scroll to position [0, 0]
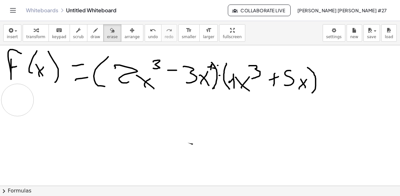
drag, startPoint x: 314, startPoint y: 135, endPoint x: 102, endPoint y: 64, distance: 223.3
click at [19, 101] on div at bounding box center [200, 186] width 400 height 282
click at [91, 35] on span "draw" at bounding box center [96, 37] width 10 height 5
drag, startPoint x: 135, startPoint y: 50, endPoint x: 144, endPoint y: 49, distance: 9.2
click at [144, 49] on div at bounding box center [200, 186] width 400 height 282
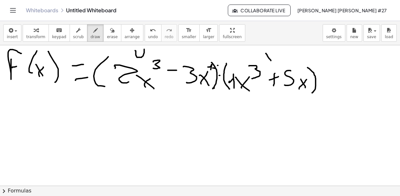
drag, startPoint x: 266, startPoint y: 53, endPoint x: 271, endPoint y: 60, distance: 8.8
click at [271, 60] on div at bounding box center [200, 186] width 400 height 282
drag, startPoint x: 276, startPoint y: 53, endPoint x: 270, endPoint y: 61, distance: 10.6
click at [270, 61] on div at bounding box center [200, 186] width 400 height 282
drag, startPoint x: 10, startPoint y: 105, endPoint x: 25, endPoint y: 102, distance: 15.5
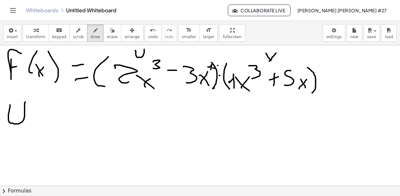
click at [25, 102] on div at bounding box center [200, 186] width 400 height 282
drag, startPoint x: 33, startPoint y: 122, endPoint x: 37, endPoint y: 122, distance: 4.2
click at [37, 122] on div at bounding box center [200, 186] width 400 height 282
drag, startPoint x: 37, startPoint y: 113, endPoint x: 46, endPoint y: 110, distance: 9.3
click at [41, 112] on div at bounding box center [200, 186] width 400 height 282
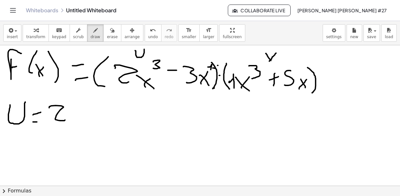
drag, startPoint x: 49, startPoint y: 107, endPoint x: 66, endPoint y: 119, distance: 20.3
click at [65, 120] on div at bounding box center [200, 186] width 400 height 282
drag, startPoint x: 73, startPoint y: 113, endPoint x: 79, endPoint y: 122, distance: 10.7
click at [79, 122] on div at bounding box center [200, 186] width 400 height 282
drag, startPoint x: 72, startPoint y: 122, endPoint x: 77, endPoint y: 112, distance: 10.9
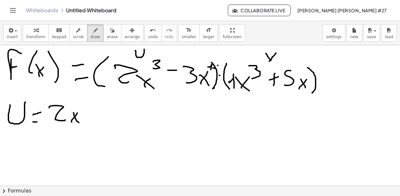
click at [77, 112] on div at bounding box center [200, 186] width 400 height 282
drag, startPoint x: 83, startPoint y: 103, endPoint x: 84, endPoint y: 113, distance: 9.4
click at [84, 113] on div at bounding box center [200, 186] width 400 height 282
click at [105, 116] on div at bounding box center [200, 186] width 400 height 282
drag, startPoint x: 114, startPoint y: 110, endPoint x: 114, endPoint y: 121, distance: 11.0
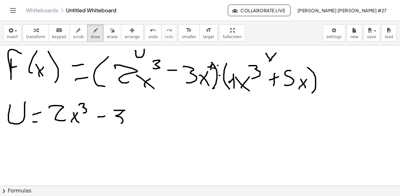
click at [111, 122] on div at bounding box center [200, 186] width 400 height 282
drag, startPoint x: 135, startPoint y: 114, endPoint x: 142, endPoint y: 122, distance: 10.5
click at [142, 122] on div at bounding box center [200, 186] width 400 height 282
click at [145, 115] on div at bounding box center [200, 186] width 400 height 282
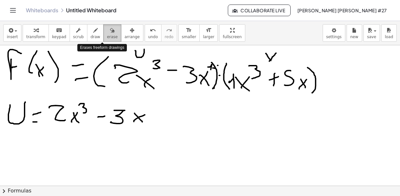
click at [107, 33] on div "button" at bounding box center [112, 30] width 11 height 8
drag, startPoint x: 201, startPoint y: 53, endPoint x: 205, endPoint y: 56, distance: 4.5
click at [205, 56] on div at bounding box center [200, 186] width 400 height 282
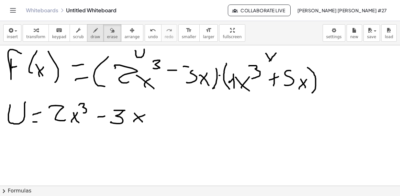
click at [91, 36] on span "draw" at bounding box center [96, 37] width 10 height 5
drag, startPoint x: 8, startPoint y: 138, endPoint x: 22, endPoint y: 135, distance: 14.9
click at [22, 135] on div at bounding box center [200, 186] width 400 height 282
click at [25, 135] on div at bounding box center [200, 186] width 400 height 282
drag, startPoint x: 34, startPoint y: 157, endPoint x: 41, endPoint y: 157, distance: 7.5
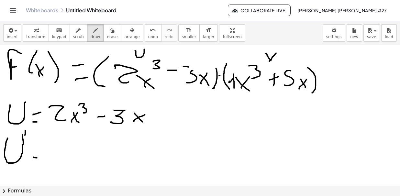
click at [42, 158] on div at bounding box center [200, 186] width 400 height 282
drag, startPoint x: 38, startPoint y: 152, endPoint x: 41, endPoint y: 150, distance: 3.9
click at [41, 150] on div at bounding box center [200, 186] width 400 height 282
drag, startPoint x: 58, startPoint y: 138, endPoint x: 62, endPoint y: 146, distance: 9.0
click at [54, 148] on div at bounding box center [200, 186] width 400 height 282
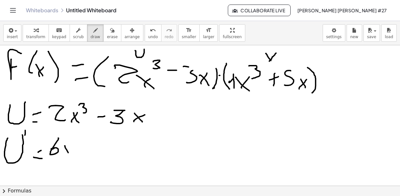
drag, startPoint x: 65, startPoint y: 146, endPoint x: 72, endPoint y: 160, distance: 15.6
click at [72, 160] on div at bounding box center [200, 186] width 400 height 282
drag, startPoint x: 69, startPoint y: 153, endPoint x: 73, endPoint y: 151, distance: 3.8
click at [73, 151] on div at bounding box center [200, 186] width 400 height 282
drag, startPoint x: 90, startPoint y: 151, endPoint x: 98, endPoint y: 152, distance: 7.5
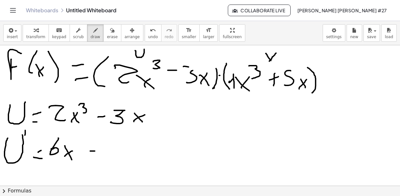
click at [98, 152] on div at bounding box center [200, 186] width 400 height 282
drag, startPoint x: 109, startPoint y: 147, endPoint x: 111, endPoint y: 159, distance: 12.6
click at [111, 159] on div at bounding box center [200, 186] width 400 height 282
drag, startPoint x: 189, startPoint y: 122, endPoint x: 194, endPoint y: 125, distance: 5.1
click at [194, 126] on div at bounding box center [200, 186] width 400 height 282
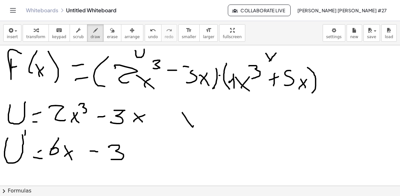
click at [196, 125] on div at bounding box center [200, 186] width 400 height 282
click at [218, 124] on div at bounding box center [200, 186] width 400 height 282
drag, startPoint x: 212, startPoint y: 119, endPoint x: 222, endPoint y: 117, distance: 10.3
click at [218, 118] on div at bounding box center [200, 186] width 400 height 282
drag, startPoint x: 232, startPoint y: 114, endPoint x: 231, endPoint y: 125, distance: 11.4
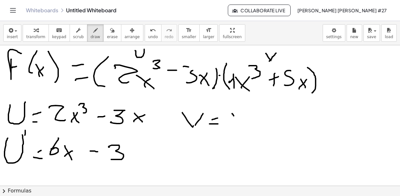
click at [240, 125] on div at bounding box center [200, 186] width 400 height 282
drag, startPoint x: 232, startPoint y: 123, endPoint x: 242, endPoint y: 113, distance: 13.7
click at [242, 114] on div at bounding box center [200, 186] width 400 height 282
drag, startPoint x: 244, startPoint y: 107, endPoint x: 247, endPoint y: 115, distance: 9.1
click at [247, 115] on div at bounding box center [200, 186] width 400 height 282
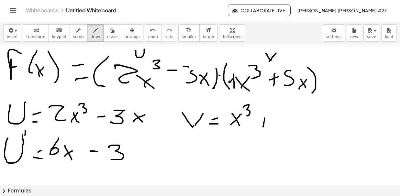
drag, startPoint x: 265, startPoint y: 118, endPoint x: 264, endPoint y: 128, distance: 9.8
click at [264, 128] on div at bounding box center [200, 186] width 400 height 282
click at [267, 120] on div at bounding box center [200, 186] width 400 height 282
click at [281, 127] on div at bounding box center [200, 186] width 400 height 282
click at [303, 129] on div at bounding box center [200, 186] width 400 height 282
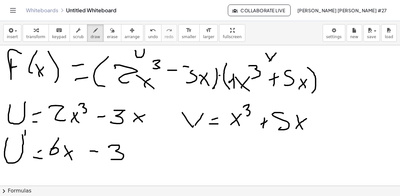
click at [307, 118] on div at bounding box center [200, 186] width 400 height 282
click at [191, 155] on div at bounding box center [200, 186] width 400 height 282
click at [190, 154] on div at bounding box center [200, 186] width 400 height 282
click at [216, 152] on div at bounding box center [200, 186] width 400 height 282
click at [219, 147] on div at bounding box center [200, 186] width 400 height 282
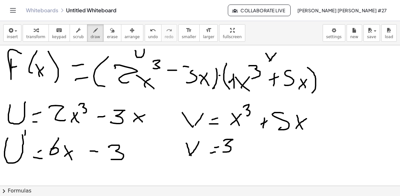
click at [220, 151] on div at bounding box center [200, 186] width 400 height 282
click at [242, 153] on div at bounding box center [200, 186] width 400 height 282
click at [242, 146] on div at bounding box center [200, 186] width 400 height 282
click at [246, 140] on div at bounding box center [200, 186] width 400 height 282
click at [264, 152] on div at bounding box center [200, 186] width 400 height 282
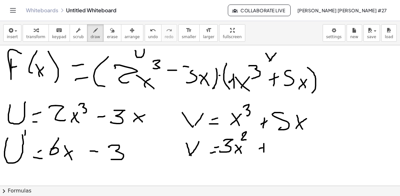
click at [273, 146] on div at bounding box center [200, 186] width 400 height 282
click at [277, 153] on div at bounding box center [200, 186] width 400 height 282
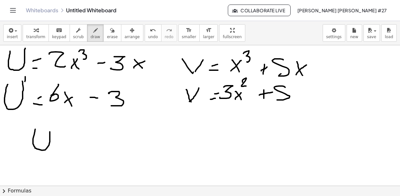
click at [50, 131] on div at bounding box center [200, 133] width 400 height 282
click at [55, 130] on div at bounding box center [200, 133] width 400 height 282
click at [70, 139] on div at bounding box center [200, 133] width 400 height 282
click at [85, 149] on div at bounding box center [200, 133] width 400 height 282
click at [68, 137] on div at bounding box center [200, 133] width 400 height 282
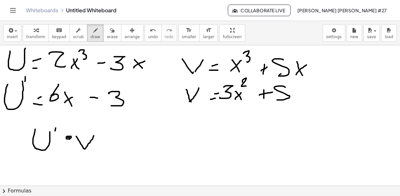
click at [86, 148] on div at bounding box center [200, 133] width 400 height 282
click at [111, 151] on div at bounding box center [200, 133] width 400 height 282
click at [116, 141] on div at bounding box center [200, 133] width 400 height 282
click at [144, 135] on div at bounding box center [200, 133] width 400 height 282
click at [164, 139] on div at bounding box center [200, 133] width 400 height 282
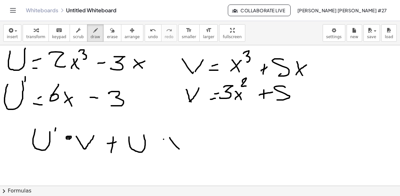
click at [180, 148] on div at bounding box center [200, 133] width 400 height 282
click at [182, 150] on div at bounding box center [200, 133] width 400 height 282
click at [193, 137] on div at bounding box center [200, 133] width 400 height 282
click at [158, 137] on div at bounding box center [200, 133] width 400 height 282
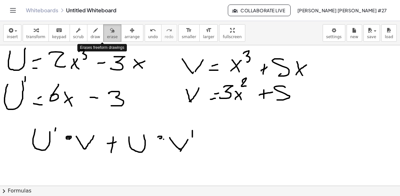
click at [107, 37] on span "erase" at bounding box center [112, 37] width 11 height 5
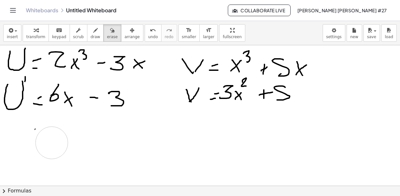
drag, startPoint x: 214, startPoint y: 142, endPoint x: 70, endPoint y: 145, distance: 144.7
click at [65, 143] on div at bounding box center [200, 133] width 400 height 282
click at [91, 33] on div "button" at bounding box center [96, 30] width 10 height 8
drag, startPoint x: 52, startPoint y: 137, endPoint x: 50, endPoint y: 152, distance: 14.8
click at [42, 152] on div at bounding box center [200, 133] width 400 height 282
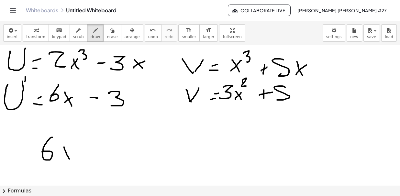
drag, startPoint x: 64, startPoint y: 147, endPoint x: 70, endPoint y: 159, distance: 13.2
click at [70, 159] on div at bounding box center [200, 133] width 400 height 282
drag, startPoint x: 63, startPoint y: 158, endPoint x: 77, endPoint y: 147, distance: 17.5
click at [77, 147] on div at bounding box center [200, 133] width 400 height 282
drag, startPoint x: 90, startPoint y: 151, endPoint x: 102, endPoint y: 147, distance: 12.8
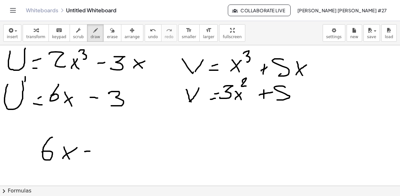
click at [99, 150] on div at bounding box center [200, 133] width 400 height 282
drag, startPoint x: 107, startPoint y: 144, endPoint x: 96, endPoint y: 152, distance: 14.1
click at [108, 155] on div at bounding box center [200, 133] width 400 height 282
drag, startPoint x: 39, startPoint y: 133, endPoint x: 42, endPoint y: 153, distance: 19.7
click at [35, 157] on div at bounding box center [200, 133] width 400 height 282
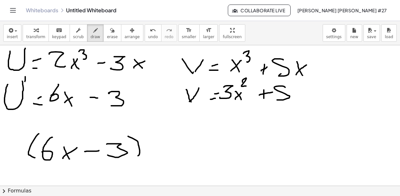
drag, startPoint x: 128, startPoint y: 136, endPoint x: 138, endPoint y: 155, distance: 21.6
click at [136, 157] on div at bounding box center [200, 133] width 400 height 282
drag, startPoint x: 150, startPoint y: 136, endPoint x: 150, endPoint y: 159, distance: 23.0
click at [150, 159] on div at bounding box center [200, 133] width 400 height 282
drag, startPoint x: 157, startPoint y: 148, endPoint x: 164, endPoint y: 154, distance: 10.1
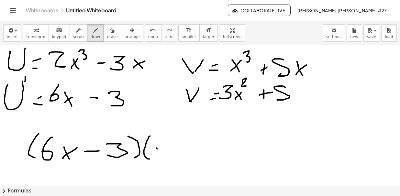
click at [164, 154] on div at bounding box center [200, 133] width 400 height 282
drag, startPoint x: 159, startPoint y: 153, endPoint x: 167, endPoint y: 148, distance: 9.8
click at [167, 148] on div at bounding box center [200, 133] width 400 height 282
drag, startPoint x: 170, startPoint y: 137, endPoint x: 172, endPoint y: 144, distance: 7.4
click at [172, 144] on div at bounding box center [200, 133] width 400 height 282
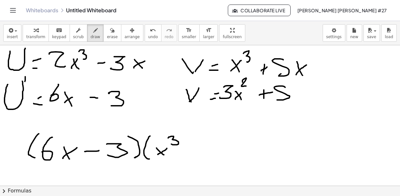
drag, startPoint x: 186, startPoint y: 148, endPoint x: 186, endPoint y: 155, distance: 6.5
click at [186, 155] on div at bounding box center [200, 133] width 400 height 282
drag, startPoint x: 185, startPoint y: 151, endPoint x: 190, endPoint y: 149, distance: 6.0
click at [189, 150] on div at bounding box center [200, 133] width 400 height 282
drag, startPoint x: 198, startPoint y: 143, endPoint x: 207, endPoint y: 147, distance: 9.4
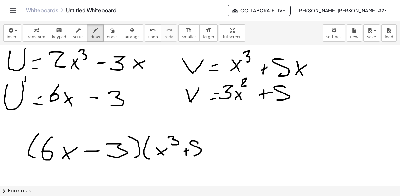
click at [195, 155] on div at bounding box center [200, 133] width 400 height 282
drag, startPoint x: 206, startPoint y: 137, endPoint x: 206, endPoint y: 154, distance: 17.2
click at [206, 154] on div at bounding box center [200, 133] width 400 height 282
drag, startPoint x: 216, startPoint y: 142, endPoint x: 214, endPoint y: 151, distance: 8.8
click at [214, 151] on div at bounding box center [200, 133] width 400 height 282
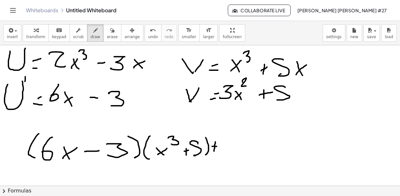
drag, startPoint x: 212, startPoint y: 146, endPoint x: 217, endPoint y: 146, distance: 4.5
click at [217, 146] on div at bounding box center [200, 133] width 400 height 282
drag, startPoint x: 224, startPoint y: 134, endPoint x: 221, endPoint y: 158, distance: 23.8
click at [221, 158] on div at bounding box center [200, 133] width 400 height 282
drag, startPoint x: 233, startPoint y: 138, endPoint x: 236, endPoint y: 153, distance: 15.9
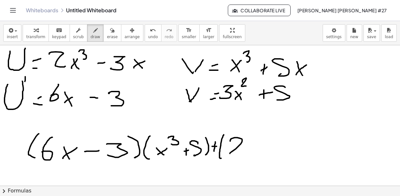
click at [236, 154] on div at bounding box center [200, 133] width 400 height 282
drag, startPoint x: 241, startPoint y: 146, endPoint x: 247, endPoint y: 152, distance: 8.0
click at [247, 152] on div at bounding box center [200, 133] width 400 height 282
drag, startPoint x: 240, startPoint y: 153, endPoint x: 249, endPoint y: 146, distance: 10.8
click at [249, 146] on div at bounding box center [200, 133] width 400 height 282
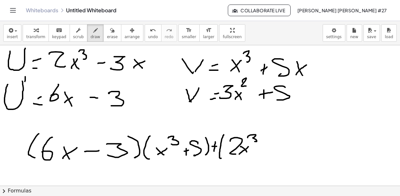
drag, startPoint x: 248, startPoint y: 137, endPoint x: 253, endPoint y: 142, distance: 6.6
click at [253, 142] on div at bounding box center [200, 133] width 400 height 282
drag, startPoint x: 270, startPoint y: 149, endPoint x: 275, endPoint y: 149, distance: 4.9
click at [275, 149] on div at bounding box center [200, 133] width 400 height 282
drag, startPoint x: 278, startPoint y: 139, endPoint x: 278, endPoint y: 150, distance: 11.0
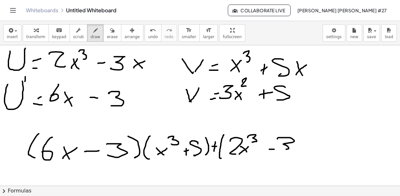
click at [278, 150] on div at bounding box center [200, 133] width 400 height 282
drag, startPoint x: 297, startPoint y: 142, endPoint x: 299, endPoint y: 150, distance: 8.6
click at [302, 149] on div at bounding box center [200, 133] width 400 height 282
drag, startPoint x: 303, startPoint y: 143, endPoint x: 307, endPoint y: 139, distance: 5.3
click at [305, 141] on div at bounding box center [200, 133] width 400 height 282
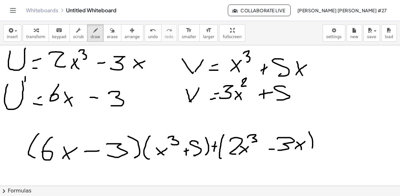
drag, startPoint x: 313, startPoint y: 139, endPoint x: 310, endPoint y: 153, distance: 14.5
click at [310, 153] on div at bounding box center [200, 133] width 400 height 282
drag, startPoint x: 321, startPoint y: 135, endPoint x: 322, endPoint y: 153, distance: 18.6
click at [322, 153] on div at bounding box center [200, 133] width 400 height 282
drag, startPoint x: 203, startPoint y: 85, endPoint x: 203, endPoint y: 91, distance: 5.8
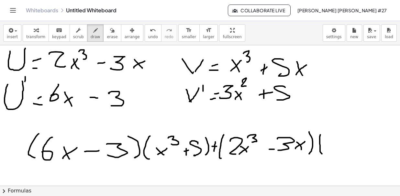
click at [203, 91] on div at bounding box center [200, 133] width 400 height 282
click at [327, 147] on div at bounding box center [200, 133] width 400 height 282
click at [351, 151] on div at bounding box center [200, 133] width 400 height 282
click at [349, 144] on div at bounding box center [200, 133] width 400 height 282
click at [355, 138] on div at bounding box center [200, 133] width 400 height 282
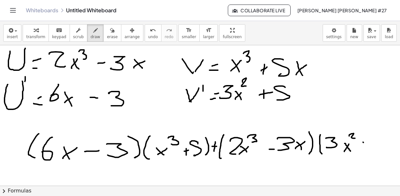
click at [366, 149] on div at bounding box center [200, 133] width 400 height 282
click at [370, 142] on div at bounding box center [200, 133] width 400 height 282
click at [377, 148] on div at bounding box center [200, 133] width 400 height 282
click at [385, 147] on div at bounding box center [200, 133] width 400 height 282
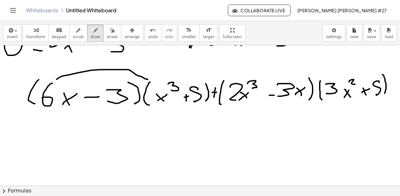
click at [148, 79] on div at bounding box center [200, 79] width 400 height 282
click at [193, 80] on div at bounding box center [200, 79] width 400 height 282
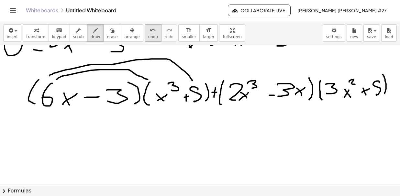
click at [148, 36] on span "undo" at bounding box center [153, 37] width 10 height 5
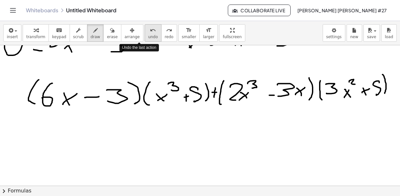
click at [148, 36] on span "undo" at bounding box center [153, 37] width 10 height 5
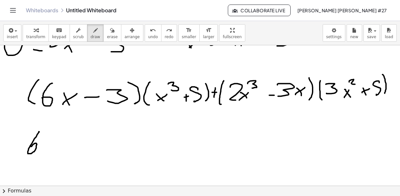
click at [31, 146] on div at bounding box center [200, 79] width 400 height 282
click at [52, 155] on div at bounding box center [200, 79] width 400 height 282
click at [53, 144] on div at bounding box center [200, 79] width 400 height 282
click at [59, 143] on div at bounding box center [200, 79] width 400 height 282
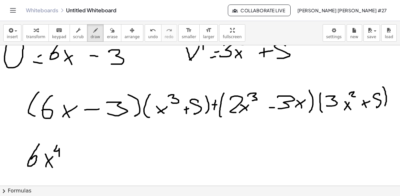
scroll to position [87, 0]
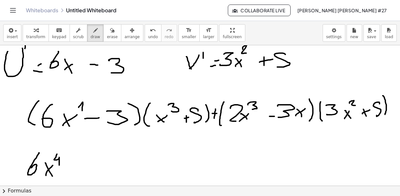
drag, startPoint x: 79, startPoint y: 107, endPoint x: 82, endPoint y: 110, distance: 4.8
click at [82, 110] on div at bounding box center [200, 170] width 400 height 423
click at [148, 32] on div "undo" at bounding box center [153, 30] width 10 height 8
click at [150, 118] on div at bounding box center [200, 170] width 400 height 423
click at [148, 35] on span "undo" at bounding box center [153, 37] width 10 height 5
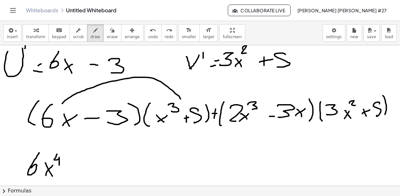
drag, startPoint x: 62, startPoint y: 103, endPoint x: 182, endPoint y: 99, distance: 119.9
click at [182, 99] on div at bounding box center [200, 170] width 400 height 423
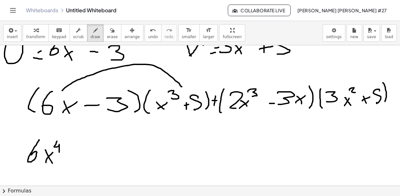
scroll to position [108, 0]
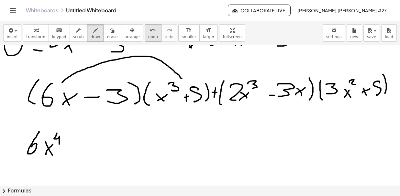
click at [150, 32] on icon "undo" at bounding box center [153, 31] width 6 height 8
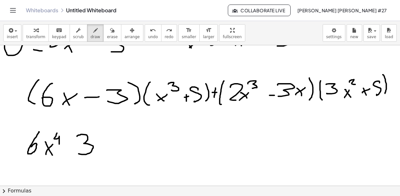
drag, startPoint x: 77, startPoint y: 136, endPoint x: 102, endPoint y: 142, distance: 25.4
click at [79, 153] on div at bounding box center [200, 149] width 400 height 423
click at [107, 136] on div at bounding box center [200, 149] width 400 height 423
drag, startPoint x: 123, startPoint y: 142, endPoint x: 132, endPoint y: 155, distance: 15.4
click at [132, 153] on div at bounding box center [200, 149] width 400 height 423
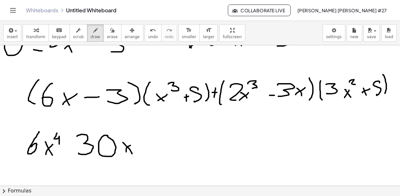
drag, startPoint x: 126, startPoint y: 149, endPoint x: 133, endPoint y: 143, distance: 8.3
click at [133, 143] on div at bounding box center [200, 149] width 400 height 423
drag, startPoint x: 68, startPoint y: 143, endPoint x: 68, endPoint y: 151, distance: 7.4
click at [68, 151] on div at bounding box center [200, 149] width 400 height 423
click at [70, 147] on div at bounding box center [200, 149] width 400 height 423
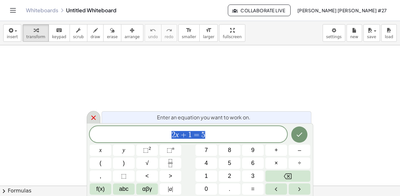
click at [93, 117] on icon at bounding box center [94, 118] width 8 height 8
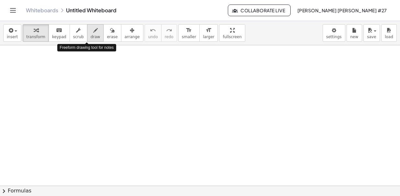
click at [91, 38] on span "draw" at bounding box center [96, 37] width 10 height 5
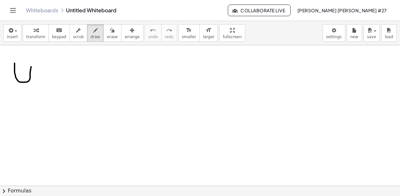
drag, startPoint x: 15, startPoint y: 64, endPoint x: 31, endPoint y: 66, distance: 16.7
drag, startPoint x: 42, startPoint y: 78, endPoint x: 41, endPoint y: 71, distance: 6.8
drag, startPoint x: 41, startPoint y: 71, endPoint x: 41, endPoint y: 76, distance: 5.2
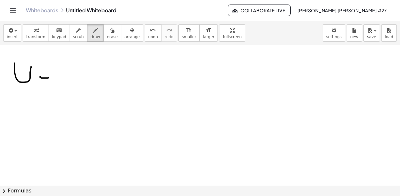
drag, startPoint x: 19, startPoint y: 108, endPoint x: 30, endPoint y: 99, distance: 15.0
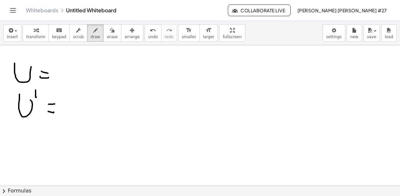
drag, startPoint x: 49, startPoint y: 104, endPoint x: 59, endPoint y: 89, distance: 17.7
drag, startPoint x: 65, startPoint y: 64, endPoint x: 62, endPoint y: 76, distance: 11.7
drag, startPoint x: 75, startPoint y: 73, endPoint x: 83, endPoint y: 80, distance: 10.1
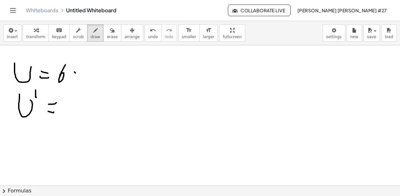
click at [148, 36] on span "undo" at bounding box center [153, 37] width 10 height 5
click at [148, 37] on span "undo" at bounding box center [153, 37] width 10 height 5
drag, startPoint x: 76, startPoint y: 101, endPoint x: 68, endPoint y: 113, distance: 14.5
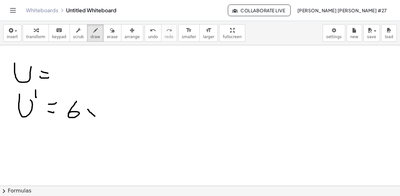
drag, startPoint x: 88, startPoint y: 109, endPoint x: 95, endPoint y: 116, distance: 9.8
drag, startPoint x: 90, startPoint y: 115, endPoint x: 97, endPoint y: 110, distance: 8.4
click at [148, 37] on span "undo" at bounding box center [153, 37] width 10 height 5
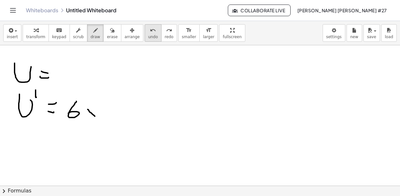
click at [148, 37] on span "undo" at bounding box center [153, 37] width 10 height 5
drag, startPoint x: 63, startPoint y: 68, endPoint x: 80, endPoint y: 74, distance: 17.8
drag, startPoint x: 81, startPoint y: 73, endPoint x: 87, endPoint y: 79, distance: 8.2
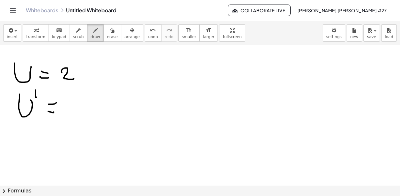
drag, startPoint x: 84, startPoint y: 79, endPoint x: 92, endPoint y: 72, distance: 10.8
drag, startPoint x: 92, startPoint y: 62, endPoint x: 97, endPoint y: 71, distance: 10.4
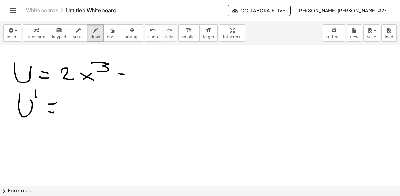
drag, startPoint x: 124, startPoint y: 74, endPoint x: 130, endPoint y: 71, distance: 6.2
drag, startPoint x: 132, startPoint y: 67, endPoint x: 133, endPoint y: 76, distance: 9.5
drag, startPoint x: 149, startPoint y: 73, endPoint x: 155, endPoint y: 80, distance: 10.1
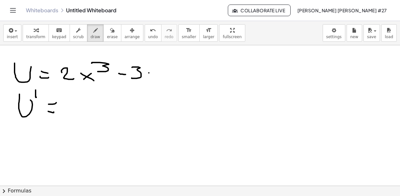
drag, startPoint x: 155, startPoint y: 75, endPoint x: 162, endPoint y: 72, distance: 7.5
drag, startPoint x: 173, startPoint y: 67, endPoint x: 183, endPoint y: 75, distance: 13.3
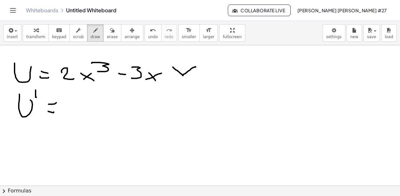
drag, startPoint x: 196, startPoint y: 67, endPoint x: 183, endPoint y: 74, distance: 14.8
drag, startPoint x: 175, startPoint y: 97, endPoint x: 186, endPoint y: 101, distance: 11.5
drag, startPoint x: 186, startPoint y: 104, endPoint x: 181, endPoint y: 110, distance: 8.1
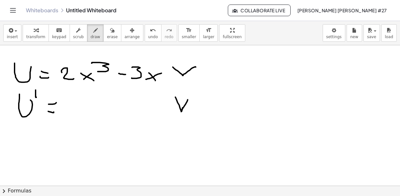
drag, startPoint x: 214, startPoint y: 75, endPoint x: 217, endPoint y: 72, distance: 4.4
drag, startPoint x: 213, startPoint y: 67, endPoint x: 220, endPoint y: 72, distance: 8.3
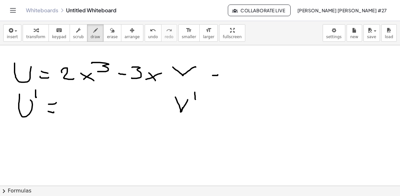
drag, startPoint x: 228, startPoint y: 69, endPoint x: 243, endPoint y: 77, distance: 17.4
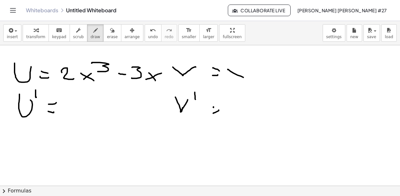
drag, startPoint x: 230, startPoint y: 73, endPoint x: 244, endPoint y: 69, distance: 14.3
drag, startPoint x: 245, startPoint y: 63, endPoint x: 244, endPoint y: 70, distance: 6.8
drag, startPoint x: 227, startPoint y: 76, endPoint x: 242, endPoint y: 71, distance: 15.3
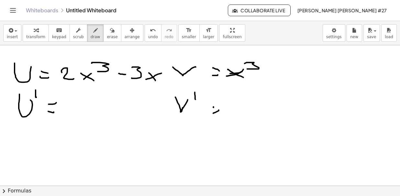
drag, startPoint x: 275, startPoint y: 71, endPoint x: 273, endPoint y: 78, distance: 8.0
drag, startPoint x: 272, startPoint y: 74, endPoint x: 282, endPoint y: 73, distance: 9.8
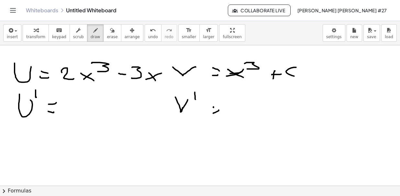
drag
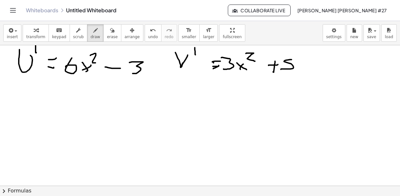
scroll to position [54, 0]
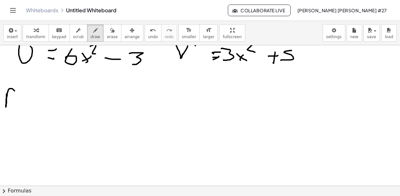
click at [15, 91] on div at bounding box center [200, 154] width 400 height 324
click at [13, 99] on div at bounding box center [200, 154] width 400 height 324
click at [20, 94] on div at bounding box center [200, 154] width 400 height 324
click at [27, 107] on div at bounding box center [200, 154] width 400 height 324
click at [28, 105] on div at bounding box center [200, 154] width 400 height 324
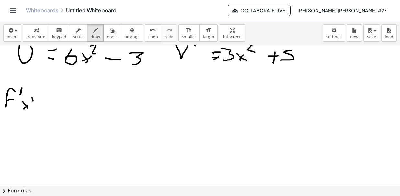
click at [29, 107] on div at bounding box center [200, 154] width 400 height 324
click at [42, 106] on div at bounding box center [200, 154] width 400 height 324
click at [44, 101] on div at bounding box center [200, 154] width 400 height 324
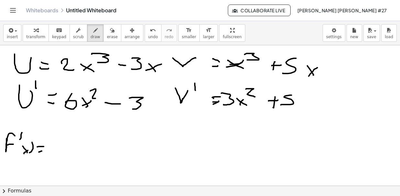
scroll to position [0, 0]
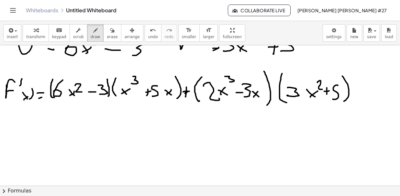
scroll to position [54, 0]
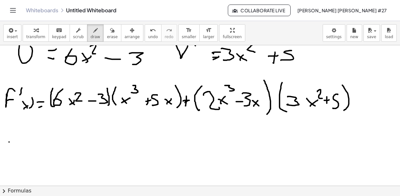
click at [19, 141] on div at bounding box center [200, 154] width 400 height 324
click at [20, 135] on div at bounding box center [200, 154] width 400 height 324
click at [23, 138] on div at bounding box center [200, 154] width 400 height 324
click at [148, 38] on span "undo" at bounding box center [153, 37] width 10 height 5
click at [27, 137] on div at bounding box center [200, 154] width 400 height 324
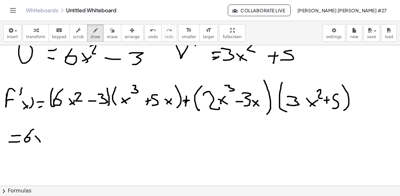
click at [40, 141] on div at bounding box center [200, 154] width 400 height 324
click at [41, 137] on div at bounding box center [200, 154] width 400 height 324
click at [43, 133] on div at bounding box center [200, 154] width 400 height 324
drag, startPoint x: 54, startPoint y: 133, endPoint x: 52, endPoint y: 138, distance: 4.5
click at [52, 138] on div at bounding box center [200, 154] width 400 height 324
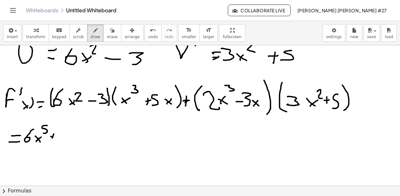
drag, startPoint x: 51, startPoint y: 136, endPoint x: 55, endPoint y: 136, distance: 4.5
click at [55, 136] on div at bounding box center [200, 154] width 400 height 324
drag, startPoint x: 61, startPoint y: 133, endPoint x: 61, endPoint y: 141, distance: 7.8
click at [60, 141] on div at bounding box center [200, 154] width 400 height 324
click at [78, 132] on div at bounding box center [200, 154] width 400 height 324
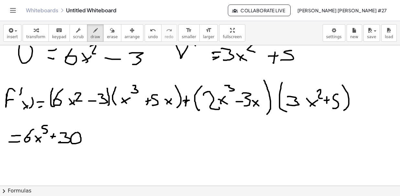
click at [89, 141] on div at bounding box center [200, 154] width 400 height 324
drag, startPoint x: 85, startPoint y: 139, endPoint x: 92, endPoint y: 135, distance: 8.2
click at [92, 135] on div at bounding box center [200, 154] width 400 height 324
drag, startPoint x: 93, startPoint y: 128, endPoint x: 93, endPoint y: 133, distance: 5.5
click at [93, 133] on div at bounding box center [200, 154] width 400 height 324
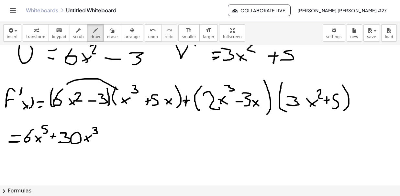
drag, startPoint x: 69, startPoint y: 82, endPoint x: 118, endPoint y: 89, distance: 49.3
click at [118, 89] on div at bounding box center [200, 154] width 400 height 324
drag, startPoint x: 71, startPoint y: 76, endPoint x: 158, endPoint y: 85, distance: 87.9
click at [158, 85] on div at bounding box center [200, 154] width 400 height 324
drag, startPoint x: 102, startPoint y: 88, endPoint x: 119, endPoint y: 87, distance: 17.5
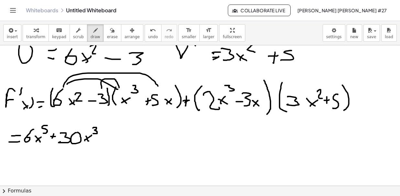
click at [119, 87] on div at bounding box center [200, 154] width 400 height 324
drag, startPoint x: 103, startPoint y: 86, endPoint x: 165, endPoint y: 87, distance: 62.2
click at [165, 87] on div at bounding box center [200, 154] width 400 height 324
click at [148, 36] on span "undo" at bounding box center [153, 37] width 10 height 5
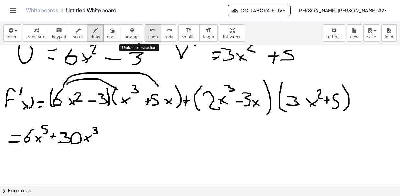
click at [148, 36] on span "undo" at bounding box center [153, 37] width 10 height 5
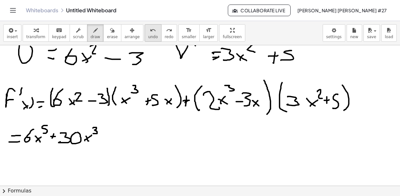
click at [148, 33] on div "undo" at bounding box center [153, 30] width 10 height 8
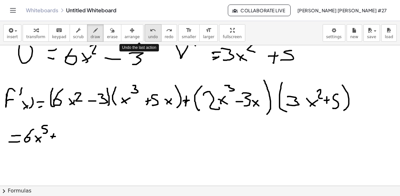
click at [148, 33] on div "undo" at bounding box center [153, 30] width 10 height 8
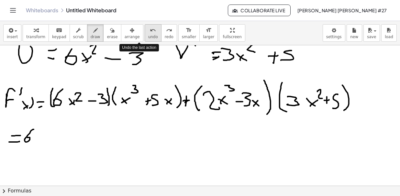
click at [148, 33] on div "undo" at bounding box center [153, 30] width 10 height 8
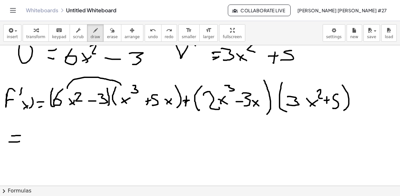
drag, startPoint x: 67, startPoint y: 88, endPoint x: 122, endPoint y: 87, distance: 54.4
click at [122, 87] on div at bounding box center [200, 154] width 400 height 324
drag, startPoint x: 31, startPoint y: 128, endPoint x: 27, endPoint y: 140, distance: 12.7
click at [27, 140] on div at bounding box center [200, 154] width 400 height 324
drag, startPoint x: 38, startPoint y: 135, endPoint x: 44, endPoint y: 147, distance: 13.2
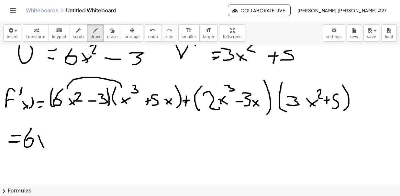
click at [44, 147] on div at bounding box center [200, 154] width 400 height 324
drag, startPoint x: 37, startPoint y: 146, endPoint x: 47, endPoint y: 138, distance: 12.7
click at [47, 138] on div at bounding box center [200, 154] width 400 height 324
drag, startPoint x: 52, startPoint y: 127, endPoint x: 47, endPoint y: 135, distance: 9.3
click at [47, 135] on div at bounding box center [200, 154] width 400 height 324
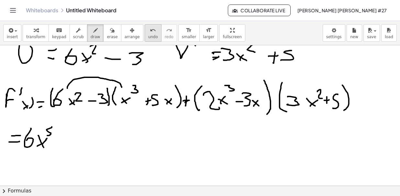
drag, startPoint x: 144, startPoint y: 34, endPoint x: 118, endPoint y: 47, distance: 28.4
click at [145, 35] on button "undo undo" at bounding box center [153, 32] width 17 height 17
click at [148, 36] on span "undo" at bounding box center [153, 37] width 10 height 5
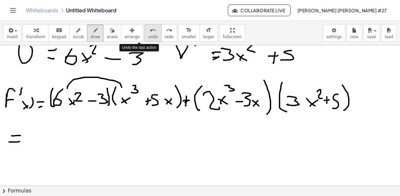
click at [148, 36] on span "undo" at bounding box center [153, 37] width 10 height 5
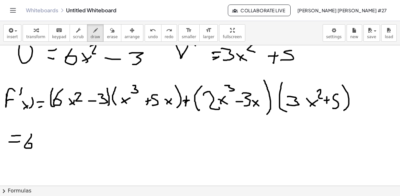
drag, startPoint x: 31, startPoint y: 134, endPoint x: 28, endPoint y: 143, distance: 9.2
click at [28, 143] on div at bounding box center [200, 154] width 400 height 324
drag, startPoint x: 41, startPoint y: 141, endPoint x: 39, endPoint y: 148, distance: 8.2
click at [47, 148] on div at bounding box center [200, 154] width 400 height 324
click at [47, 142] on div at bounding box center [200, 154] width 400 height 324
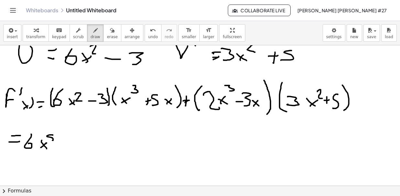
drag, startPoint x: 49, startPoint y: 135, endPoint x: 48, endPoint y: 141, distance: 5.8
click at [48, 141] on div at bounding box center [200, 154] width 400 height 324
drag, startPoint x: 74, startPoint y: 91, endPoint x: 156, endPoint y: 87, distance: 82.0
click at [156, 87] on div at bounding box center [200, 154] width 400 height 324
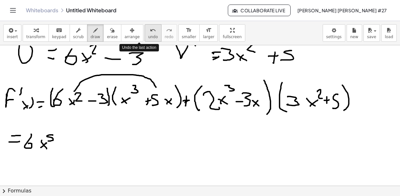
click at [150, 32] on icon "undo" at bounding box center [153, 31] width 6 height 8
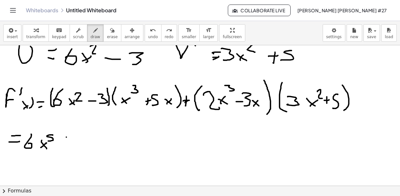
drag, startPoint x: 66, startPoint y: 137, endPoint x: 65, endPoint y: 143, distance: 6.3
click at [65, 143] on div at bounding box center [200, 154] width 400 height 324
drag, startPoint x: 63, startPoint y: 138, endPoint x: 70, endPoint y: 138, distance: 6.5
click at [70, 138] on div at bounding box center [200, 154] width 400 height 324
drag, startPoint x: 82, startPoint y: 135, endPoint x: 86, endPoint y: 140, distance: 6.2
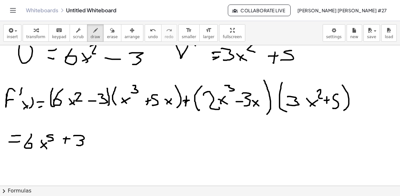
click at [76, 143] on div at bounding box center [200, 154] width 400 height 324
click at [91, 137] on div at bounding box center [200, 154] width 400 height 324
click at [106, 144] on div at bounding box center [200, 154] width 400 height 324
click at [107, 141] on div at bounding box center [200, 154] width 400 height 324
click at [106, 139] on div at bounding box center [200, 154] width 400 height 324
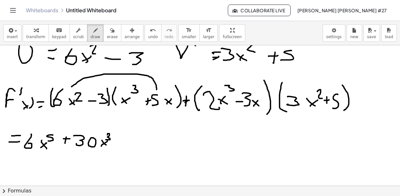
drag, startPoint x: 72, startPoint y: 86, endPoint x: 157, endPoint y: 89, distance: 85.2
click at [157, 89] on div at bounding box center [200, 154] width 400 height 324
click at [53, 96] on div at bounding box center [200, 154] width 400 height 324
click at [148, 37] on span "undo" at bounding box center [153, 37] width 10 height 5
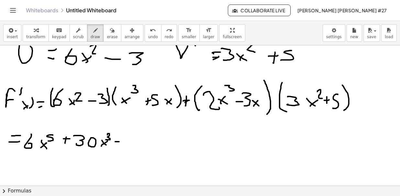
drag, startPoint x: 115, startPoint y: 141, endPoint x: 122, endPoint y: 141, distance: 7.1
click at [122, 141] on div at bounding box center [200, 154] width 400 height 324
drag, startPoint x: 129, startPoint y: 137, endPoint x: 139, endPoint y: 144, distance: 12.5
click at [127, 147] on div at bounding box center [200, 154] width 400 height 324
drag, startPoint x: 138, startPoint y: 141, endPoint x: 143, endPoint y: 147, distance: 7.4
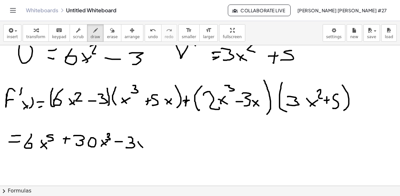
click at [143, 147] on div at bounding box center [200, 154] width 400 height 324
drag, startPoint x: 141, startPoint y: 144, endPoint x: 144, endPoint y: 140, distance: 5.5
click at [144, 140] on div at bounding box center [200, 154] width 400 height 324
drag, startPoint x: 148, startPoint y: 132, endPoint x: 149, endPoint y: 140, distance: 7.8
click at [149, 140] on div at bounding box center [200, 154] width 400 height 324
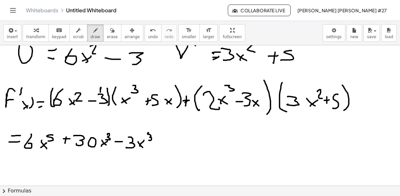
click at [101, 89] on div at bounding box center [200, 154] width 400 height 324
click at [101, 88] on div at bounding box center [200, 154] width 400 height 324
click at [148, 36] on span "undo" at bounding box center [153, 37] width 10 height 5
click at [148, 35] on span "undo" at bounding box center [153, 37] width 10 height 5
drag, startPoint x: 157, startPoint y: 142, endPoint x: 162, endPoint y: 141, distance: 5.2
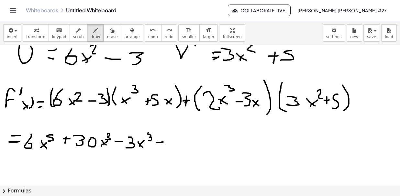
click at [162, 141] on div at bounding box center [200, 154] width 400 height 324
drag, startPoint x: 168, startPoint y: 135, endPoint x: 168, endPoint y: 147, distance: 11.3
click at [168, 147] on div at bounding box center [200, 154] width 400 height 324
drag, startPoint x: 179, startPoint y: 136, endPoint x: 179, endPoint y: 143, distance: 7.8
click at [174, 145] on div at bounding box center [200, 154] width 400 height 324
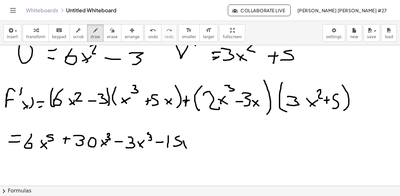
drag, startPoint x: 183, startPoint y: 141, endPoint x: 186, endPoint y: 148, distance: 7.8
click at [186, 148] on div at bounding box center [200, 154] width 400 height 324
drag, startPoint x: 184, startPoint y: 148, endPoint x: 187, endPoint y: 142, distance: 6.1
click at [187, 142] on div at bounding box center [200, 154] width 400 height 324
drag, startPoint x: 194, startPoint y: 139, endPoint x: 196, endPoint y: 145, distance: 6.3
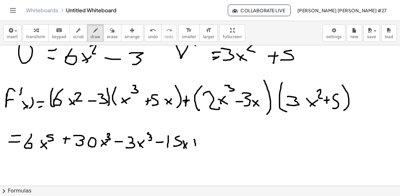
click at [196, 145] on div at bounding box center [200, 154] width 400 height 324
drag, startPoint x: 193, startPoint y: 142, endPoint x: 196, endPoint y: 141, distance: 3.4
click at [196, 141] on div at bounding box center [200, 154] width 400 height 324
click at [148, 35] on span "undo" at bounding box center [153, 37] width 10 height 5
click at [148, 32] on div "undo" at bounding box center [153, 30] width 10 height 8
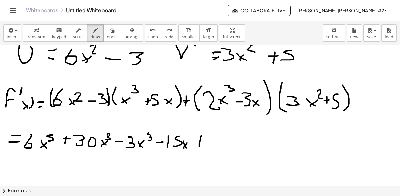
drag, startPoint x: 201, startPoint y: 135, endPoint x: 199, endPoint y: 145, distance: 11.0
click at [199, 145] on div at bounding box center [200, 154] width 400 height 324
drag, startPoint x: 197, startPoint y: 141, endPoint x: 205, endPoint y: 141, distance: 7.8
click at [205, 141] on div at bounding box center [200, 154] width 400 height 324
drag, startPoint x: 210, startPoint y: 89, endPoint x: 295, endPoint y: 85, distance: 84.3
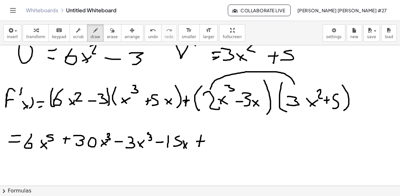
click at [295, 85] on div at bounding box center [200, 154] width 400 height 324
drag, startPoint x: 214, startPoint y: 80, endPoint x: 327, endPoint y: 85, distance: 113.4
click at [327, 85] on div at bounding box center [200, 154] width 400 height 324
click at [148, 35] on span "undo" at bounding box center [153, 37] width 10 height 5
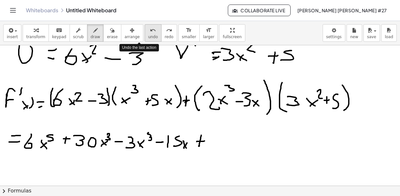
click at [148, 35] on span "undo" at bounding box center [153, 37] width 10 height 5
drag, startPoint x: 217, startPoint y: 136, endPoint x: 220, endPoint y: 142, distance: 7.0
click at [214, 144] on div at bounding box center [200, 154] width 400 height 324
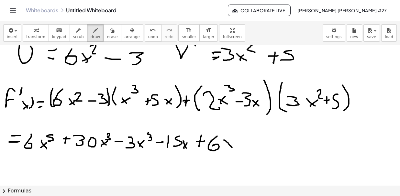
drag, startPoint x: 224, startPoint y: 140, endPoint x: 232, endPoint y: 147, distance: 10.8
click at [232, 147] on div at bounding box center [200, 154] width 400 height 324
drag, startPoint x: 227, startPoint y: 147, endPoint x: 234, endPoint y: 141, distance: 9.4
click at [234, 141] on div at bounding box center [200, 154] width 400 height 324
drag, startPoint x: 242, startPoint y: 131, endPoint x: 233, endPoint y: 138, distance: 10.8
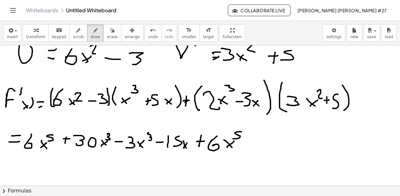
click at [233, 138] on div at bounding box center [200, 154] width 400 height 324
drag, startPoint x: 250, startPoint y: 141, endPoint x: 247, endPoint y: 145, distance: 5.5
click at [249, 148] on div at bounding box center [200, 154] width 400 height 324
drag, startPoint x: 246, startPoint y: 144, endPoint x: 256, endPoint y: 144, distance: 10.0
click at [256, 144] on div at bounding box center [200, 154] width 400 height 324
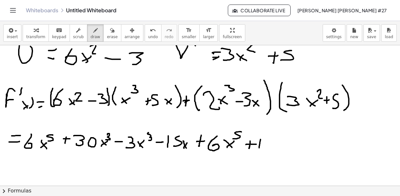
drag, startPoint x: 261, startPoint y: 139, endPoint x: 269, endPoint y: 142, distance: 8.7
click at [259, 148] on div at bounding box center [200, 154] width 400 height 324
click at [275, 139] on div at bounding box center [200, 154] width 400 height 324
drag, startPoint x: 283, startPoint y: 141, endPoint x: 288, endPoint y: 149, distance: 9.5
click at [288, 149] on div at bounding box center [200, 154] width 400 height 324
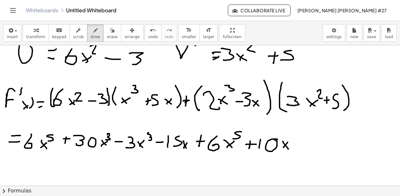
drag, startPoint x: 284, startPoint y: 147, endPoint x: 289, endPoint y: 141, distance: 8.3
click at [289, 141] on div at bounding box center [200, 154] width 400 height 324
drag, startPoint x: 290, startPoint y: 135, endPoint x: 291, endPoint y: 139, distance: 4.5
click at [291, 139] on div at bounding box center [200, 154] width 400 height 324
click at [253, 87] on div at bounding box center [200, 154] width 400 height 324
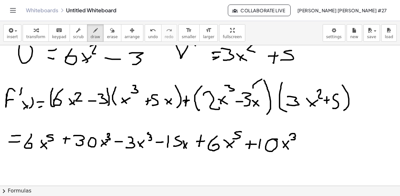
drag, startPoint x: 253, startPoint y: 87, endPoint x: 262, endPoint y: 79, distance: 12.4
click at [262, 79] on div at bounding box center [200, 154] width 400 height 324
click at [145, 35] on button "undo undo" at bounding box center [153, 32] width 17 height 17
click at [295, 145] on div at bounding box center [200, 154] width 400 height 324
drag, startPoint x: 309, startPoint y: 140, endPoint x: 310, endPoint y: 153, distance: 12.6
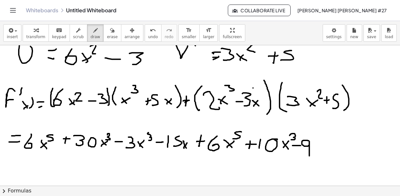
click at [310, 155] on div at bounding box center [200, 154] width 400 height 324
drag, startPoint x: 314, startPoint y: 145, endPoint x: 320, endPoint y: 152, distance: 9.2
click at [320, 152] on div at bounding box center [200, 154] width 400 height 324
drag, startPoint x: 313, startPoint y: 152, endPoint x: 322, endPoint y: 146, distance: 10.2
click at [322, 146] on div at bounding box center [200, 154] width 400 height 324
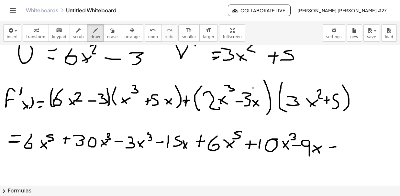
drag, startPoint x: 330, startPoint y: 147, endPoint x: 337, endPoint y: 146, distance: 6.9
click at [337, 146] on div at bounding box center [200, 154] width 400 height 324
click at [145, 39] on button "undo undo" at bounding box center [153, 32] width 17 height 17
drag, startPoint x: 343, startPoint y: 145, endPoint x: 342, endPoint y: 154, distance: 9.4
click at [342, 155] on div at bounding box center [200, 154] width 400 height 324
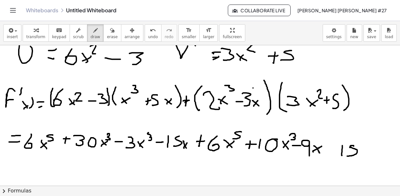
drag, startPoint x: 354, startPoint y: 146, endPoint x: 352, endPoint y: 154, distance: 8.9
click at [348, 155] on div at bounding box center [200, 154] width 400 height 324
drag, startPoint x: 361, startPoint y: 148, endPoint x: 366, endPoint y: 156, distance: 9.8
click at [366, 156] on div at bounding box center [200, 154] width 400 height 324
drag, startPoint x: 364, startPoint y: 152, endPoint x: 371, endPoint y: 147, distance: 8.4
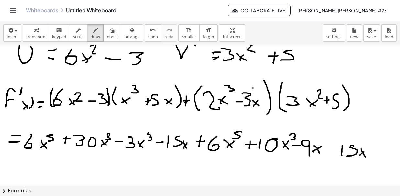
click at [371, 147] on div at bounding box center [200, 154] width 400 height 324
drag, startPoint x: 329, startPoint y: 148, endPoint x: 338, endPoint y: 148, distance: 9.1
click at [338, 148] on div at bounding box center [200, 154] width 400 height 324
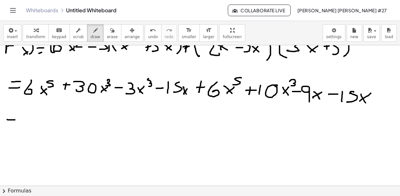
drag, startPoint x: 7, startPoint y: 119, endPoint x: 10, endPoint y: 117, distance: 3.9
click at [14, 119] on div at bounding box center [200, 100] width 400 height 324
drag, startPoint x: 8, startPoint y: 114, endPoint x: 14, endPoint y: 113, distance: 5.9
click at [14, 113] on div at bounding box center [200, 100] width 400 height 324
drag, startPoint x: 117, startPoint y: 150, endPoint x: 248, endPoint y: 152, distance: 131.1
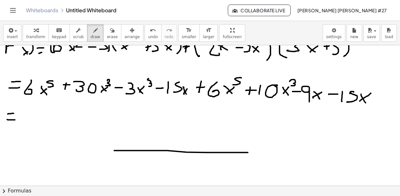
click at [248, 152] on div at bounding box center [200, 100] width 400 height 324
click at [148, 37] on span "undo" at bounding box center [153, 37] width 10 height 5
drag, startPoint x: 24, startPoint y: 112, endPoint x: 29, endPoint y: 116, distance: 6.7
click at [28, 119] on div at bounding box center [200, 100] width 400 height 324
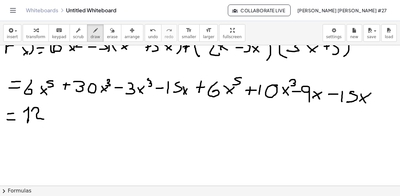
drag, startPoint x: 32, startPoint y: 111, endPoint x: 44, endPoint y: 116, distance: 13.6
click at [44, 119] on div at bounding box center [200, 100] width 400 height 324
drag, startPoint x: 44, startPoint y: 116, endPoint x: 52, endPoint y: 120, distance: 9.3
click at [52, 120] on div at bounding box center [200, 100] width 400 height 324
drag, startPoint x: 47, startPoint y: 121, endPoint x: 51, endPoint y: 115, distance: 7.6
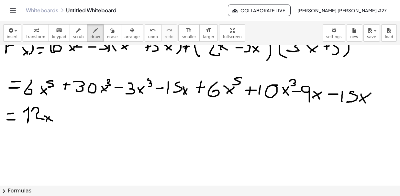
click at [51, 115] on div at bounding box center [200, 100] width 400 height 324
drag, startPoint x: 57, startPoint y: 103, endPoint x: 52, endPoint y: 110, distance: 8.6
click at [52, 110] on div at bounding box center [200, 100] width 400 height 324
click at [110, 30] on icon "button" at bounding box center [112, 31] width 5 height 8
drag, startPoint x: 109, startPoint y: 71, endPoint x: 108, endPoint y: 66, distance: 5.6
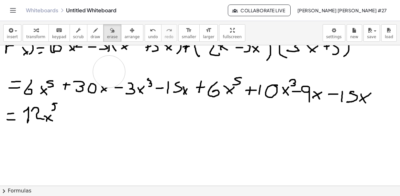
click at [109, 70] on div at bounding box center [200, 100] width 400 height 324
click at [91, 32] on div "button" at bounding box center [96, 30] width 10 height 8
drag, startPoint x: 107, startPoint y: 77, endPoint x: 106, endPoint y: 82, distance: 5.6
click at [106, 83] on div at bounding box center [200, 100] width 400 height 324
drag, startPoint x: 71, startPoint y: 113, endPoint x: 83, endPoint y: 118, distance: 12.5
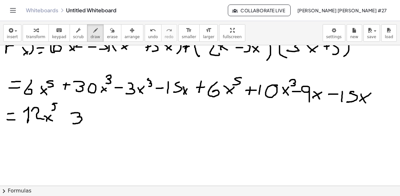
click at [74, 122] on div at bounding box center [200, 100] width 400 height 324
drag, startPoint x: 87, startPoint y: 111, endPoint x: 90, endPoint y: 119, distance: 8.8
click at [90, 121] on div at bounding box center [200, 100] width 400 height 324
drag, startPoint x: 87, startPoint y: 116, endPoint x: 94, endPoint y: 116, distance: 6.5
click at [94, 116] on div at bounding box center [200, 100] width 400 height 324
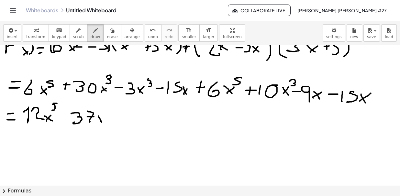
drag, startPoint x: 98, startPoint y: 116, endPoint x: 102, endPoint y: 122, distance: 7.0
click at [102, 122] on div at bounding box center [200, 100] width 400 height 324
drag, startPoint x: 96, startPoint y: 120, endPoint x: 102, endPoint y: 116, distance: 6.8
click at [102, 116] on div at bounding box center [200, 100] width 400 height 324
drag, startPoint x: 103, startPoint y: 110, endPoint x: 81, endPoint y: 118, distance: 23.5
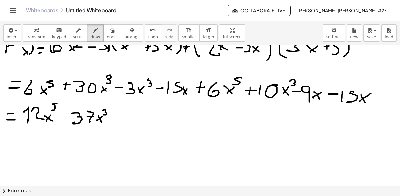
click at [102, 115] on div at bounding box center [200, 100] width 400 height 324
drag, startPoint x: 64, startPoint y: 113, endPoint x: 65, endPoint y: 119, distance: 6.3
click at [65, 119] on div at bounding box center [200, 100] width 400 height 324
drag, startPoint x: 62, startPoint y: 117, endPoint x: 67, endPoint y: 116, distance: 4.3
click at [67, 116] on div at bounding box center [200, 100] width 400 height 324
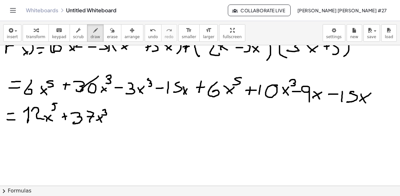
drag, startPoint x: 89, startPoint y: 82, endPoint x: 80, endPoint y: 93, distance: 14.2
click at [80, 93] on div at bounding box center [200, 100] width 400 height 324
drag, startPoint x: 267, startPoint y: 100, endPoint x: 260, endPoint y: 108, distance: 11.2
click at [260, 108] on div at bounding box center [200, 100] width 400 height 324
drag, startPoint x: 135, startPoint y: 85, endPoint x: 130, endPoint y: 94, distance: 9.9
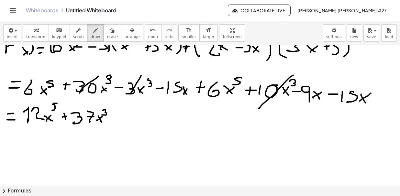
click at [130, 94] on div at bounding box center [200, 100] width 400 height 324
click at [148, 38] on span "undo" at bounding box center [153, 37] width 10 height 5
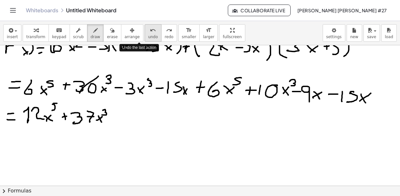
click at [148, 38] on span "undo" at bounding box center [153, 37] width 10 height 5
drag, startPoint x: 112, startPoint y: 116, endPoint x: 119, endPoint y: 117, distance: 6.9
click at [119, 117] on div at bounding box center [200, 100] width 400 height 324
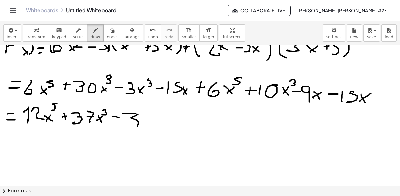
drag, startPoint x: 122, startPoint y: 113, endPoint x: 129, endPoint y: 126, distance: 14.2
click at [127, 128] on div at bounding box center [200, 100] width 400 height 324
drag, startPoint x: 147, startPoint y: 116, endPoint x: 153, endPoint y: 122, distance: 9.6
click at [153, 125] on div at bounding box center [200, 100] width 400 height 324
drag, startPoint x: 159, startPoint y: 117, endPoint x: 163, endPoint y: 126, distance: 10.1
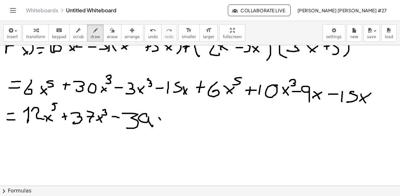
click at [167, 125] on div at bounding box center [200, 100] width 400 height 324
drag, startPoint x: 158, startPoint y: 125, endPoint x: 167, endPoint y: 117, distance: 12.4
click at [167, 117] on div at bounding box center [200, 100] width 400 height 324
drag, startPoint x: 188, startPoint y: 111, endPoint x: 173, endPoint y: 131, distance: 25.2
click at [165, 138] on div at bounding box center [200, 100] width 400 height 324
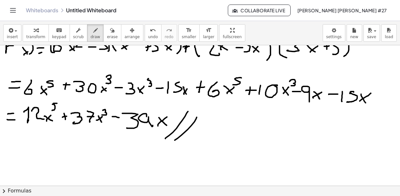
drag, startPoint x: 191, startPoint y: 125, endPoint x: 173, endPoint y: 142, distance: 25.0
click at [173, 142] on div at bounding box center [200, 100] width 400 height 324
click at [218, 131] on div at bounding box center [200, 100] width 400 height 324
click at [248, 145] on div at bounding box center [200, 100] width 400 height 324
click at [260, 142] on div at bounding box center [200, 100] width 400 height 324
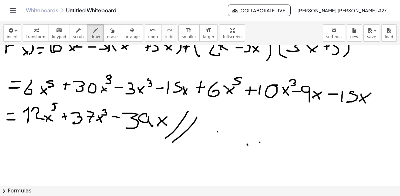
click at [191, 156] on div at bounding box center [200, 100] width 400 height 324
click at [232, 139] on div at bounding box center [200, 100] width 400 height 324
click at [199, 152] on div at bounding box center [200, 100] width 400 height 324
click at [242, 121] on div at bounding box center [200, 100] width 400 height 324
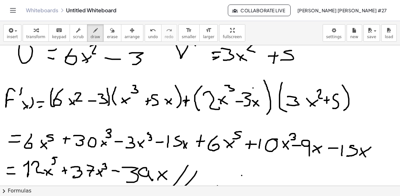
scroll to position [0, 0]
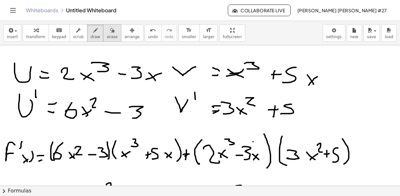
click at [103, 32] on button "erase" at bounding box center [112, 32] width 18 height 17
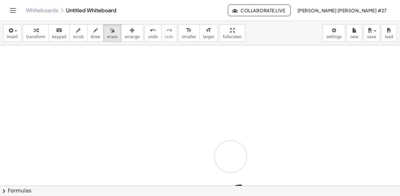
drag, startPoint x: 336, startPoint y: 76, endPoint x: 269, endPoint y: 127, distance: 84.2
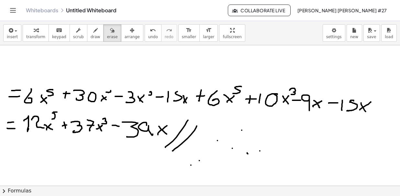
scroll to position [108, 0]
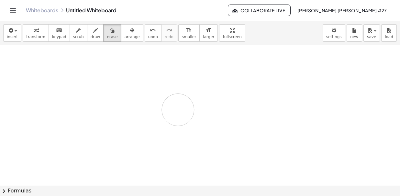
drag, startPoint x: 382, startPoint y: 93, endPoint x: 110, endPoint y: 100, distance: 272.0
click at [110, 100] on div at bounding box center [200, 100] width 400 height 324
click at [91, 39] on span "draw" at bounding box center [96, 37] width 10 height 5
click at [224, 128] on div at bounding box center [200, 185] width 400 height 281
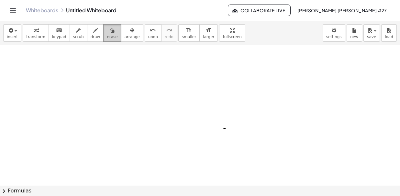
click at [109, 35] on button "erase" at bounding box center [112, 32] width 18 height 17
drag, startPoint x: 230, startPoint y: 128, endPoint x: 216, endPoint y: 129, distance: 13.9
click at [216, 129] on div at bounding box center [200, 185] width 400 height 281
click at [91, 33] on button "draw" at bounding box center [95, 32] width 17 height 17
drag, startPoint x: 8, startPoint y: 59, endPoint x: 12, endPoint y: 61, distance: 4.8
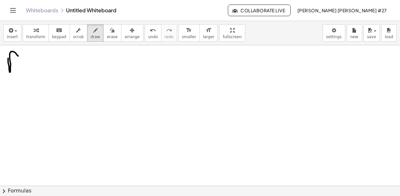
click at [18, 56] on div at bounding box center [200, 185] width 400 height 281
click at [15, 62] on div at bounding box center [200, 185] width 400 height 281
drag, startPoint x: 27, startPoint y: 65, endPoint x: 30, endPoint y: 70, distance: 6.1
click at [30, 70] on div at bounding box center [200, 185] width 400 height 281
drag, startPoint x: 27, startPoint y: 71, endPoint x: 34, endPoint y: 66, distance: 9.2
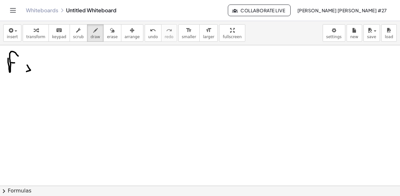
click at [34, 67] on div at bounding box center [200, 185] width 400 height 281
drag, startPoint x: 47, startPoint y: 70, endPoint x: 53, endPoint y: 68, distance: 6.0
click at [53, 69] on div at bounding box center [200, 185] width 400 height 281
click at [51, 65] on div at bounding box center [200, 185] width 400 height 281
click at [33, 71] on div at bounding box center [200, 185] width 400 height 281
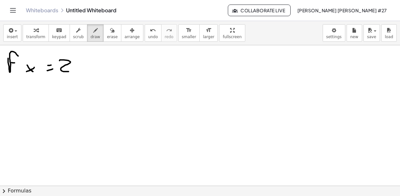
drag, startPoint x: 60, startPoint y: 60, endPoint x: 73, endPoint y: 67, distance: 14.8
click at [69, 71] on div at bounding box center [200, 185] width 400 height 281
drag, startPoint x: 75, startPoint y: 67, endPoint x: 82, endPoint y: 73, distance: 9.2
click at [82, 73] on div at bounding box center [200, 185] width 400 height 281
drag, startPoint x: 77, startPoint y: 73, endPoint x: 84, endPoint y: 69, distance: 8.4
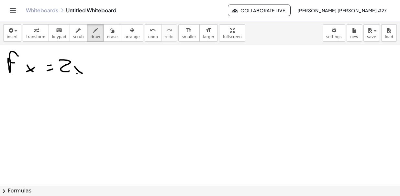
click at [84, 69] on div at bounding box center [200, 185] width 400 height 281
drag, startPoint x: 98, startPoint y: 62, endPoint x: 97, endPoint y: 70, distance: 7.5
click at [97, 70] on div at bounding box center [200, 185] width 400 height 281
drag, startPoint x: 94, startPoint y: 66, endPoint x: 100, endPoint y: 66, distance: 6.8
click at [100, 66] on div at bounding box center [200, 185] width 400 height 281
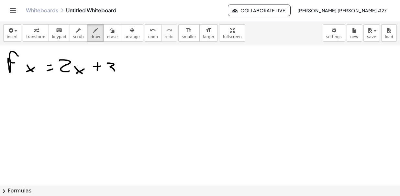
drag, startPoint x: 107, startPoint y: 63, endPoint x: 104, endPoint y: 70, distance: 8.4
click at [105, 71] on div at bounding box center [200, 185] width 400 height 281
drag, startPoint x: 59, startPoint y: 56, endPoint x: 60, endPoint y: 72, distance: 16.6
click at [60, 72] on div at bounding box center [200, 185] width 400 height 281
drag, startPoint x: 119, startPoint y: 58, endPoint x: 120, endPoint y: 73, distance: 15.2
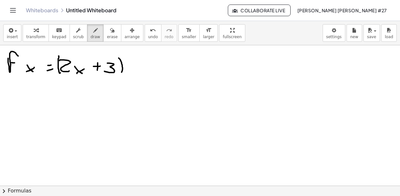
click at [120, 73] on div at bounding box center [200, 185] width 400 height 281
drag, startPoint x: 130, startPoint y: 65, endPoint x: 133, endPoint y: 59, distance: 6.7
click at [130, 64] on div at bounding box center [200, 185] width 400 height 281
drag, startPoint x: 135, startPoint y: 58, endPoint x: 137, endPoint y: 74, distance: 16.3
click at [137, 74] on div at bounding box center [200, 185] width 400 height 281
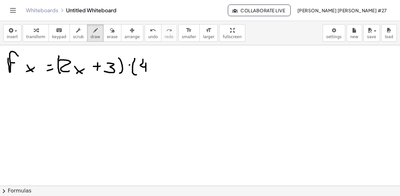
drag, startPoint x: 143, startPoint y: 59, endPoint x: 148, endPoint y: 67, distance: 9.9
click at [146, 71] on div at bounding box center [200, 185] width 400 height 281
drag, startPoint x: 152, startPoint y: 69, endPoint x: 155, endPoint y: 73, distance: 4.9
click at [155, 73] on div at bounding box center [200, 185] width 400 height 281
drag, startPoint x: 154, startPoint y: 71, endPoint x: 157, endPoint y: 66, distance: 5.8
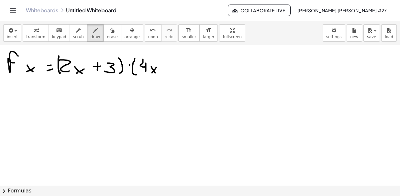
click at [157, 66] on div at bounding box center [200, 185] width 400 height 281
drag, startPoint x: 158, startPoint y: 58, endPoint x: 164, endPoint y: 63, distance: 8.7
click at [164, 63] on div at bounding box center [200, 185] width 400 height 281
drag, startPoint x: 173, startPoint y: 65, endPoint x: 173, endPoint y: 73, distance: 7.4
click at [173, 73] on div at bounding box center [200, 185] width 400 height 281
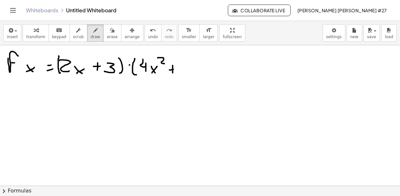
drag, startPoint x: 170, startPoint y: 70, endPoint x: 177, endPoint y: 68, distance: 7.3
click at [174, 69] on div at bounding box center [200, 185] width 400 height 281
drag, startPoint x: 179, startPoint y: 63, endPoint x: 189, endPoint y: 71, distance: 12.2
click at [189, 71] on div at bounding box center [200, 185] width 400 height 281
click at [196, 75] on div at bounding box center [200, 185] width 400 height 281
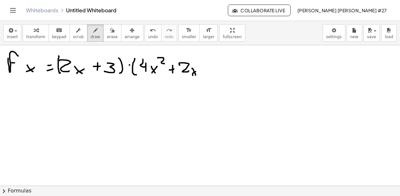
click at [198, 70] on div at bounding box center [200, 185] width 400 height 281
drag, startPoint x: 205, startPoint y: 63, endPoint x: 203, endPoint y: 75, distance: 11.6
click at [204, 76] on div at bounding box center [200, 185] width 400 height 281
drag, startPoint x: 271, startPoint y: 70, endPoint x: 275, endPoint y: 70, distance: 3.9
click at [275, 70] on div at bounding box center [200, 185] width 400 height 281
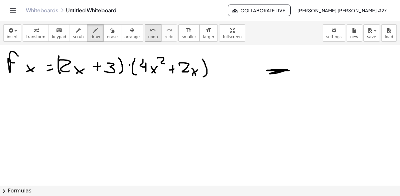
click at [148, 35] on span "undo" at bounding box center [153, 37] width 10 height 5
drag, startPoint x: 87, startPoint y: 49, endPoint x: 102, endPoint y: 51, distance: 15.3
click at [94, 49] on div at bounding box center [200, 185] width 400 height 281
drag, startPoint x: 163, startPoint y: 48, endPoint x: 171, endPoint y: 52, distance: 8.7
click at [171, 53] on div at bounding box center [200, 185] width 400 height 281
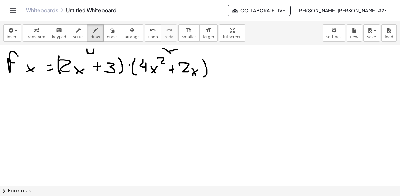
drag, startPoint x: 178, startPoint y: 49, endPoint x: 170, endPoint y: 51, distance: 8.4
click at [170, 51] on div at bounding box center [200, 185] width 400 height 281
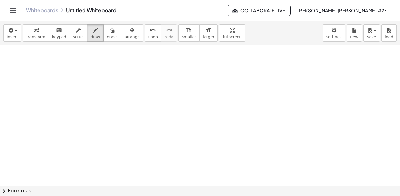
scroll to position [54, 0]
drag, startPoint x: 53, startPoint y: 79, endPoint x: 74, endPoint y: 68, distance: 23.3
click at [76, 67] on div at bounding box center [200, 132] width 400 height 281
drag, startPoint x: 57, startPoint y: 75, endPoint x: 73, endPoint y: 76, distance: 16.2
click at [73, 76] on div at bounding box center [200, 132] width 400 height 281
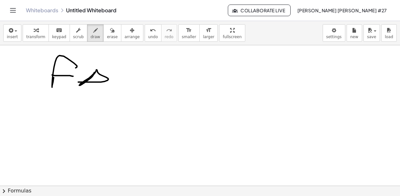
drag, startPoint x: 95, startPoint y: 72, endPoint x: 116, endPoint y: 71, distance: 21.4
click at [94, 83] on div at bounding box center [200, 132] width 400 height 281
drag, startPoint x: 124, startPoint y: 81, endPoint x: 115, endPoint y: 87, distance: 10.5
click at [122, 86] on div at bounding box center [200, 132] width 400 height 281
drag, startPoint x: 135, startPoint y: 77, endPoint x: 104, endPoint y: 84, distance: 32.4
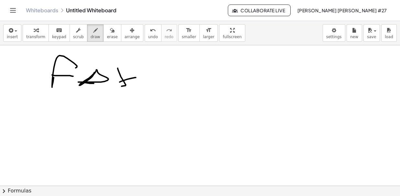
click at [135, 77] on div at bounding box center [200, 132] width 400 height 281
click at [125, 93] on div at bounding box center [200, 132] width 400 height 281
drag, startPoint x: 84, startPoint y: 106, endPoint x: 98, endPoint y: 106, distance: 13.9
click at [89, 106] on div at bounding box center [200, 132] width 400 height 281
drag, startPoint x: 114, startPoint y: 98, endPoint x: 123, endPoint y: 103, distance: 9.8
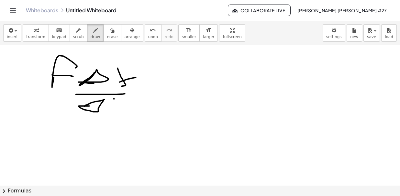
click at [120, 106] on div at bounding box center [200, 132] width 400 height 281
drag, startPoint x: 120, startPoint y: 113, endPoint x: 129, endPoint y: 112, distance: 8.4
click at [119, 117] on div at bounding box center [200, 132] width 400 height 281
drag, startPoint x: 148, startPoint y: 88, endPoint x: 158, endPoint y: 85, distance: 11.0
click at [163, 86] on div at bounding box center [200, 132] width 400 height 281
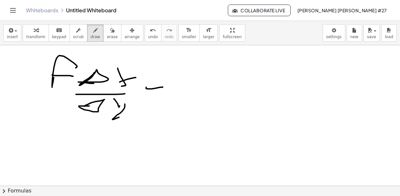
drag, startPoint x: 146, startPoint y: 80, endPoint x: 162, endPoint y: 81, distance: 16.5
click at [162, 81] on div at bounding box center [200, 132] width 400 height 281
drag, startPoint x: 185, startPoint y: 74, endPoint x: 192, endPoint y: 84, distance: 12.0
click at [192, 84] on div at bounding box center [200, 132] width 400 height 281
drag, startPoint x: 179, startPoint y: 80, endPoint x: 205, endPoint y: 79, distance: 25.9
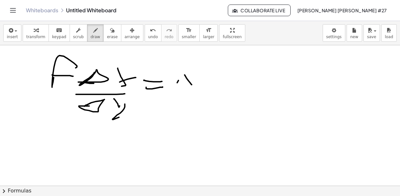
click at [192, 77] on div at bounding box center [200, 132] width 400 height 281
drag, startPoint x: 205, startPoint y: 80, endPoint x: 204, endPoint y: 72, distance: 8.2
click at [204, 81] on div at bounding box center [200, 132] width 400 height 281
drag, startPoint x: 214, startPoint y: 74, endPoint x: 216, endPoint y: 78, distance: 4.6
click at [209, 80] on div at bounding box center [200, 132] width 400 height 281
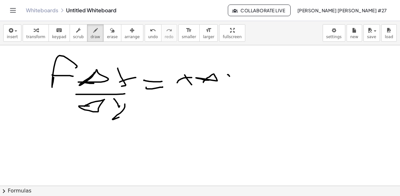
drag, startPoint x: 228, startPoint y: 74, endPoint x: 236, endPoint y: 85, distance: 13.2
click at [236, 85] on div at bounding box center [200, 132] width 400 height 281
click at [244, 74] on div at bounding box center [200, 132] width 400 height 281
click at [241, 87] on div at bounding box center [200, 132] width 400 height 281
drag, startPoint x: 197, startPoint y: 101, endPoint x: 207, endPoint y: 99, distance: 10.4
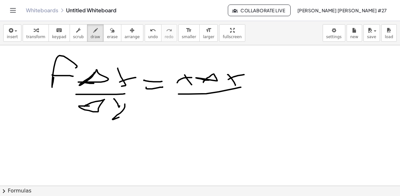
click at [200, 101] on div at bounding box center [200, 132] width 400 height 281
drag, startPoint x: 198, startPoint y: 103, endPoint x: 194, endPoint y: 106, distance: 5.3
click at [194, 107] on div at bounding box center [200, 132] width 400 height 281
drag, startPoint x: 208, startPoint y: 104, endPoint x: 216, endPoint y: 98, distance: 10.2
click at [191, 109] on div at bounding box center [200, 132] width 400 height 281
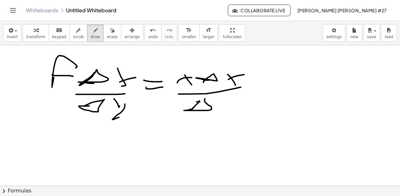
click at [256, 78] on div at bounding box center [200, 132] width 400 height 281
drag, startPoint x: 270, startPoint y: 71, endPoint x: 296, endPoint y: 69, distance: 25.6
click at [296, 69] on div at bounding box center [200, 132] width 400 height 281
drag, startPoint x: 275, startPoint y: 73, endPoint x: 292, endPoint y: 75, distance: 17.6
click at [291, 74] on div at bounding box center [200, 132] width 400 height 281
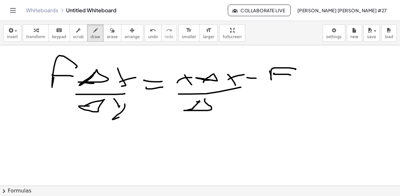
click at [314, 87] on div at bounding box center [200, 132] width 400 height 281
drag, startPoint x: 314, startPoint y: 80, endPoint x: 308, endPoint y: 78, distance: 6.8
click at [318, 78] on div at bounding box center [200, 132] width 400 height 281
drag, startPoint x: 212, startPoint y: 94, endPoint x: 315, endPoint y: 94, distance: 102.3
click at [315, 94] on div at bounding box center [200, 132] width 400 height 281
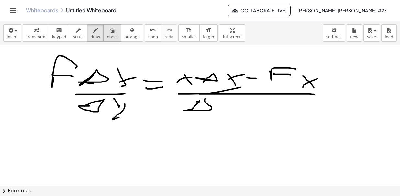
drag, startPoint x: 100, startPoint y: 32, endPoint x: 105, endPoint y: 38, distance: 6.9
click at [110, 32] on icon "button" at bounding box center [112, 31] width 5 height 8
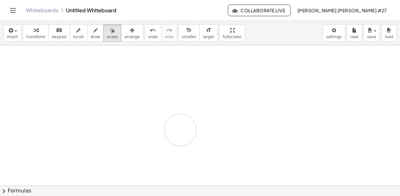
drag, startPoint x: 344, startPoint y: 84, endPoint x: 240, endPoint y: 111, distance: 107.9
click at [160, 130] on div at bounding box center [200, 132] width 400 height 281
click at [93, 33] on icon "button" at bounding box center [95, 31] width 5 height 8
drag, startPoint x: 18, startPoint y: 55, endPoint x: 23, endPoint y: 70, distance: 15.1
click at [23, 70] on div at bounding box center [200, 132] width 400 height 281
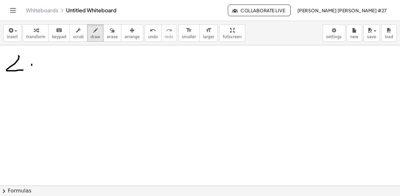
drag, startPoint x: 32, startPoint y: 65, endPoint x: 43, endPoint y: 62, distance: 11.6
click at [31, 71] on div at bounding box center [200, 132] width 400 height 281
drag, startPoint x: 43, startPoint y: 69, endPoint x: 63, endPoint y: 73, distance: 20.8
click at [64, 73] on div at bounding box center [200, 132] width 400 height 281
drag, startPoint x: 10, startPoint y: 84, endPoint x: 37, endPoint y: 84, distance: 26.2
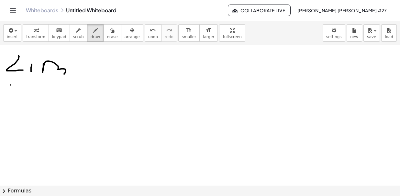
click at [41, 85] on div at bounding box center [200, 132] width 400 height 281
drag, startPoint x: 48, startPoint y: 82, endPoint x: 43, endPoint y: 91, distance: 10.7
click at [43, 92] on div at bounding box center [200, 132] width 400 height 281
drag, startPoint x: 64, startPoint y: 82, endPoint x: 77, endPoint y: 89, distance: 14.5
click at [77, 89] on div at bounding box center [200, 132] width 400 height 281
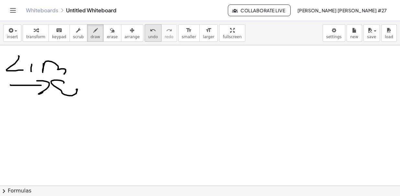
click at [150, 33] on icon "undo" at bounding box center [153, 31] width 6 height 8
click at [65, 81] on div at bounding box center [200, 132] width 400 height 281
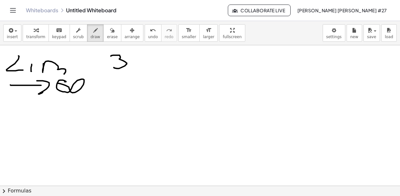
drag, startPoint x: 111, startPoint y: 56, endPoint x: 120, endPoint y: 65, distance: 13.1
click at [114, 66] on div at bounding box center [200, 132] width 400 height 281
drag, startPoint x: 135, startPoint y: 64, endPoint x: 137, endPoint y: 68, distance: 4.2
click at [137, 68] on div at bounding box center [200, 132] width 400 height 281
drag, startPoint x: 133, startPoint y: 67, endPoint x: 138, endPoint y: 60, distance: 8.6
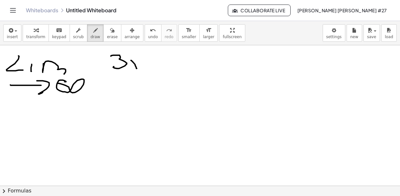
click at [138, 60] on div at bounding box center [200, 132] width 400 height 281
drag, startPoint x: 141, startPoint y: 53, endPoint x: 142, endPoint y: 60, distance: 7.3
click at [142, 60] on div at bounding box center [200, 132] width 400 height 281
drag, startPoint x: 138, startPoint y: 52, endPoint x: 144, endPoint y: 52, distance: 5.5
click at [144, 52] on div at bounding box center [200, 132] width 400 height 281
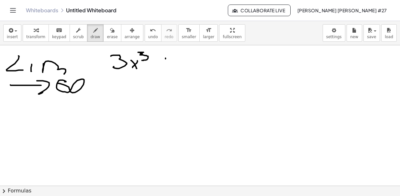
drag, startPoint x: 166, startPoint y: 58, endPoint x: 165, endPoint y: 65, distance: 7.1
click at [165, 65] on div at bounding box center [200, 132] width 400 height 281
drag, startPoint x: 163, startPoint y: 63, endPoint x: 172, endPoint y: 62, distance: 8.7
click at [172, 62] on div at bounding box center [200, 132] width 400 height 281
drag, startPoint x: 186, startPoint y: 57, endPoint x: 186, endPoint y: 64, distance: 7.4
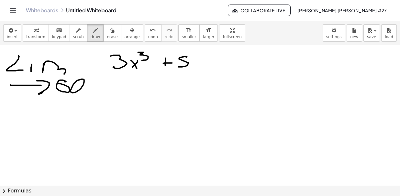
click at [179, 66] on div at bounding box center [200, 132] width 400 height 281
drag, startPoint x: 196, startPoint y: 60, endPoint x: 202, endPoint y: 66, distance: 8.7
click at [202, 66] on div at bounding box center [200, 132] width 400 height 281
drag, startPoint x: 196, startPoint y: 66, endPoint x: 202, endPoint y: 62, distance: 7.6
click at [202, 62] on div at bounding box center [200, 132] width 400 height 281
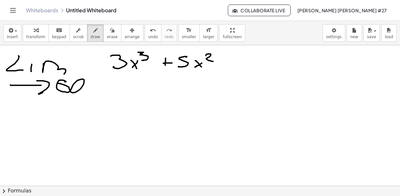
drag, startPoint x: 206, startPoint y: 55, endPoint x: 201, endPoint y: 69, distance: 15.0
click at [212, 61] on div at bounding box center [200, 132] width 400 height 281
drag, startPoint x: 223, startPoint y: 60, endPoint x: 223, endPoint y: 68, distance: 7.8
click at [223, 68] on div at bounding box center [200, 132] width 400 height 281
drag, startPoint x: 220, startPoint y: 65, endPoint x: 229, endPoint y: 62, distance: 8.6
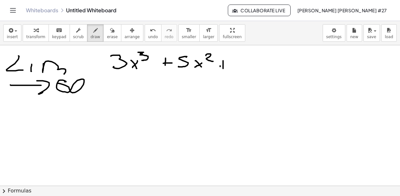
click at [229, 62] on div at bounding box center [200, 132] width 400 height 281
drag, startPoint x: 234, startPoint y: 58, endPoint x: 253, endPoint y: 60, distance: 18.6
click at [249, 67] on div at bounding box center [200, 132] width 400 height 281
drag, startPoint x: 256, startPoint y: 62, endPoint x: 263, endPoint y: 69, distance: 10.1
click at [263, 69] on div at bounding box center [200, 132] width 400 height 281
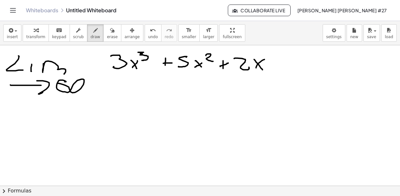
drag, startPoint x: 257, startPoint y: 65, endPoint x: 266, endPoint y: 58, distance: 10.6
click at [265, 58] on div at bounding box center [200, 132] width 400 height 281
drag, startPoint x: 268, startPoint y: 53, endPoint x: 264, endPoint y: 59, distance: 6.6
click at [265, 59] on div at bounding box center [200, 132] width 400 height 281
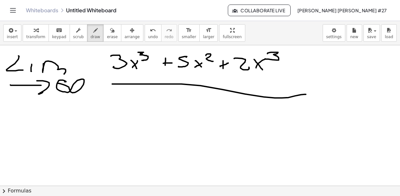
drag, startPoint x: 122, startPoint y: 84, endPoint x: 306, endPoint y: 94, distance: 184.2
click at [306, 94] on div at bounding box center [200, 132] width 400 height 281
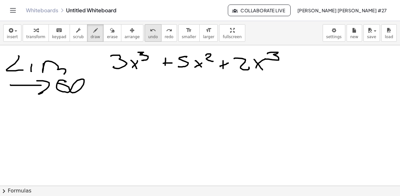
drag, startPoint x: 135, startPoint y: 30, endPoint x: 137, endPoint y: 35, distance: 5.4
click at [148, 31] on div "undo" at bounding box center [153, 30] width 10 height 8
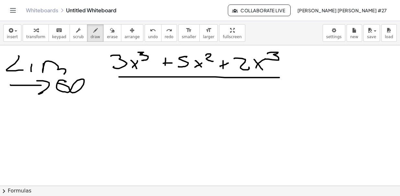
drag, startPoint x: 119, startPoint y: 76, endPoint x: 280, endPoint y: 77, distance: 160.6
click at [280, 77] on div at bounding box center [200, 132] width 400 height 281
drag, startPoint x: 121, startPoint y: 84, endPoint x: 110, endPoint y: 101, distance: 19.9
click at [110, 103] on div at bounding box center [200, 132] width 400 height 281
drag, startPoint x: 130, startPoint y: 95, endPoint x: 137, endPoint y: 103, distance: 10.3
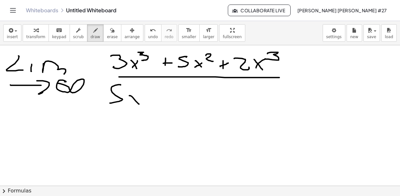
click at [139, 104] on div at bounding box center [200, 132] width 400 height 281
click at [148, 35] on span "undo" at bounding box center [153, 37] width 10 height 5
click at [148, 39] on span "undo" at bounding box center [153, 37] width 10 height 5
drag, startPoint x: 120, startPoint y: 81, endPoint x: 109, endPoint y: 94, distance: 17.0
click at [109, 94] on div at bounding box center [200, 132] width 400 height 281
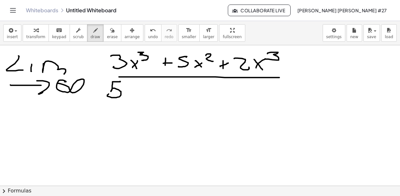
click at [132, 98] on div at bounding box center [200, 132] width 400 height 281
drag, startPoint x: 125, startPoint y: 98, endPoint x: 134, endPoint y: 89, distance: 12.6
click at [133, 93] on div at bounding box center [200, 132] width 400 height 281
drag, startPoint x: 134, startPoint y: 85, endPoint x: 135, endPoint y: 90, distance: 4.6
click at [135, 90] on div at bounding box center [200, 132] width 400 height 281
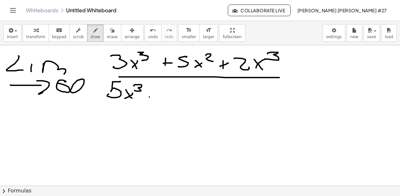
drag, startPoint x: 150, startPoint y: 96, endPoint x: 158, endPoint y: 94, distance: 8.8
click at [157, 95] on div at bounding box center [200, 132] width 400 height 281
drag, startPoint x: 168, startPoint y: 89, endPoint x: 167, endPoint y: 98, distance: 9.8
click at [165, 99] on div at bounding box center [200, 132] width 400 height 281
drag, startPoint x: 183, startPoint y: 95, endPoint x: 189, endPoint y: 102, distance: 9.2
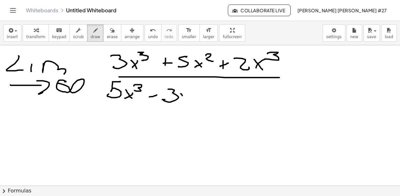
click at [189, 102] on div at bounding box center [200, 132] width 400 height 281
drag, startPoint x: 182, startPoint y: 98, endPoint x: 191, endPoint y: 94, distance: 10.0
click at [192, 95] on div at bounding box center [200, 132] width 400 height 281
drag, startPoint x: 193, startPoint y: 87, endPoint x: 199, endPoint y: 95, distance: 9.6
click at [199, 94] on div at bounding box center [200, 132] width 400 height 281
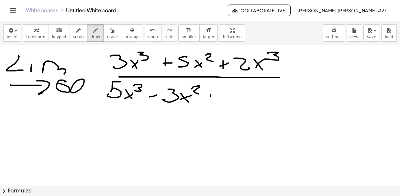
click at [209, 104] on div at bounding box center [200, 132] width 400 height 281
click at [214, 98] on div at bounding box center [200, 132] width 400 height 281
click at [232, 102] on div at bounding box center [200, 132] width 400 height 281
click at [250, 107] on div at bounding box center [200, 132] width 400 height 281
click at [245, 96] on div at bounding box center [200, 132] width 400 height 281
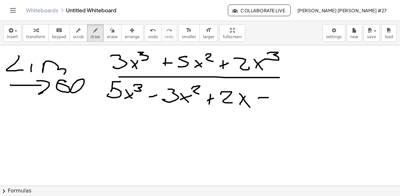
click at [272, 96] on div at bounding box center [200, 132] width 400 height 281
click at [286, 103] on div at bounding box center [200, 132] width 400 height 281
click at [110, 31] on icon "button" at bounding box center [112, 31] width 5 height 8
click at [73, 90] on div at bounding box center [200, 132] width 400 height 281
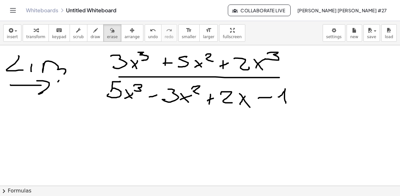
click at [67, 87] on div at bounding box center [200, 132] width 400 height 281
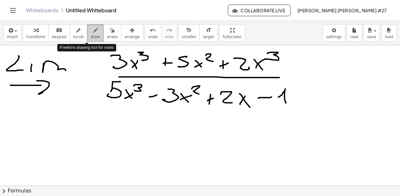
click at [91, 37] on span "draw" at bounding box center [96, 37] width 10 height 5
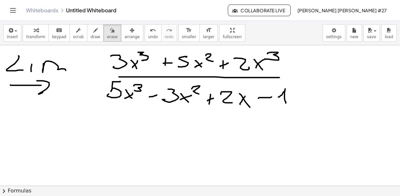
drag, startPoint x: 100, startPoint y: 32, endPoint x: 65, endPoint y: 61, distance: 45.8
click at [107, 33] on div "button" at bounding box center [112, 30] width 11 height 8
drag, startPoint x: 58, startPoint y: 72, endPoint x: 47, endPoint y: 60, distance: 16.0
click at [23, 78] on div at bounding box center [200, 132] width 400 height 281
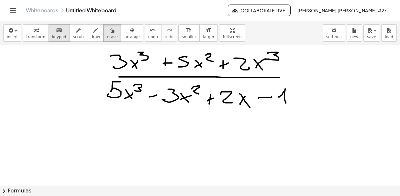
drag, startPoint x: 85, startPoint y: 34, endPoint x: 61, endPoint y: 41, distance: 25.3
click at [91, 36] on span "draw" at bounding box center [96, 37] width 10 height 5
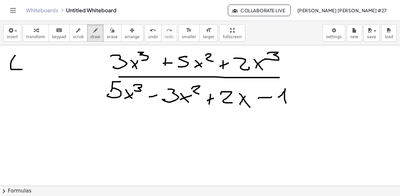
drag, startPoint x: 15, startPoint y: 55, endPoint x: 22, endPoint y: 69, distance: 15.5
click at [22, 69] on div at bounding box center [200, 132] width 400 height 281
click at [28, 70] on div at bounding box center [200, 132] width 400 height 281
drag, startPoint x: 35, startPoint y: 65, endPoint x: 57, endPoint y: 66, distance: 22.4
click at [65, 71] on div at bounding box center [200, 132] width 400 height 281
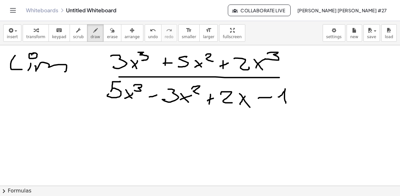
click at [32, 55] on div at bounding box center [200, 132] width 400 height 281
drag, startPoint x: 9, startPoint y: 89, endPoint x: 28, endPoint y: 89, distance: 18.5
click at [27, 90] on div at bounding box center [200, 132] width 400 height 281
drag, startPoint x: 28, startPoint y: 86, endPoint x: 36, endPoint y: 92, distance: 10.5
click at [29, 94] on div at bounding box center [200, 132] width 400 height 281
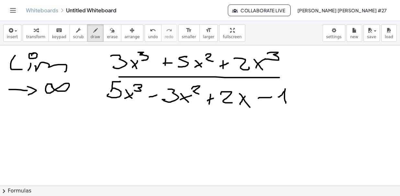
click at [52, 86] on div at bounding box center [200, 132] width 400 height 281
drag, startPoint x: 101, startPoint y: 129, endPoint x: 118, endPoint y: 137, distance: 19.1
click at [107, 139] on div at bounding box center [200, 132] width 400 height 281
drag, startPoint x: 126, startPoint y: 135, endPoint x: 131, endPoint y: 141, distance: 8.0
click at [131, 141] on div at bounding box center [200, 132] width 400 height 281
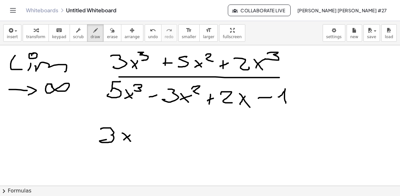
drag, startPoint x: 125, startPoint y: 139, endPoint x: 130, endPoint y: 134, distance: 6.9
click at [130, 134] on div at bounding box center [200, 132] width 400 height 281
drag, startPoint x: 134, startPoint y: 124, endPoint x: 130, endPoint y: 131, distance: 8.7
click at [132, 130] on div at bounding box center [200, 132] width 400 height 281
drag, startPoint x: 99, startPoint y: 146, endPoint x: 147, endPoint y: 148, distance: 48.0
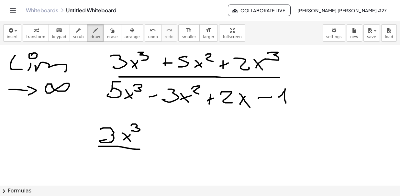
click at [147, 148] on div at bounding box center [200, 132] width 400 height 281
drag, startPoint x: 117, startPoint y: 153, endPoint x: 127, endPoint y: 163, distance: 13.7
click at [127, 163] on div at bounding box center [200, 132] width 400 height 281
drag, startPoint x: 122, startPoint y: 159, endPoint x: 127, endPoint y: 156, distance: 5.5
click at [127, 156] on div at bounding box center [200, 132] width 400 height 281
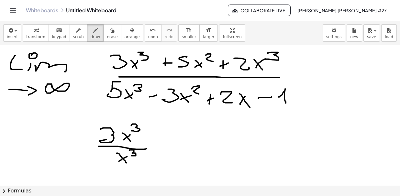
drag, startPoint x: 130, startPoint y: 150, endPoint x: 130, endPoint y: 154, distance: 4.6
click at [130, 154] on div at bounding box center [200, 132] width 400 height 281
drag, startPoint x: 168, startPoint y: 137, endPoint x: 167, endPoint y: 143, distance: 6.5
click at [167, 143] on div at bounding box center [200, 132] width 400 height 281
drag, startPoint x: 163, startPoint y: 140, endPoint x: 172, endPoint y: 139, distance: 8.5
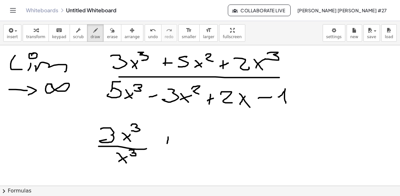
click at [172, 139] on div at bounding box center [200, 132] width 400 height 281
drag, startPoint x: 185, startPoint y: 132, endPoint x: 180, endPoint y: 141, distance: 10.0
click at [178, 141] on div at bounding box center [200, 132] width 400 height 281
drag, startPoint x: 200, startPoint y: 135, endPoint x: 203, endPoint y: 142, distance: 8.2
click at [203, 142] on div at bounding box center [200, 132] width 400 height 281
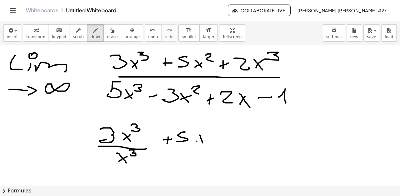
drag, startPoint x: 197, startPoint y: 141, endPoint x: 204, endPoint y: 134, distance: 9.2
click at [204, 134] on div at bounding box center [200, 132] width 400 height 281
drag, startPoint x: 207, startPoint y: 129, endPoint x: 210, endPoint y: 134, distance: 6.7
click at [210, 134] on div at bounding box center [200, 132] width 400 height 281
drag, startPoint x: 182, startPoint y: 146, endPoint x: 197, endPoint y: 147, distance: 15.9
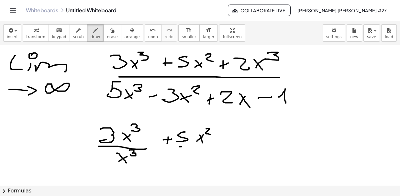
click at [202, 146] on div at bounding box center [200, 132] width 400 height 281
click at [194, 158] on div at bounding box center [200, 132] width 400 height 281
drag, startPoint x: 191, startPoint y: 156, endPoint x: 196, endPoint y: 154, distance: 5.2
click at [194, 155] on div at bounding box center [200, 132] width 400 height 281
drag, startPoint x: 198, startPoint y: 149, endPoint x: 206, endPoint y: 150, distance: 7.5
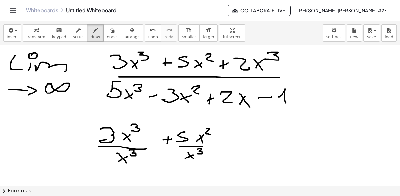
click at [198, 152] on div at bounding box center [200, 132] width 400 height 281
click at [223, 148] on div at bounding box center [200, 132] width 400 height 281
drag, startPoint x: 221, startPoint y: 144, endPoint x: 227, endPoint y: 142, distance: 6.6
click at [227, 143] on div at bounding box center [200, 132] width 400 height 281
drag, startPoint x: 241, startPoint y: 133, endPoint x: 246, endPoint y: 142, distance: 10.9
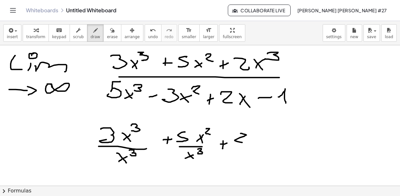
click at [246, 142] on div at bounding box center [200, 132] width 400 height 281
drag, startPoint x: 261, startPoint y: 135, endPoint x: 265, endPoint y: 142, distance: 7.8
click at [265, 142] on div at bounding box center [200, 132] width 400 height 281
drag, startPoint x: 259, startPoint y: 142, endPoint x: 270, endPoint y: 136, distance: 12.0
click at [270, 136] on div at bounding box center [200, 132] width 400 height 281
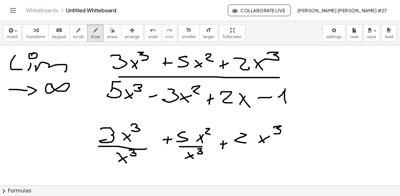
drag, startPoint x: 274, startPoint y: 128, endPoint x: 275, endPoint y: 133, distance: 5.8
click at [275, 133] on div at bounding box center [200, 132] width 400 height 281
drag, startPoint x: 254, startPoint y: 147, endPoint x: 271, endPoint y: 145, distance: 16.9
click at [270, 145] on div at bounding box center [200, 132] width 400 height 281
drag, startPoint x: 258, startPoint y: 156, endPoint x: 254, endPoint y: 157, distance: 4.7
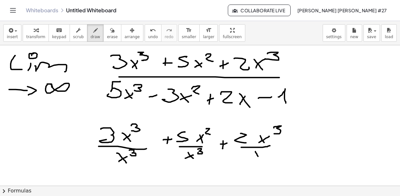
click at [259, 157] on div at bounding box center [200, 132] width 400 height 281
drag, startPoint x: 257, startPoint y: 155, endPoint x: 261, endPoint y: 153, distance: 5.2
click at [261, 153] on div at bounding box center [200, 132] width 400 height 281
drag, startPoint x: 269, startPoint y: 149, endPoint x: 268, endPoint y: 153, distance: 4.0
click at [268, 153] on div at bounding box center [200, 132] width 400 height 281
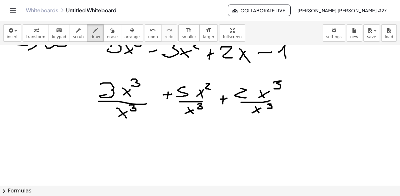
scroll to position [108, 0]
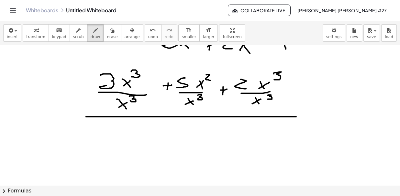
drag, startPoint x: 86, startPoint y: 117, endPoint x: 297, endPoint y: 117, distance: 210.4
click at [297, 117] on div at bounding box center [200, 78] width 400 height 281
drag, startPoint x: 115, startPoint y: 126, endPoint x: 106, endPoint y: 136, distance: 14.4
click at [106, 136] on div at bounding box center [200, 78] width 400 height 281
drag, startPoint x: 125, startPoint y: 128, endPoint x: 131, endPoint y: 137, distance: 10.6
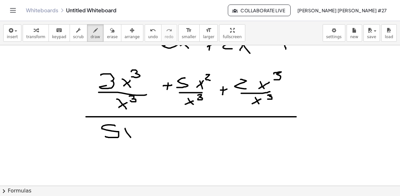
click at [131, 137] on div at bounding box center [200, 78] width 400 height 281
drag, startPoint x: 127, startPoint y: 135, endPoint x: 132, endPoint y: 131, distance: 6.5
click at [132, 131] on div at bounding box center [200, 78] width 400 height 281
click at [136, 129] on div at bounding box center [200, 78] width 400 height 281
click at [129, 142] on div at bounding box center [200, 78] width 400 height 281
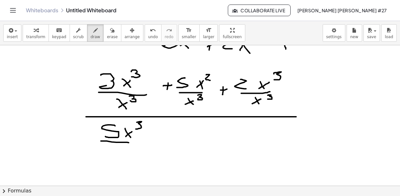
click at [118, 155] on div at bounding box center [200, 78] width 400 height 281
click at [121, 151] on div at bounding box center [200, 78] width 400 height 281
click at [124, 151] on div at bounding box center [200, 78] width 400 height 281
click at [154, 141] on div at bounding box center [200, 78] width 400 height 281
click at [174, 135] on div at bounding box center [200, 78] width 400 height 281
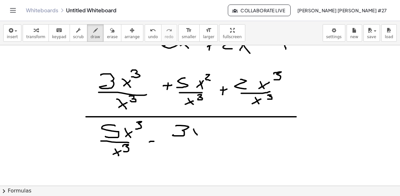
click at [197, 135] on div at bounding box center [200, 78] width 400 height 281
click at [200, 129] on div at bounding box center [200, 78] width 400 height 281
click at [206, 131] on div at bounding box center [200, 78] width 400 height 281
click at [202, 141] on div at bounding box center [200, 78] width 400 height 281
click at [185, 153] on div at bounding box center [200, 78] width 400 height 281
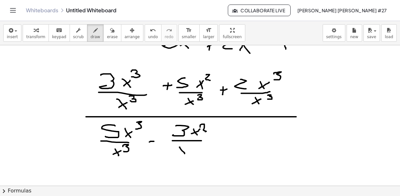
click at [186, 148] on div at bounding box center [200, 78] width 400 height 281
click at [191, 148] on div at bounding box center [200, 78] width 400 height 281
click at [214, 148] on div at bounding box center [200, 78] width 400 height 281
click at [218, 142] on div at bounding box center [200, 78] width 400 height 281
click at [242, 137] on div at bounding box center [200, 78] width 400 height 281
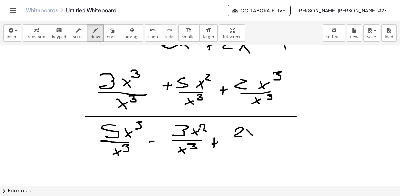
click at [253, 135] on div at bounding box center [200, 78] width 400 height 281
click at [253, 131] on div at bounding box center [200, 78] width 400 height 281
click at [259, 141] on div at bounding box center [200, 78] width 400 height 281
click at [245, 153] on div at bounding box center [200, 78] width 400 height 281
click at [246, 146] on div at bounding box center [200, 78] width 400 height 281
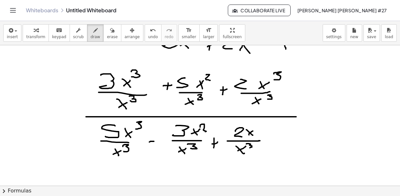
click at [250, 148] on div at bounding box center [200, 78] width 400 height 281
click at [273, 139] on div at bounding box center [200, 78] width 400 height 281
click at [298, 135] on div at bounding box center [200, 78] width 400 height 281
click at [304, 142] on div at bounding box center [200, 78] width 400 height 281
click at [289, 155] on div at bounding box center [200, 78] width 400 height 281
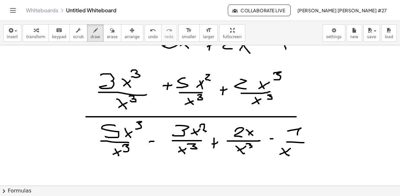
click at [291, 148] on div at bounding box center [200, 78] width 400 height 281
click at [293, 149] on div at bounding box center [200, 78] width 400 height 281
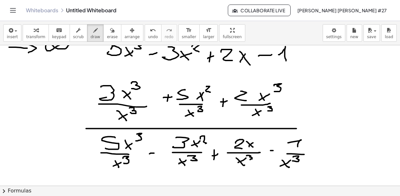
scroll to position [87, 0]
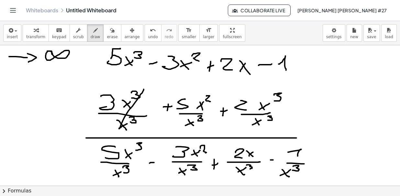
click at [119, 128] on div at bounding box center [200, 170] width 400 height 423
click at [105, 86] on div at bounding box center [200, 170] width 400 height 423
click at [179, 101] on div at bounding box center [200, 170] width 400 height 423
click at [198, 83] on div at bounding box center [200, 170] width 400 height 423
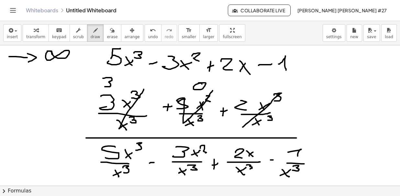
drag, startPoint x: 279, startPoint y: 95, endPoint x: 253, endPoint y: 114, distance: 32.4
click at [243, 125] on div at bounding box center [200, 170] width 400 height 423
drag, startPoint x: 278, startPoint y: 82, endPoint x: 291, endPoint y: 88, distance: 14.1
click at [291, 88] on div at bounding box center [200, 170] width 400 height 423
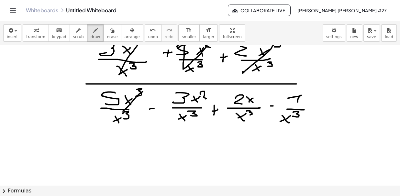
drag, startPoint x: 142, startPoint y: 92, endPoint x: 113, endPoint y: 118, distance: 38.9
click at [113, 119] on div at bounding box center [200, 115] width 400 height 423
drag, startPoint x: 81, startPoint y: 89, endPoint x: 128, endPoint y: 111, distance: 51.0
click at [76, 100] on div at bounding box center [200, 115] width 400 height 423
drag, startPoint x: 203, startPoint y: 93, endPoint x: 194, endPoint y: 101, distance: 12.2
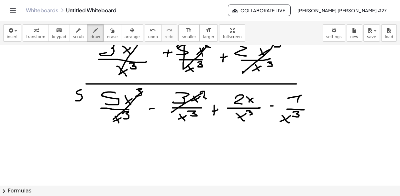
click at [172, 112] on div at bounding box center [200, 115] width 400 height 423
click at [211, 86] on div at bounding box center [200, 115] width 400 height 423
drag, startPoint x: 259, startPoint y: 92, endPoint x: 238, endPoint y: 116, distance: 32.1
click at [238, 116] on div at bounding box center [200, 115] width 400 height 423
drag, startPoint x: 261, startPoint y: 88, endPoint x: 265, endPoint y: 86, distance: 4.9
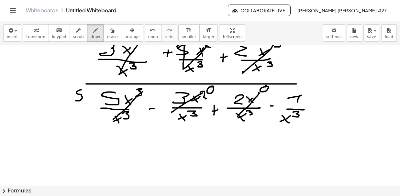
click at [265, 85] on div at bounding box center [200, 115] width 400 height 423
drag, startPoint x: 299, startPoint y: 106, endPoint x: 290, endPoint y: 115, distance: 12.4
click at [288, 118] on div at bounding box center [200, 115] width 400 height 423
click at [308, 86] on div at bounding box center [200, 115] width 400 height 423
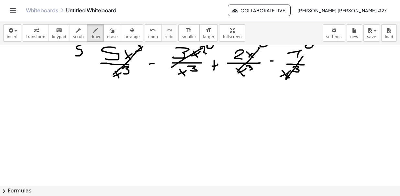
scroll to position [195, 0]
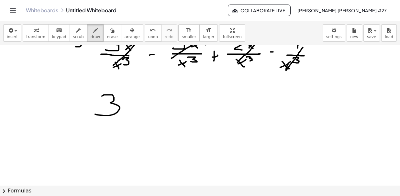
drag, startPoint x: 102, startPoint y: 96, endPoint x: 108, endPoint y: 109, distance: 14.8
click at [96, 112] on div at bounding box center [200, 61] width 400 height 423
drag, startPoint x: 142, startPoint y: 96, endPoint x: 142, endPoint y: 110, distance: 13.6
click at [142, 110] on div at bounding box center [200, 61] width 400 height 423
drag, startPoint x: 140, startPoint y: 105, endPoint x: 152, endPoint y: 103, distance: 12.4
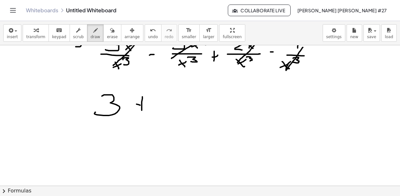
click at [150, 104] on div at bounding box center [200, 61] width 400 height 423
drag, startPoint x: 163, startPoint y: 96, endPoint x: 147, endPoint y: 111, distance: 21.3
click at [177, 117] on div at bounding box center [200, 61] width 400 height 423
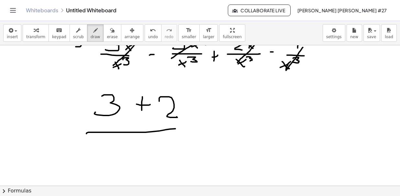
drag, startPoint x: 111, startPoint y: 132, endPoint x: 184, endPoint y: 129, distance: 72.3
click at [180, 129] on div at bounding box center [200, 61] width 400 height 423
drag, startPoint x: 151, startPoint y: 142, endPoint x: 125, endPoint y: 166, distance: 36.0
click at [125, 166] on div at bounding box center [200, 61] width 400 height 423
drag, startPoint x: 193, startPoint y: 135, endPoint x: 206, endPoint y: 134, distance: 13.6
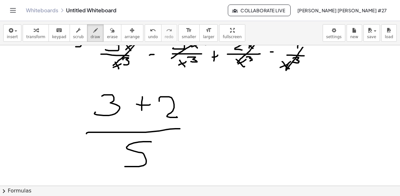
click at [206, 134] on div at bounding box center [200, 61] width 400 height 423
drag, startPoint x: 197, startPoint y: 123, endPoint x: 222, endPoint y: 119, distance: 25.3
click at [216, 121] on div at bounding box center [200, 61] width 400 height 423
drag, startPoint x: 276, startPoint y: 100, endPoint x: 260, endPoint y: 126, distance: 29.7
click at [260, 126] on div at bounding box center [200, 61] width 400 height 423
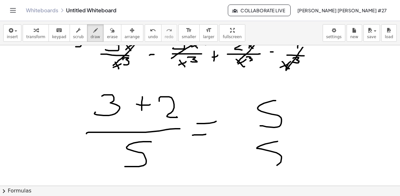
drag, startPoint x: 278, startPoint y: 141, endPoint x: 262, endPoint y: 149, distance: 18.0
click at [262, 168] on div at bounding box center [200, 61] width 400 height 423
drag, startPoint x: 256, startPoint y: 130, endPoint x: 295, endPoint y: 125, distance: 38.6
click at [294, 125] on div at bounding box center [200, 61] width 400 height 423
drag, startPoint x: 279, startPoint y: 106, endPoint x: 259, endPoint y: 130, distance: 31.3
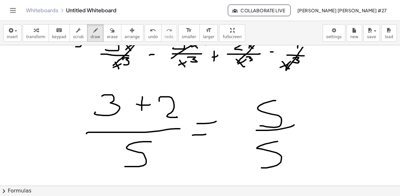
click at [259, 130] on div at bounding box center [200, 61] width 400 height 423
drag, startPoint x: 272, startPoint y: 155, endPoint x: 271, endPoint y: 139, distance: 16.2
click at [264, 167] on div at bounding box center [200, 61] width 400 height 423
drag, startPoint x: 312, startPoint y: 131, endPoint x: 326, endPoint y: 128, distance: 14.5
click at [326, 129] on div at bounding box center [200, 61] width 400 height 423
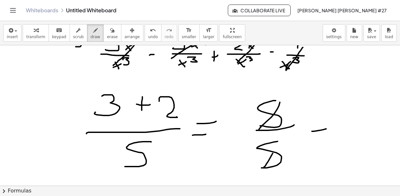
drag, startPoint x: 321, startPoint y: 122, endPoint x: 339, endPoint y: 120, distance: 18.2
click at [336, 120] on div at bounding box center [200, 61] width 400 height 423
drag, startPoint x: 352, startPoint y: 122, endPoint x: 375, endPoint y: 116, distance: 24.0
click at [362, 133] on div at bounding box center [200, 61] width 400 height 423
drag, startPoint x: 385, startPoint y: 102, endPoint x: 375, endPoint y: 137, distance: 36.2
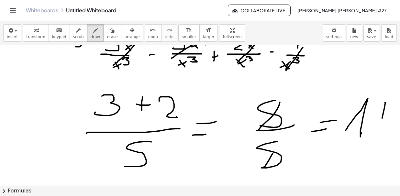
click at [366, 147] on div at bounding box center [200, 61] width 400 height 423
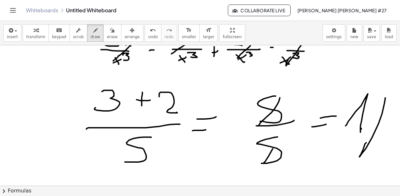
scroll to position [233, 0]
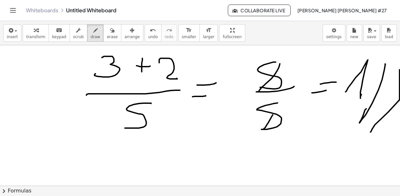
drag, startPoint x: 371, startPoint y: 132, endPoint x: 399, endPoint y: 70, distance: 67.9
click at [399, 69] on div "×" at bounding box center [200, 115] width 400 height 141
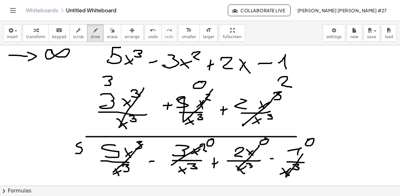
scroll to position [196, 0]
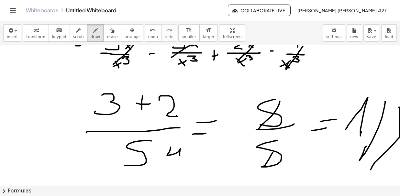
drag, startPoint x: 171, startPoint y: 147, endPoint x: 180, endPoint y: 156, distance: 12.8
click at [180, 156] on div at bounding box center [201, 60] width 402 height 423
drag, startPoint x: 224, startPoint y: 169, endPoint x: 232, endPoint y: 172, distance: 9.0
click at [232, 172] on div at bounding box center [201, 60] width 402 height 423
drag, startPoint x: 220, startPoint y: 159, endPoint x: 250, endPoint y: 154, distance: 29.8
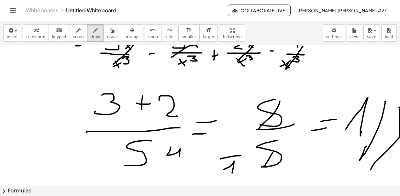
click at [249, 154] on div at bounding box center [201, 60] width 402 height 423
drag, startPoint x: 236, startPoint y: 139, endPoint x: 225, endPoint y: 150, distance: 15.3
click at [225, 150] on div at bounding box center [201, 60] width 402 height 423
drag, startPoint x: 233, startPoint y: 81, endPoint x: 218, endPoint y: 100, distance: 24.2
click at [215, 100] on div at bounding box center [201, 60] width 402 height 423
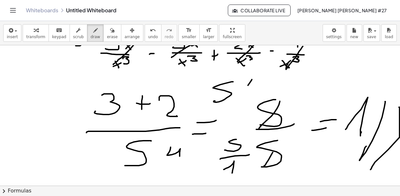
drag, startPoint x: 248, startPoint y: 85, endPoint x: 236, endPoint y: 102, distance: 21.4
click at [231, 106] on div at bounding box center [201, 60] width 402 height 423
drag, startPoint x: 238, startPoint y: 105, endPoint x: 242, endPoint y: 102, distance: 4.4
click at [236, 107] on div at bounding box center [201, 60] width 402 height 423
click at [148, 35] on span "undo" at bounding box center [153, 37] width 10 height 5
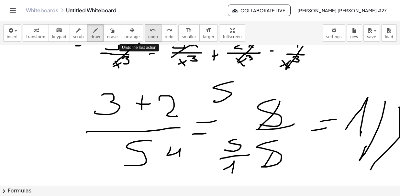
click at [148, 35] on span "undo" at bounding box center [153, 37] width 10 height 5
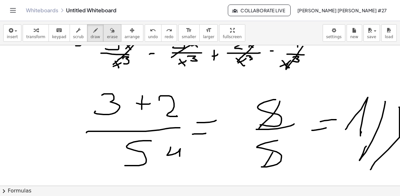
click at [107, 37] on span "erase" at bounding box center [112, 37] width 11 height 5
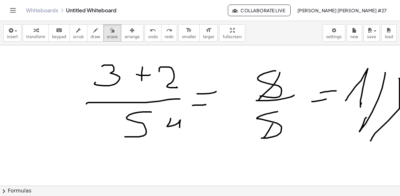
scroll to position [216, 0]
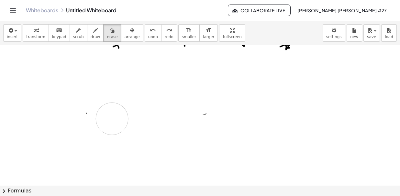
drag, startPoint x: 333, startPoint y: 140, endPoint x: 195, endPoint y: 133, distance: 139.1
click at [135, 118] on div at bounding box center [201, 41] width 402 height 423
drag, startPoint x: 208, startPoint y: 107, endPoint x: 75, endPoint y: 127, distance: 134.1
click at [91, 127] on div at bounding box center [201, 41] width 402 height 423
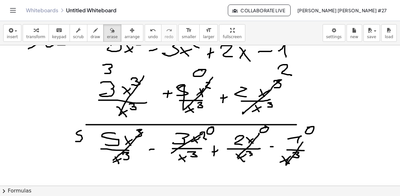
scroll to position [108, 0]
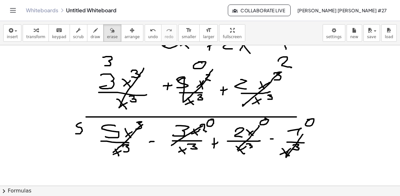
drag, startPoint x: 297, startPoint y: 124, endPoint x: 294, endPoint y: 126, distance: 3.3
click at [297, 124] on div at bounding box center [201, 149] width 402 height 423
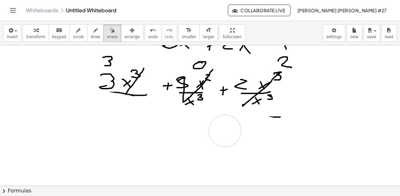
drag, startPoint x: 294, startPoint y: 126, endPoint x: 234, endPoint y: 129, distance: 60.0
click at [251, 135] on div at bounding box center [201, 149] width 402 height 423
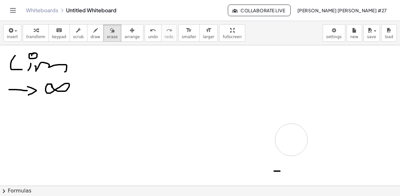
drag, startPoint x: 259, startPoint y: 134, endPoint x: 267, endPoint y: 182, distance: 48.0
drag, startPoint x: 267, startPoint y: 182, endPoint x: 120, endPoint y: 167, distance: 148.3
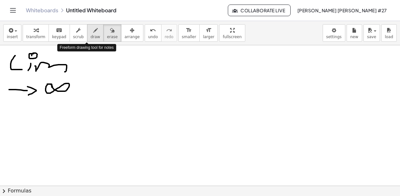
click at [93, 33] on icon "button" at bounding box center [95, 31] width 5 height 8
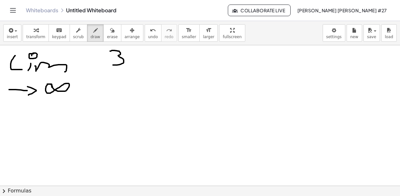
drag, startPoint x: 110, startPoint y: 51, endPoint x: 113, endPoint y: 62, distance: 12.3
drag, startPoint x: 137, startPoint y: 58, endPoint x: 144, endPoint y: 67, distance: 11.7
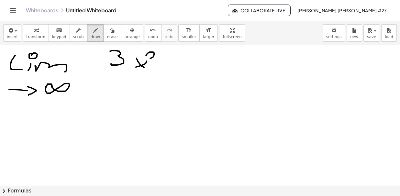
drag, startPoint x: 148, startPoint y: 52, endPoint x: 155, endPoint y: 58, distance: 8.7
drag, startPoint x: 173, startPoint y: 57, endPoint x: 172, endPoint y: 67, distance: 10.4
drag, startPoint x: 170, startPoint y: 62, endPoint x: 179, endPoint y: 59, distance: 9.5
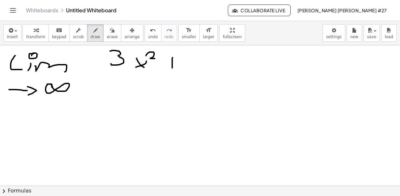
drag, startPoint x: 190, startPoint y: 55, endPoint x: 189, endPoint y: 67, distance: 12.0
drag, startPoint x: 201, startPoint y: 61, endPoint x: 209, endPoint y: 70, distance: 12.4
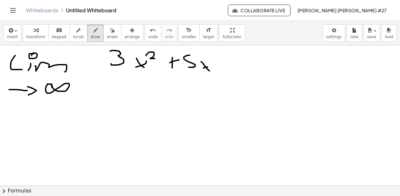
drag, startPoint x: 204, startPoint y: 68, endPoint x: 214, endPoint y: 59, distance: 13.5
drag, startPoint x: 215, startPoint y: 54, endPoint x: 199, endPoint y: 62, distance: 17.5
drag, startPoint x: 127, startPoint y: 76, endPoint x: 211, endPoint y: 76, distance: 83.5
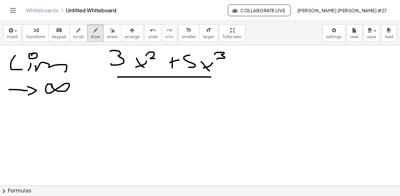
drag, startPoint x: 119, startPoint y: 88, endPoint x: 128, endPoint y: 96, distance: 11.9
drag, startPoint x: 133, startPoint y: 90, endPoint x: 139, endPoint y: 102, distance: 13.0
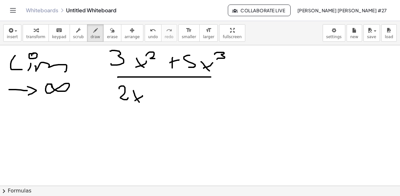
drag, startPoint x: 144, startPoint y: 87, endPoint x: 154, endPoint y: 94, distance: 12.4
drag, startPoint x: 170, startPoint y: 95, endPoint x: 184, endPoint y: 96, distance: 14.3
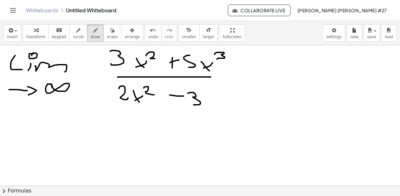
drag, startPoint x: 190, startPoint y: 92, endPoint x: 200, endPoint y: 99, distance: 12.8
drag, startPoint x: 206, startPoint y: 94, endPoint x: 207, endPoint y: 103, distance: 9.2
drag, startPoint x: 207, startPoint y: 103, endPoint x: 214, endPoint y: 94, distance: 11.1
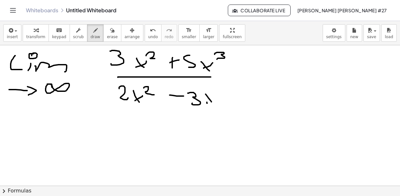
click at [103, 34] on button "erase" at bounding box center [112, 32] width 18 height 17
click at [91, 35] on span "draw" at bounding box center [96, 37] width 10 height 5
drag, startPoint x: 101, startPoint y: 33, endPoint x: 121, endPoint y: 37, distance: 20.4
click at [110, 33] on icon "button" at bounding box center [112, 31] width 5 height 8
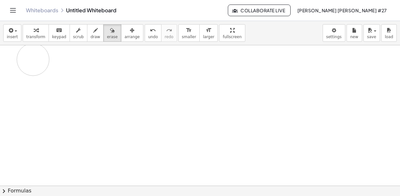
drag, startPoint x: 234, startPoint y: 80, endPoint x: 154, endPoint y: 157, distance: 111.3
click at [91, 30] on button "draw" at bounding box center [95, 32] width 17 height 17
drag, startPoint x: 10, startPoint y: 51, endPoint x: 15, endPoint y: 64, distance: 14.0
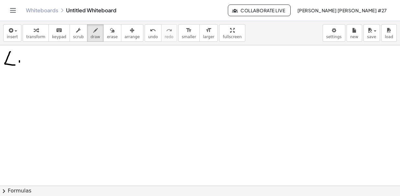
drag, startPoint x: 23, startPoint y: 62, endPoint x: 33, endPoint y: 68, distance: 11.6
drag, startPoint x: 4, startPoint y: 79, endPoint x: 6, endPoint y: 84, distance: 5.4
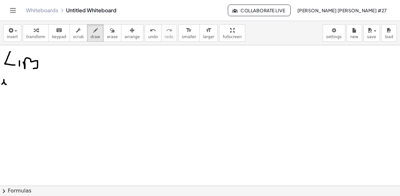
drag, startPoint x: 2, startPoint y: 84, endPoint x: 8, endPoint y: 80, distance: 6.7
drag, startPoint x: 10, startPoint y: 80, endPoint x: 17, endPoint y: 81, distance: 7.5
drag, startPoint x: 17, startPoint y: 80, endPoint x: 21, endPoint y: 84, distance: 6.0
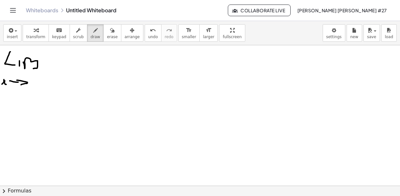
drag, startPoint x: 33, startPoint y: 83, endPoint x: 41, endPoint y: 92, distance: 12.4
drag, startPoint x: 70, startPoint y: 63, endPoint x: 75, endPoint y: 67, distance: 6.9
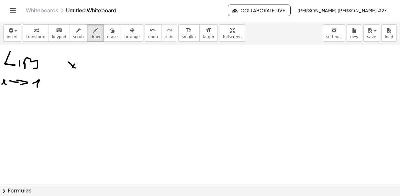
drag, startPoint x: 73, startPoint y: 66, endPoint x: 76, endPoint y: 62, distance: 5.3
drag, startPoint x: 77, startPoint y: 56, endPoint x: 84, endPoint y: 61, distance: 7.9
drag, startPoint x: 93, startPoint y: 62, endPoint x: 93, endPoint y: 70, distance: 8.1
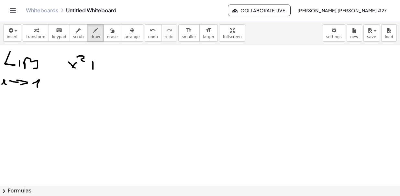
drag, startPoint x: 91, startPoint y: 67, endPoint x: 100, endPoint y: 67, distance: 8.4
drag, startPoint x: 109, startPoint y: 64, endPoint x: 113, endPoint y: 62, distance: 4.9
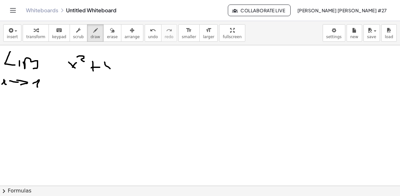
drag, startPoint x: 120, startPoint y: 66, endPoint x: 127, endPoint y: 67, distance: 6.9
drag, startPoint x: 131, startPoint y: 62, endPoint x: 137, endPoint y: 69, distance: 9.0
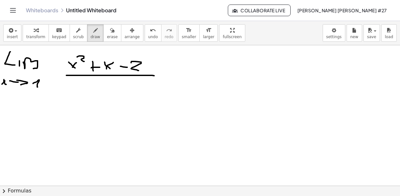
drag, startPoint x: 66, startPoint y: 75, endPoint x: 151, endPoint y: 76, distance: 84.8
drag, startPoint x: 62, startPoint y: 85, endPoint x: 70, endPoint y: 92, distance: 11.5
drag, startPoint x: 64, startPoint y: 89, endPoint x: 71, endPoint y: 86, distance: 7.2
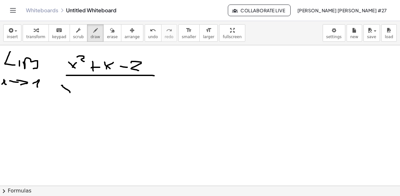
drag, startPoint x: 72, startPoint y: 79, endPoint x: 75, endPoint y: 86, distance: 8.4
drag, startPoint x: 89, startPoint y: 92, endPoint x: 93, endPoint y: 88, distance: 5.3
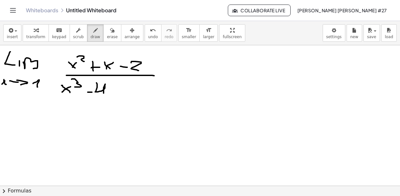
drag, startPoint x: 95, startPoint y: 91, endPoint x: 109, endPoint y: 86, distance: 15.2
drag, startPoint x: 109, startPoint y: 86, endPoint x: 115, endPoint y: 93, distance: 9.1
drag, startPoint x: 110, startPoint y: 90, endPoint x: 114, endPoint y: 87, distance: 4.8
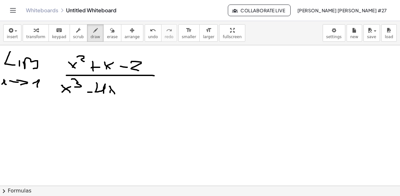
drag, startPoint x: 116, startPoint y: 81, endPoint x: 123, endPoint y: 85, distance: 8.4
drag, startPoint x: 127, startPoint y: 87, endPoint x: 125, endPoint y: 93, distance: 6.3
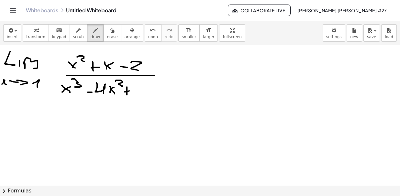
drag, startPoint x: 134, startPoint y: 85, endPoint x: 131, endPoint y: 93, distance: 7.6
drag, startPoint x: 149, startPoint y: 90, endPoint x: 152, endPoint y: 96, distance: 6.4
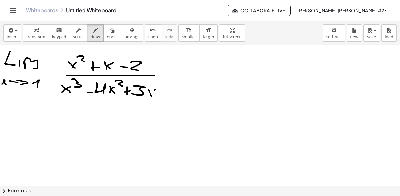
drag, startPoint x: 155, startPoint y: 89, endPoint x: 147, endPoint y: 94, distance: 9.5
drag, startPoint x: 235, startPoint y: 74, endPoint x: 251, endPoint y: 77, distance: 15.5
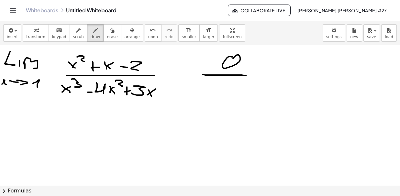
drag, startPoint x: 230, startPoint y: 85, endPoint x: 214, endPoint y: 72, distance: 21.4
click at [148, 35] on span "undo" at bounding box center [153, 37] width 10 height 5
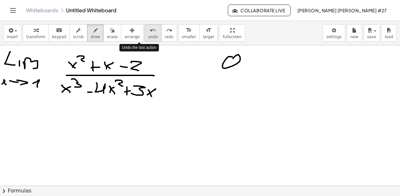
click at [148, 35] on span "undo" at bounding box center [153, 37] width 10 height 5
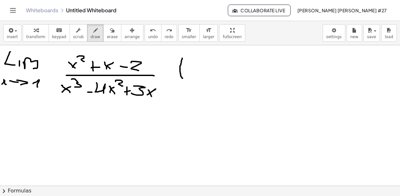
drag, startPoint x: 182, startPoint y: 58, endPoint x: 184, endPoint y: 76, distance: 18.2
drag, startPoint x: 190, startPoint y: 69, endPoint x: 195, endPoint y: 75, distance: 7.3
drag, startPoint x: 188, startPoint y: 76, endPoint x: 195, endPoint y: 68, distance: 10.3
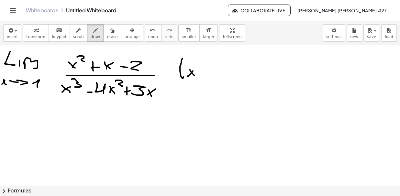
drag, startPoint x: 233, startPoint y: 62, endPoint x: 231, endPoint y: 75, distance: 13.7
drag, startPoint x: 251, startPoint y: 61, endPoint x: 256, endPoint y: 72, distance: 11.7
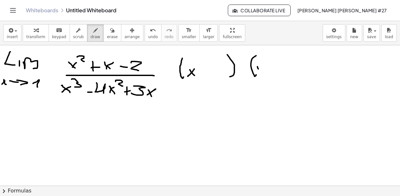
drag, startPoint x: 257, startPoint y: 66, endPoint x: 259, endPoint y: 70, distance: 4.2
drag, startPoint x: 257, startPoint y: 71, endPoint x: 261, endPoint y: 66, distance: 6.4
drag, startPoint x: 259, startPoint y: 68, endPoint x: 260, endPoint y: 71, distance: 3.4
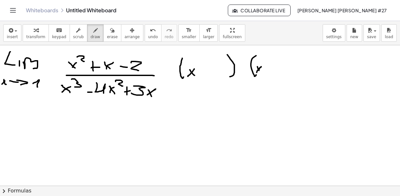
drag, startPoint x: 163, startPoint y: 75, endPoint x: 184, endPoint y: 71, distance: 21.8
drag, startPoint x: 298, startPoint y: 62, endPoint x: 295, endPoint y: 77, distance: 15.9
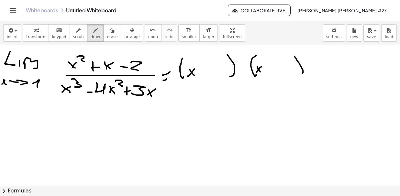
drag, startPoint x: 203, startPoint y: 68, endPoint x: 210, endPoint y: 68, distance: 7.1
drag, startPoint x: 218, startPoint y: 66, endPoint x: 222, endPoint y: 72, distance: 8.1
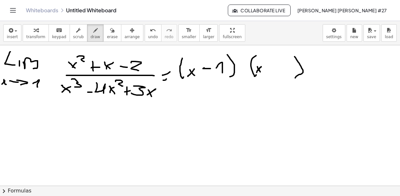
drag, startPoint x: 268, startPoint y: 69, endPoint x: 275, endPoint y: 67, distance: 7.1
drag, startPoint x: 281, startPoint y: 62, endPoint x: 293, endPoint y: 74, distance: 17.2
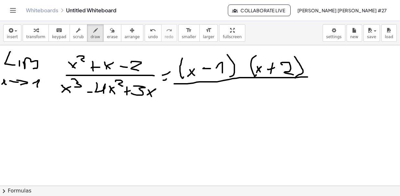
drag, startPoint x: 174, startPoint y: 83, endPoint x: 328, endPoint y: 76, distance: 153.9
drag, startPoint x: 80, startPoint y: 139, endPoint x: 101, endPoint y: 156, distance: 26.9
click at [101, 156] on div at bounding box center [201, 133] width 402 height 282
drag, startPoint x: 84, startPoint y: 154, endPoint x: 100, endPoint y: 141, distance: 20.8
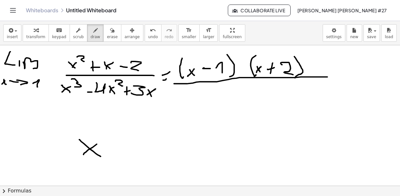
click at [100, 141] on div at bounding box center [201, 133] width 402 height 282
drag, startPoint x: 104, startPoint y: 130, endPoint x: 111, endPoint y: 146, distance: 17.4
click at [108, 145] on div at bounding box center [201, 133] width 402 height 282
drag, startPoint x: 131, startPoint y: 152, endPoint x: 144, endPoint y: 151, distance: 12.3
click at [144, 151] on div at bounding box center [201, 133] width 402 height 282
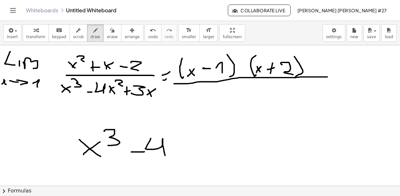
drag, startPoint x: 147, startPoint y: 145, endPoint x: 168, endPoint y: 151, distance: 21.6
click at [166, 154] on div at bounding box center [201, 133] width 402 height 282
drag, startPoint x: 179, startPoint y: 144, endPoint x: 186, endPoint y: 158, distance: 15.2
click at [186, 158] on div at bounding box center [201, 133] width 402 height 282
drag, startPoint x: 176, startPoint y: 159, endPoint x: 184, endPoint y: 151, distance: 11.0
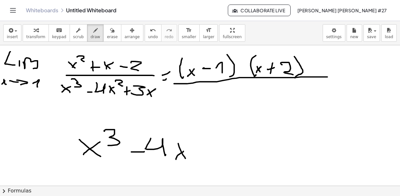
click at [184, 151] on div at bounding box center [201, 133] width 402 height 282
drag, startPoint x: 185, startPoint y: 137, endPoint x: 197, endPoint y: 144, distance: 13.7
click at [197, 144] on div at bounding box center [201, 133] width 402 height 282
click at [211, 156] on div at bounding box center [201, 133] width 402 height 282
drag, startPoint x: 203, startPoint y: 151, endPoint x: 219, endPoint y: 152, distance: 16.2
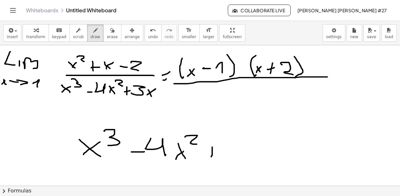
click at [219, 152] on div at bounding box center [201, 133] width 402 height 282
drag, startPoint x: 227, startPoint y: 145, endPoint x: 246, endPoint y: 151, distance: 20.0
click at [234, 153] on div at bounding box center [201, 133] width 402 height 282
drag, startPoint x: 257, startPoint y: 146, endPoint x: 264, endPoint y: 156, distance: 12.5
click at [267, 155] on div at bounding box center [201, 133] width 402 height 282
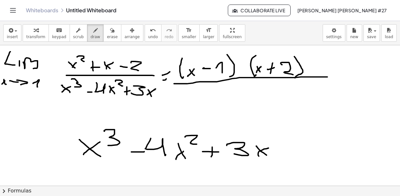
drag, startPoint x: 258, startPoint y: 153, endPoint x: 269, endPoint y: 148, distance: 12.0
click at [269, 148] on div at bounding box center [201, 133] width 402 height 282
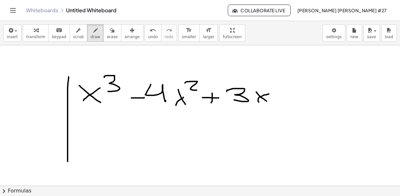
drag, startPoint x: 69, startPoint y: 76, endPoint x: 75, endPoint y: 133, distance: 56.7
click at [68, 162] on div at bounding box center [201, 79] width 402 height 282
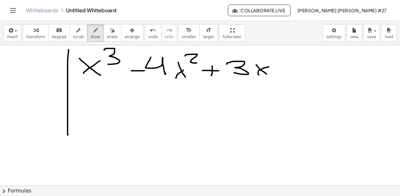
scroll to position [146, 0]
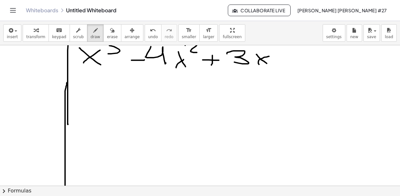
drag, startPoint x: 65, startPoint y: 94, endPoint x: 65, endPoint y: 186, distance: 92.3
click at [65, 186] on div "insert select one: Math Expression Function Text Youtube Video Graphing Geometr…" at bounding box center [200, 108] width 400 height 175
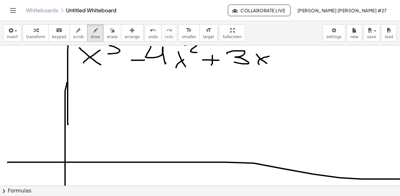
drag, startPoint x: 8, startPoint y: 162, endPoint x: 400, endPoint y: 179, distance: 392.4
click at [400, 179] on div "×" at bounding box center [200, 115] width 400 height 141
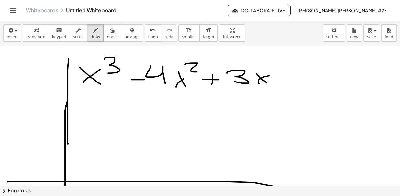
scroll to position [106, 0]
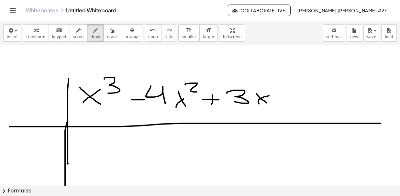
drag, startPoint x: 9, startPoint y: 126, endPoint x: 387, endPoint y: 123, distance: 377.2
click at [387, 123] on div at bounding box center [201, 150] width 402 height 423
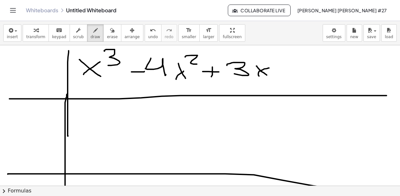
scroll to position [160, 0]
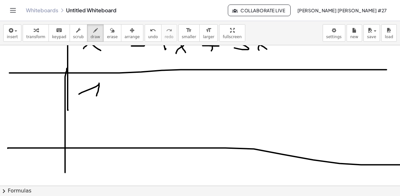
drag, startPoint x: 79, startPoint y: 94, endPoint x: 96, endPoint y: 95, distance: 17.6
click at [96, 95] on div at bounding box center [201, 96] width 402 height 423
drag, startPoint x: 123, startPoint y: 93, endPoint x: 140, endPoint y: 92, distance: 16.9
click at [140, 92] on div at bounding box center [201, 96] width 402 height 423
drag, startPoint x: 161, startPoint y: 83, endPoint x: 170, endPoint y: 94, distance: 14.5
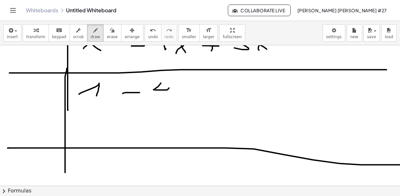
click at [168, 95] on div at bounding box center [201, 96] width 402 height 423
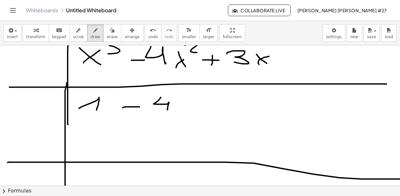
scroll to position [134, 0]
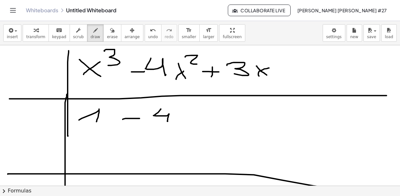
drag, startPoint x: 199, startPoint y: 108, endPoint x: 200, endPoint y: 118, distance: 10.7
click at [200, 118] on div at bounding box center [201, 122] width 402 height 423
drag, startPoint x: 195, startPoint y: 115, endPoint x: 217, endPoint y: 114, distance: 22.0
click at [215, 115] on div at bounding box center [201, 122] width 402 height 423
drag, startPoint x: 226, startPoint y: 109, endPoint x: 225, endPoint y: 120, distance: 10.7
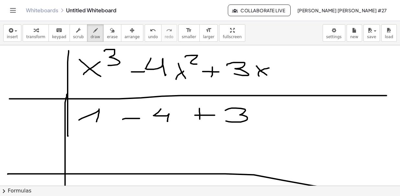
click at [225, 120] on div at bounding box center [201, 122] width 402 height 423
click at [148, 35] on span "undo" at bounding box center [153, 37] width 10 height 5
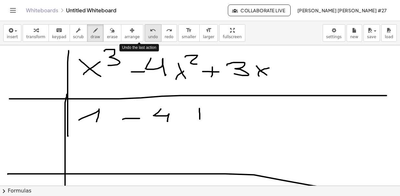
click at [148, 35] on span "undo" at bounding box center [153, 37] width 10 height 5
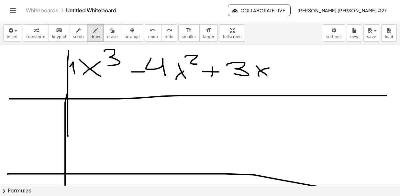
drag, startPoint x: 70, startPoint y: 66, endPoint x: 75, endPoint y: 73, distance: 8.1
click at [75, 73] on div at bounding box center [201, 122] width 402 height 423
drag, startPoint x: 140, startPoint y: 38, endPoint x: 98, endPoint y: 63, distance: 48.7
click at [148, 38] on span "undo" at bounding box center [153, 37] width 10 height 5
drag, startPoint x: 80, startPoint y: 117, endPoint x: 120, endPoint y: 93, distance: 46.2
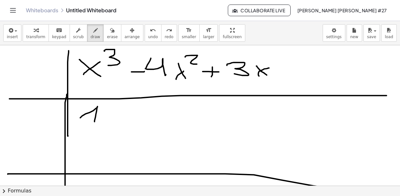
click at [95, 121] on div at bounding box center [201, 122] width 402 height 423
drag, startPoint x: 122, startPoint y: 115, endPoint x: 131, endPoint y: 112, distance: 9.4
click at [131, 112] on div at bounding box center [201, 122] width 402 height 423
drag, startPoint x: 143, startPoint y: 105, endPoint x: 154, endPoint y: 115, distance: 15.6
click at [152, 122] on div at bounding box center [201, 122] width 402 height 423
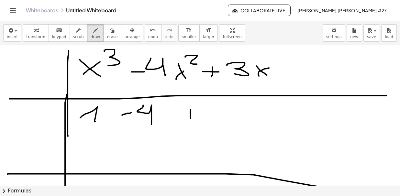
drag, startPoint x: 190, startPoint y: 114, endPoint x: 189, endPoint y: 118, distance: 4.7
click at [190, 120] on div at bounding box center [201, 122] width 402 height 423
drag, startPoint x: 186, startPoint y: 117, endPoint x: 200, endPoint y: 113, distance: 14.6
click at [200, 113] on div at bounding box center [201, 122] width 402 height 423
drag, startPoint x: 205, startPoint y: 108, endPoint x: 203, endPoint y: 121, distance: 12.5
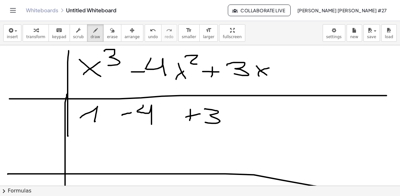
click at [203, 121] on div at bounding box center [201, 122] width 402 height 423
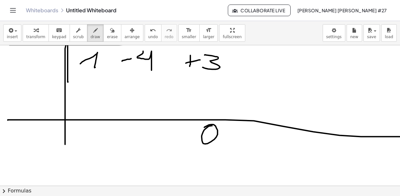
drag, startPoint x: 212, startPoint y: 125, endPoint x: 205, endPoint y: 126, distance: 7.2
click at [204, 127] on div at bounding box center [201, 68] width 402 height 423
click at [148, 39] on span "undo" at bounding box center [153, 37] width 10 height 5
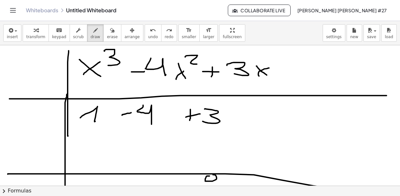
click at [208, 175] on div at bounding box center [201, 122] width 402 height 423
click at [148, 38] on span "undo" at bounding box center [153, 37] width 10 height 5
drag, startPoint x: 30, startPoint y: 159, endPoint x: 47, endPoint y: 162, distance: 16.6
click at [47, 162] on div at bounding box center [201, 122] width 402 height 423
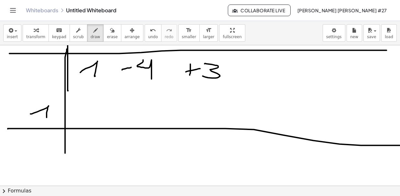
scroll to position [188, 0]
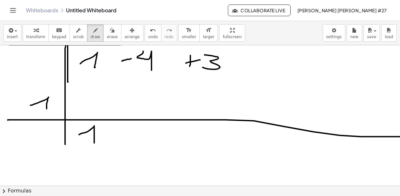
drag, startPoint x: 79, startPoint y: 134, endPoint x: 94, endPoint y: 142, distance: 17.4
click at [94, 142] on div at bounding box center [201, 68] width 402 height 423
drag, startPoint x: 131, startPoint y: 102, endPoint x: 141, endPoint y: 108, distance: 11.3
click at [141, 108] on div at bounding box center [201, 68] width 402 height 423
drag, startPoint x: 124, startPoint y: 130, endPoint x: 130, endPoint y: 130, distance: 5.2
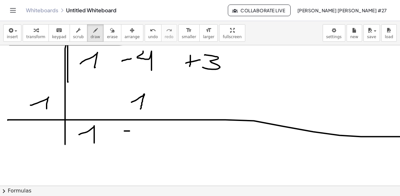
click at [130, 130] on div at bounding box center [201, 68] width 402 height 423
drag, startPoint x: 138, startPoint y: 127, endPoint x: 134, endPoint y: 140, distance: 13.5
click at [134, 140] on div at bounding box center [201, 68] width 402 height 423
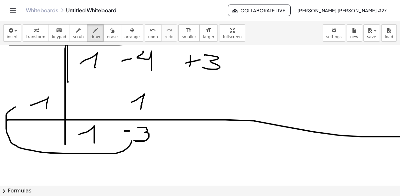
drag, startPoint x: 131, startPoint y: 141, endPoint x: 26, endPoint y: 103, distance: 112.2
click at [26, 103] on div at bounding box center [201, 68] width 402 height 423
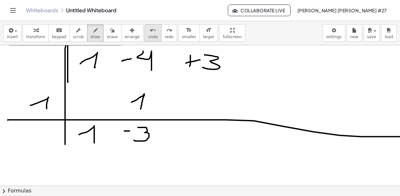
click at [148, 35] on span "undo" at bounding box center [153, 37] width 10 height 5
drag, startPoint x: 181, startPoint y: 100, endPoint x: 192, endPoint y: 98, distance: 11.1
click at [191, 98] on div at bounding box center [201, 68] width 402 height 423
drag, startPoint x: 212, startPoint y: 92, endPoint x: 210, endPoint y: 105, distance: 13.1
click at [210, 105] on div at bounding box center [201, 68] width 402 height 423
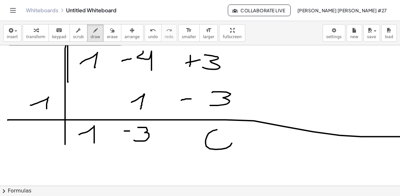
click at [214, 130] on div at bounding box center [201, 68] width 402 height 423
drag, startPoint x: 88, startPoint y: 154, endPoint x: 97, endPoint y: 165, distance: 14.2
click at [97, 165] on div at bounding box center [201, 68] width 402 height 423
drag, startPoint x: 86, startPoint y: 165, endPoint x: 97, endPoint y: 157, distance: 13.5
click at [97, 159] on div at bounding box center [201, 68] width 402 height 423
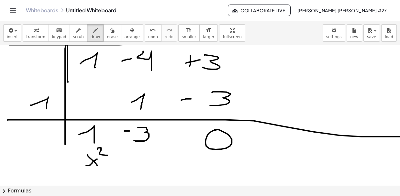
drag, startPoint x: 97, startPoint y: 149, endPoint x: 107, endPoint y: 155, distance: 11.6
click at [107, 155] on div at bounding box center [201, 68] width 402 height 423
drag, startPoint x: 133, startPoint y: 152, endPoint x: 141, endPoint y: 160, distance: 10.5
click at [141, 160] on div at bounding box center [201, 68] width 402 height 423
drag, startPoint x: 133, startPoint y: 162, endPoint x: 141, endPoint y: 154, distance: 11.2
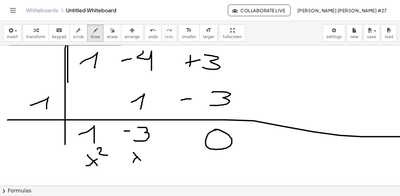
click at [141, 154] on div at bounding box center [201, 68] width 402 height 423
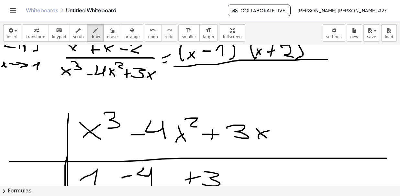
scroll to position [80, 0]
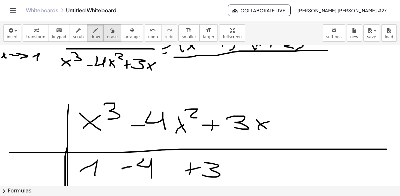
click at [107, 34] on button "erase" at bounding box center [112, 32] width 18 height 17
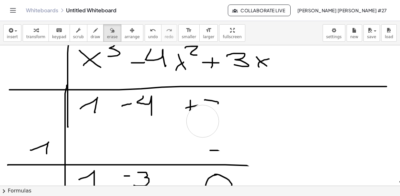
scroll to position [134, 0]
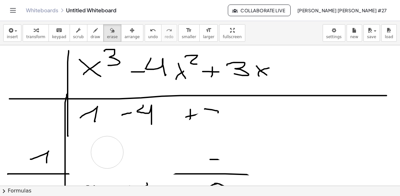
drag, startPoint x: 385, startPoint y: 115, endPoint x: 163, endPoint y: 94, distance: 223.8
click at [116, 96] on div at bounding box center [201, 122] width 402 height 423
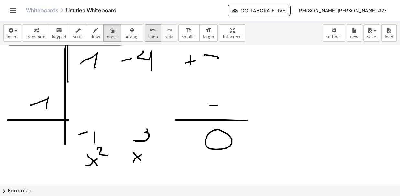
click at [148, 35] on span "undo" at bounding box center [153, 37] width 10 height 5
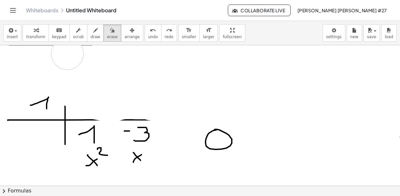
drag, startPoint x: 354, startPoint y: 127, endPoint x: 67, endPoint y: 53, distance: 296.0
click at [67, 53] on div at bounding box center [201, 68] width 402 height 423
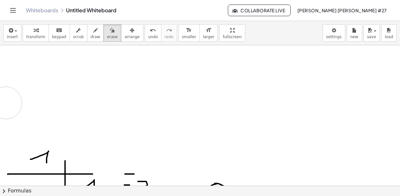
drag, startPoint x: 57, startPoint y: 88, endPoint x: 124, endPoint y: 84, distance: 66.8
click at [8, 102] on div at bounding box center [201, 122] width 402 height 423
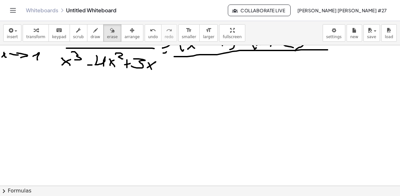
scroll to position [80, 0]
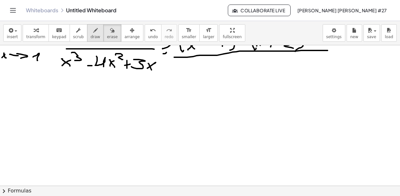
click at [91, 29] on div "button" at bounding box center [96, 30] width 10 height 8
drag, startPoint x: 183, startPoint y: 67, endPoint x: 184, endPoint y: 78, distance: 11.7
click at [183, 85] on div at bounding box center [201, 176] width 402 height 423
drag, startPoint x: 186, startPoint y: 80, endPoint x: 190, endPoint y: 85, distance: 5.6
click at [190, 84] on div at bounding box center [201, 176] width 402 height 423
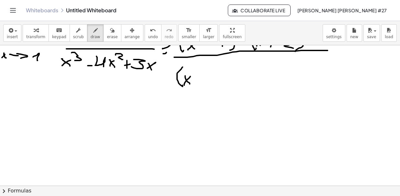
drag, startPoint x: 184, startPoint y: 84, endPoint x: 190, endPoint y: 76, distance: 10.4
click at [190, 76] on div at bounding box center [201, 176] width 402 height 423
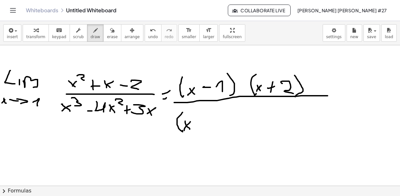
scroll to position [26, 0]
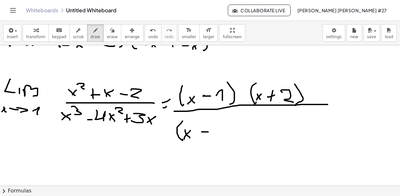
drag, startPoint x: 202, startPoint y: 131, endPoint x: 209, endPoint y: 131, distance: 6.8
drag, startPoint x: 218, startPoint y: 131, endPoint x: 231, endPoint y: 127, distance: 14.3
drag, startPoint x: 232, startPoint y: 120, endPoint x: 233, endPoint y: 142, distance: 21.4
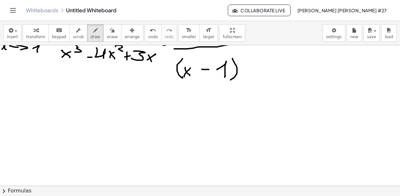
scroll to position [80, 0]
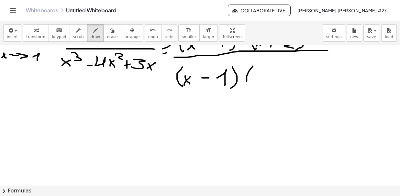
drag, startPoint x: 253, startPoint y: 66, endPoint x: 251, endPoint y: 90, distance: 24.7
click at [251, 90] on div at bounding box center [201, 176] width 402 height 423
drag, startPoint x: 258, startPoint y: 79, endPoint x: 263, endPoint y: 87, distance: 9.3
click at [264, 87] on div at bounding box center [201, 176] width 402 height 423
drag, startPoint x: 257, startPoint y: 84, endPoint x: 263, endPoint y: 78, distance: 8.7
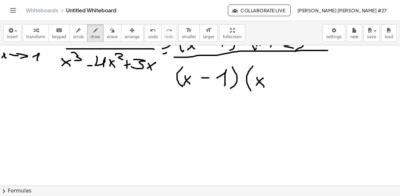
click at [263, 78] on div at bounding box center [201, 176] width 402 height 423
drag, startPoint x: 264, startPoint y: 71, endPoint x: 267, endPoint y: 76, distance: 6.7
click at [268, 76] on div at bounding box center [201, 176] width 402 height 423
drag, startPoint x: 279, startPoint y: 73, endPoint x: 280, endPoint y: 84, distance: 10.7
click at [280, 84] on div at bounding box center [201, 176] width 402 height 423
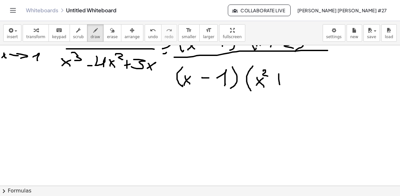
drag, startPoint x: 276, startPoint y: 80, endPoint x: 282, endPoint y: 79, distance: 6.6
click at [282, 79] on div at bounding box center [201, 176] width 402 height 423
click at [148, 37] on span "undo" at bounding box center [153, 37] width 10 height 5
drag, startPoint x: 137, startPoint y: 35, endPoint x: 147, endPoint y: 39, distance: 11.1
click at [148, 35] on span "undo" at bounding box center [153, 37] width 10 height 5
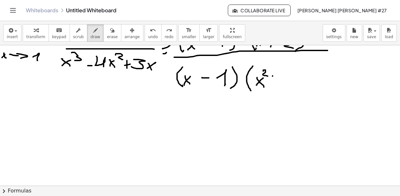
drag, startPoint x: 273, startPoint y: 76, endPoint x: 282, endPoint y: 76, distance: 9.1
click at [282, 76] on div at bounding box center [201, 176] width 402 height 423
drag, startPoint x: 285, startPoint y: 72, endPoint x: 290, endPoint y: 84, distance: 13.6
click at [289, 84] on div at bounding box center [201, 176] width 402 height 423
drag, startPoint x: 311, startPoint y: 84, endPoint x: 309, endPoint y: 87, distance: 3.7
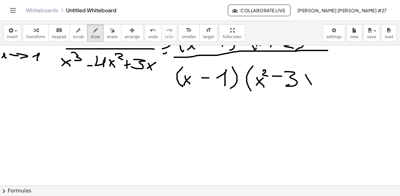
click at [313, 87] on div at bounding box center [201, 176] width 402 height 423
drag, startPoint x: 306, startPoint y: 86, endPoint x: 318, endPoint y: 74, distance: 17.2
click at [317, 76] on div at bounding box center [201, 176] width 402 height 423
drag, startPoint x: 320, startPoint y: 67, endPoint x: 324, endPoint y: 92, distance: 24.6
click at [324, 92] on div at bounding box center [201, 176] width 402 height 423
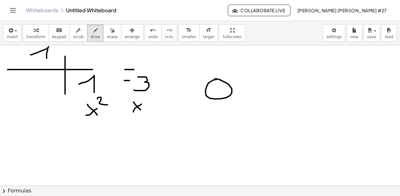
scroll to position [242, 0]
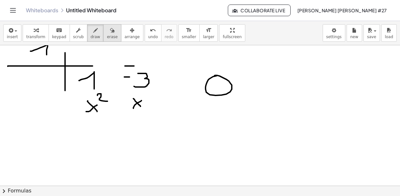
click at [104, 36] on button "erase" at bounding box center [112, 32] width 18 height 17
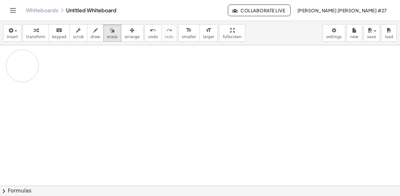
drag, startPoint x: 225, startPoint y: 87, endPoint x: 78, endPoint y: 95, distance: 146.9
click at [26, 67] on div at bounding box center [201, 14] width 402 height 423
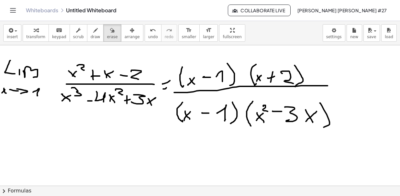
scroll to position [54, 0]
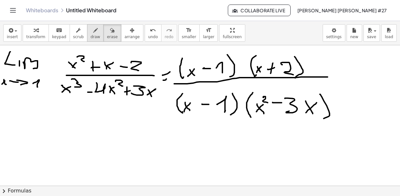
click at [91, 30] on div "button" at bounding box center [96, 30] width 10 height 8
drag, startPoint x: 237, startPoint y: 53, endPoint x: 183, endPoint y: 72, distance: 57.6
drag, startPoint x: 232, startPoint y: 92, endPoint x: 205, endPoint y: 107, distance: 30.7
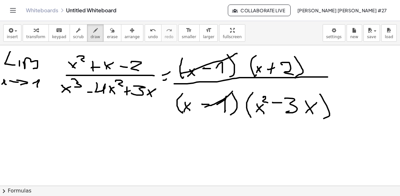
drag, startPoint x: 15, startPoint y: 150, endPoint x: 31, endPoint y: 150, distance: 16.2
drag, startPoint x: 17, startPoint y: 139, endPoint x: 37, endPoint y: 138, distance: 19.5
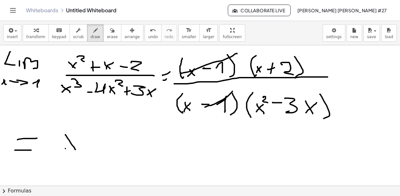
drag, startPoint x: 65, startPoint y: 148, endPoint x: 86, endPoint y: 136, distance: 24.1
drag, startPoint x: 96, startPoint y: 142, endPoint x: 91, endPoint y: 143, distance: 5.9
drag, startPoint x: 93, startPoint y: 141, endPoint x: 102, endPoint y: 140, distance: 9.5
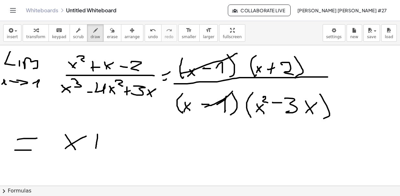
drag, startPoint x: 109, startPoint y: 136, endPoint x: 124, endPoint y: 146, distance: 17.6
drag, startPoint x: 66, startPoint y: 175, endPoint x: 63, endPoint y: 174, distance: 3.3
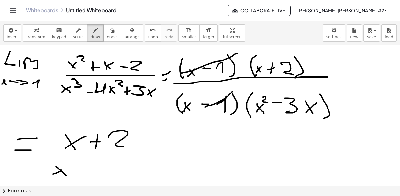
drag, startPoint x: 56, startPoint y: 173, endPoint x: 65, endPoint y: 168, distance: 9.6
drag, startPoint x: 69, startPoint y: 156, endPoint x: 82, endPoint y: 163, distance: 14.5
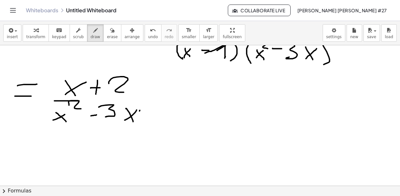
click at [144, 100] on div at bounding box center [201, 149] width 402 height 423
click at [180, 101] on div at bounding box center [201, 149] width 402 height 423
click at [181, 94] on div at bounding box center [201, 149] width 402 height 423
click at [208, 96] on div at bounding box center [201, 149] width 402 height 423
click at [227, 95] on div at bounding box center [201, 149] width 402 height 423
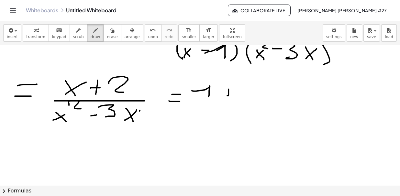
click at [234, 93] on div at bounding box center [201, 149] width 402 height 423
click at [259, 103] on div at bounding box center [201, 149] width 402 height 423
click at [188, 136] on div at bounding box center [201, 149] width 402 height 423
click at [201, 137] on div at bounding box center [201, 149] width 402 height 423
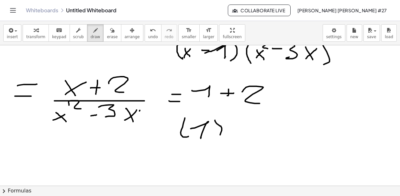
click at [216, 137] on div at bounding box center [201, 149] width 402 height 423
click at [226, 119] on div at bounding box center [201, 149] width 402 height 423
click at [239, 132] on div at bounding box center [201, 149] width 402 height 423
click at [250, 137] on div at bounding box center [201, 149] width 402 height 423
click at [269, 140] on div at bounding box center [201, 149] width 402 height 423
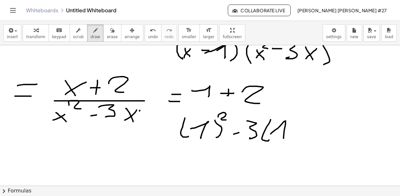
click at [284, 138] on div at bounding box center [201, 149] width 402 height 423
click at [293, 140] on div at bounding box center [201, 149] width 402 height 423
click at [304, 103] on div at bounding box center [201, 149] width 402 height 423
click at [300, 97] on div at bounding box center [201, 149] width 402 height 423
click at [337, 100] on div at bounding box center [201, 149] width 402 height 423
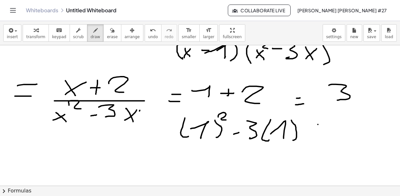
click at [327, 124] on div at bounding box center [201, 149] width 402 height 423
click at [355, 133] on div at bounding box center [201, 149] width 402 height 423
click at [363, 103] on div at bounding box center [201, 149] width 402 height 423
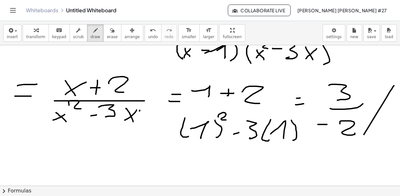
click at [361, 140] on div at bounding box center [201, 149] width 402 height 423
click at [360, 148] on div at bounding box center [201, 149] width 402 height 423
click at [110, 34] on icon "button" at bounding box center [112, 31] width 5 height 8
click at [319, 130] on div at bounding box center [201, 149] width 402 height 423
click at [91, 35] on span "draw" at bounding box center [96, 37] width 10 height 5
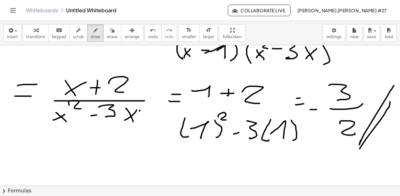
click at [317, 109] on div at bounding box center [201, 149] width 402 height 423
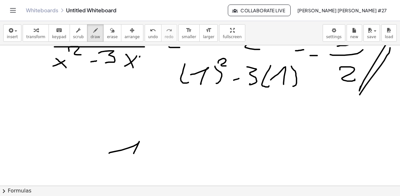
drag, startPoint x: 109, startPoint y: 153, endPoint x: 134, endPoint y: 153, distance: 24.6
click at [134, 153] on div at bounding box center [201, 94] width 402 height 423
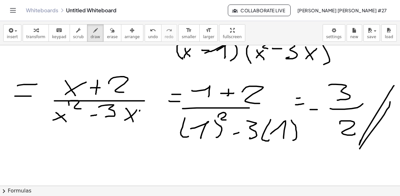
drag, startPoint x: 183, startPoint y: 108, endPoint x: 257, endPoint y: 107, distance: 74.5
click at [257, 107] on div at bounding box center [201, 149] width 402 height 423
click at [145, 36] on button "undo undo" at bounding box center [153, 32] width 17 height 17
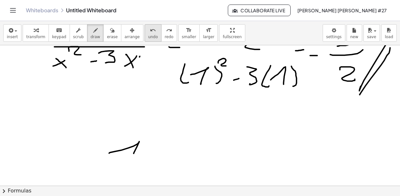
click at [150, 31] on icon "undo" at bounding box center [153, 31] width 6 height 8
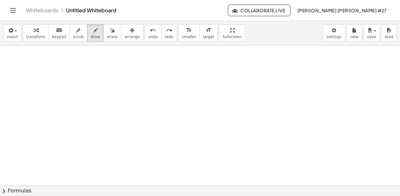
scroll to position [108, 0]
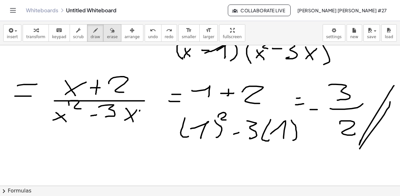
click at [107, 37] on span "erase" at bounding box center [112, 37] width 11 height 5
click at [265, 176] on div at bounding box center [201, 149] width 402 height 423
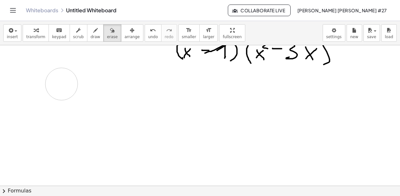
drag, startPoint x: 341, startPoint y: 96, endPoint x: 193, endPoint y: 128, distance: 151.3
click at [87, 90] on div at bounding box center [201, 149] width 402 height 423
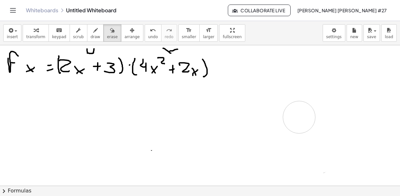
drag, startPoint x: 316, startPoint y: 158, endPoint x: 285, endPoint y: 124, distance: 45.6
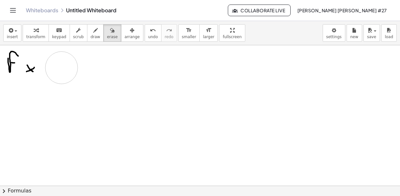
drag, startPoint x: 220, startPoint y: 77, endPoint x: 62, endPoint y: 67, distance: 158.3
click at [91, 35] on span "draw" at bounding box center [96, 37] width 10 height 5
drag, startPoint x: 102, startPoint y: 33, endPoint x: 51, endPoint y: 60, distance: 57.9
click at [103, 34] on button "erase" at bounding box center [112, 32] width 18 height 17
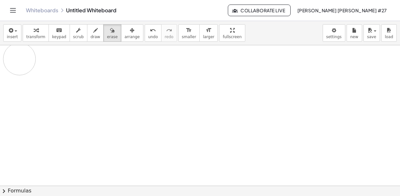
drag, startPoint x: 48, startPoint y: 62, endPoint x: 62, endPoint y: 47, distance: 20.9
click at [91, 36] on span "draw" at bounding box center [96, 37] width 10 height 5
drag, startPoint x: 13, startPoint y: 56, endPoint x: 17, endPoint y: 64, distance: 9.0
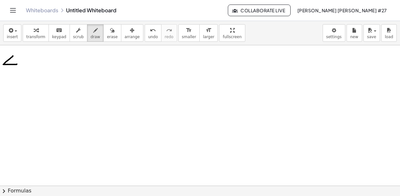
drag, startPoint x: 26, startPoint y: 66, endPoint x: 28, endPoint y: 68, distance: 3.9
drag, startPoint x: 6, startPoint y: 82, endPoint x: 11, endPoint y: 75, distance: 8.3
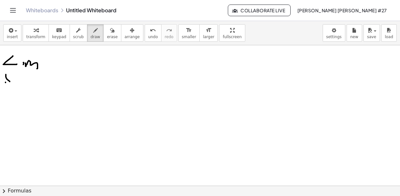
drag, startPoint x: 13, startPoint y: 79, endPoint x: 19, endPoint y: 80, distance: 6.5
drag, startPoint x: 19, startPoint y: 77, endPoint x: 21, endPoint y: 83, distance: 5.5
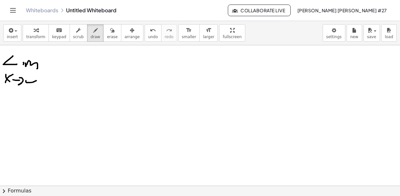
drag, startPoint x: 36, startPoint y: 80, endPoint x: 36, endPoint y: 84, distance: 3.9
drag, startPoint x: 71, startPoint y: 56, endPoint x: 78, endPoint y: 65, distance: 11.5
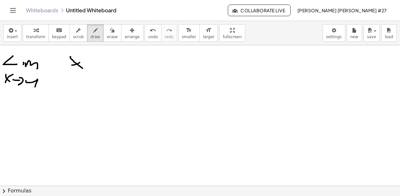
drag, startPoint x: 72, startPoint y: 65, endPoint x: 84, endPoint y: 60, distance: 13.1
drag, startPoint x: 87, startPoint y: 52, endPoint x: 91, endPoint y: 59, distance: 7.4
drag, startPoint x: 104, startPoint y: 62, endPoint x: 119, endPoint y: 64, distance: 14.7
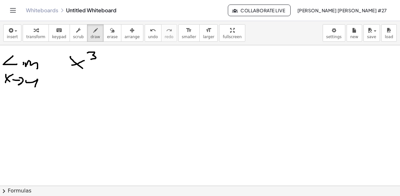
drag, startPoint x: 121, startPoint y: 63, endPoint x: 130, endPoint y: 65, distance: 8.3
drag, startPoint x: 69, startPoint y: 73, endPoint x: 137, endPoint y: 73, distance: 68.0
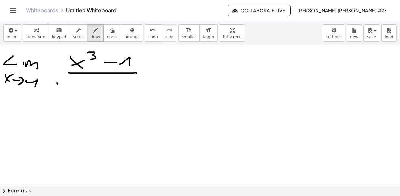
drag, startPoint x: 57, startPoint y: 83, endPoint x: 61, endPoint y: 97, distance: 15.0
drag, startPoint x: 58, startPoint y: 97, endPoint x: 73, endPoint y: 89, distance: 17.1
drag, startPoint x: 75, startPoint y: 81, endPoint x: 103, endPoint y: 90, distance: 29.2
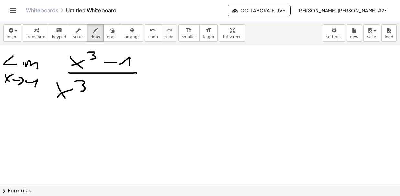
drag, startPoint x: 100, startPoint y: 86, endPoint x: 98, endPoint y: 93, distance: 7.2
drag, startPoint x: 95, startPoint y: 90, endPoint x: 103, endPoint y: 90, distance: 8.1
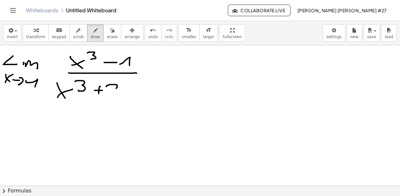
drag, startPoint x: 116, startPoint y: 84, endPoint x: 114, endPoint y: 96, distance: 12.1
drag, startPoint x: 121, startPoint y: 92, endPoint x: 130, endPoint y: 98, distance: 10.4
drag, startPoint x: 122, startPoint y: 98, endPoint x: 129, endPoint y: 91, distance: 8.9
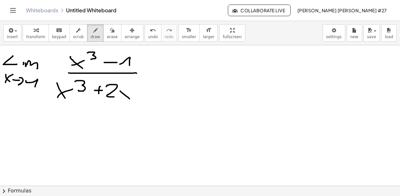
drag, startPoint x: 128, startPoint y: 78, endPoint x: 131, endPoint y: 107, distance: 29.0
drag, startPoint x: 143, startPoint y: 33, endPoint x: 146, endPoint y: 42, distance: 9.3
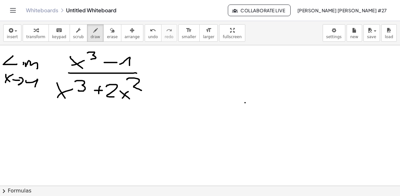
click at [148, 33] on div "undo" at bounding box center [153, 30] width 10 height 8
drag, startPoint x: 147, startPoint y: 89, endPoint x: 151, endPoint y: 89, distance: 4.6
drag, startPoint x: 155, startPoint y: 86, endPoint x: 147, endPoint y: 91, distance: 9.3
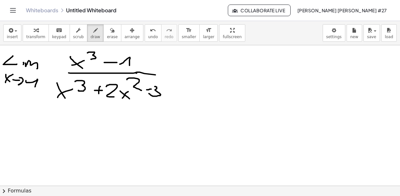
drag, startPoint x: 136, startPoint y: 72, endPoint x: 169, endPoint y: 75, distance: 33.5
click at [146, 32] on button "undo undo" at bounding box center [153, 32] width 17 height 17
drag, startPoint x: 94, startPoint y: 134, endPoint x: 98, endPoint y: 147, distance: 13.8
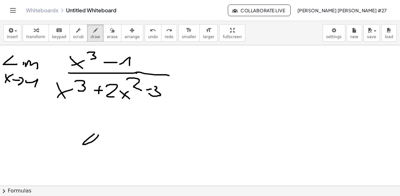
click at [145, 38] on button "undo undo" at bounding box center [153, 32] width 17 height 17
drag, startPoint x: 67, startPoint y: 138, endPoint x: 72, endPoint y: 152, distance: 14.3
drag, startPoint x: 69, startPoint y: 152, endPoint x: 83, endPoint y: 142, distance: 16.4
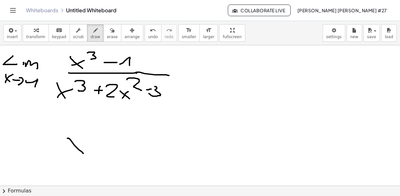
drag, startPoint x: 85, startPoint y: 129, endPoint x: 90, endPoint y: 137, distance: 9.7
drag, startPoint x: 128, startPoint y: 142, endPoint x: 136, endPoint y: 150, distance: 11.2
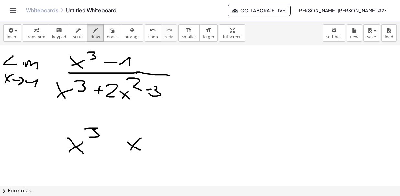
drag, startPoint x: 131, startPoint y: 150, endPoint x: 141, endPoint y: 138, distance: 15.6
drag, startPoint x: 142, startPoint y: 131, endPoint x: 156, endPoint y: 133, distance: 13.7
drag, startPoint x: 131, startPoint y: 162, endPoint x: 136, endPoint y: 158, distance: 6.7
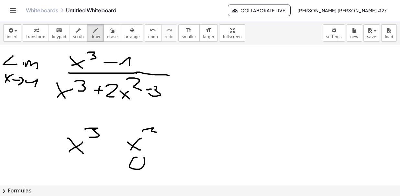
drag, startPoint x: 187, startPoint y: 140, endPoint x: 196, endPoint y: 148, distance: 11.9
drag, startPoint x: 185, startPoint y: 148, endPoint x: 197, endPoint y: 137, distance: 16.3
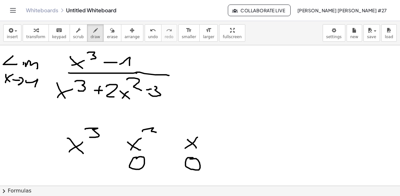
drag, startPoint x: 226, startPoint y: 140, endPoint x: 237, endPoint y: 140, distance: 10.7
drag, startPoint x: 244, startPoint y: 138, endPoint x: 252, endPoint y: 142, distance: 8.3
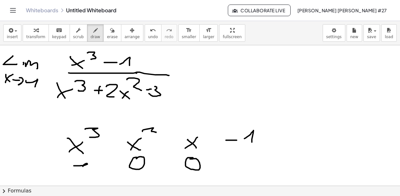
drag, startPoint x: 87, startPoint y: 164, endPoint x: 82, endPoint y: 168, distance: 6.9
drag, startPoint x: 222, startPoint y: 165, endPoint x: 240, endPoint y: 164, distance: 18.1
drag, startPoint x: 262, startPoint y: 158, endPoint x: 258, endPoint y: 168, distance: 11.2
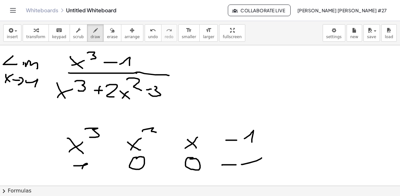
drag, startPoint x: 254, startPoint y: 64, endPoint x: 262, endPoint y: 78, distance: 15.4
drag, startPoint x: 251, startPoint y: 78, endPoint x: 271, endPoint y: 62, distance: 25.5
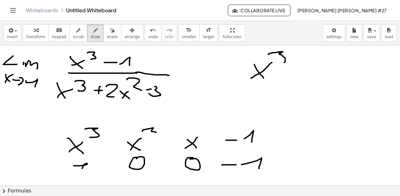
drag, startPoint x: 268, startPoint y: 54, endPoint x: 292, endPoint y: 66, distance: 26.4
drag, startPoint x: 297, startPoint y: 70, endPoint x: 290, endPoint y: 75, distance: 8.3
drag, startPoint x: 298, startPoint y: 73, endPoint x: 306, endPoint y: 72, distance: 7.6
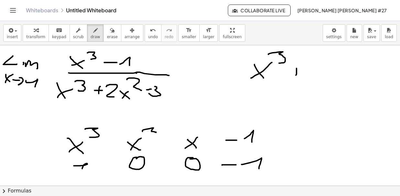
drag, startPoint x: 311, startPoint y: 69, endPoint x: 315, endPoint y: 80, distance: 11.9
drag, startPoint x: 312, startPoint y: 79, endPoint x: 318, endPoint y: 70, distance: 11.1
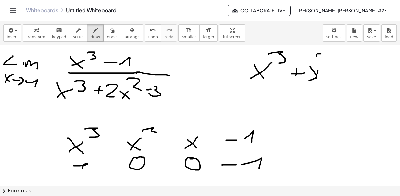
drag, startPoint x: 321, startPoint y: 53, endPoint x: 339, endPoint y: 66, distance: 21.6
drag, startPoint x: 346, startPoint y: 67, endPoint x: 344, endPoint y: 71, distance: 4.3
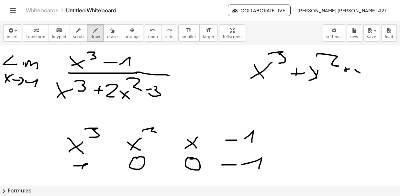
drag, startPoint x: 355, startPoint y: 69, endPoint x: 356, endPoint y: 75, distance: 6.2
drag, startPoint x: 354, startPoint y: 71, endPoint x: 367, endPoint y: 66, distance: 13.7
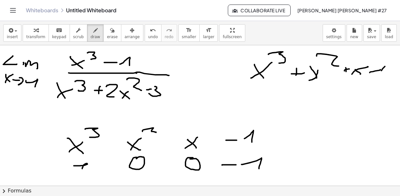
drag, startPoint x: 385, startPoint y: 66, endPoint x: 389, endPoint y: 71, distance: 6.2
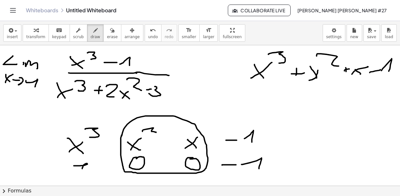
drag, startPoint x: 121, startPoint y: 135, endPoint x: 120, endPoint y: 118, distance: 16.6
click at [107, 38] on span "erase" at bounding box center [112, 37] width 11 height 5
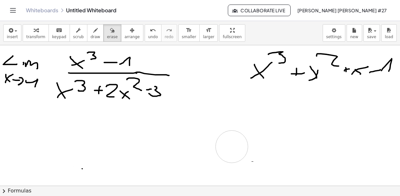
drag, startPoint x: 270, startPoint y: 134, endPoint x: 237, endPoint y: 139, distance: 33.1
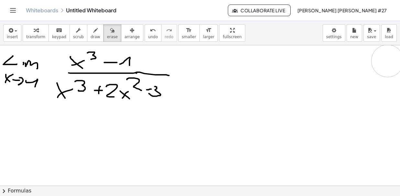
drag, startPoint x: 251, startPoint y: 113, endPoint x: 356, endPoint y: 62, distance: 117.3
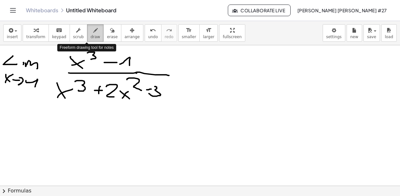
click at [93, 33] on icon "button" at bounding box center [95, 31] width 5 height 8
drag, startPoint x: 27, startPoint y: 142, endPoint x: 27, endPoint y: 148, distance: 5.8
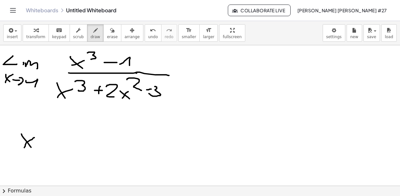
drag, startPoint x: 24, startPoint y: 147, endPoint x: 34, endPoint y: 137, distance: 14.2
drag, startPoint x: 40, startPoint y: 144, endPoint x: 46, endPoint y: 145, distance: 6.5
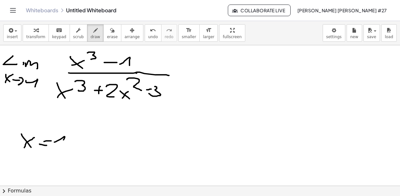
drag, startPoint x: 57, startPoint y: 141, endPoint x: 63, endPoint y: 140, distance: 6.9
drag, startPoint x: 31, startPoint y: 166, endPoint x: 36, endPoint y: 165, distance: 4.8
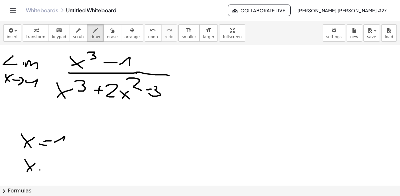
drag, startPoint x: 42, startPoint y: 164, endPoint x: 48, endPoint y: 164, distance: 5.8
drag, startPoint x: 57, startPoint y: 165, endPoint x: 65, endPoint y: 163, distance: 8.6
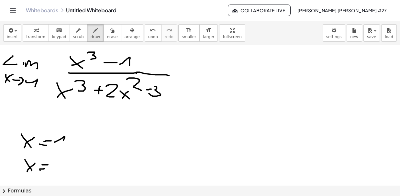
drag, startPoint x: 70, startPoint y: 160, endPoint x: 68, endPoint y: 171, distance: 10.4
drag, startPoint x: 183, startPoint y: 76, endPoint x: 190, endPoint y: 74, distance: 7.3
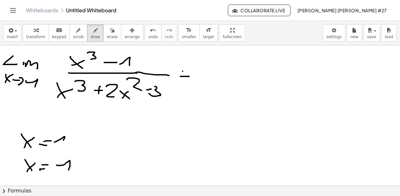
drag, startPoint x: 183, startPoint y: 71, endPoint x: 202, endPoint y: 71, distance: 19.8
drag, startPoint x: 204, startPoint y: 78, endPoint x: 297, endPoint y: 78, distance: 92.9
drag, startPoint x: 214, startPoint y: 67, endPoint x: 221, endPoint y: 73, distance: 8.9
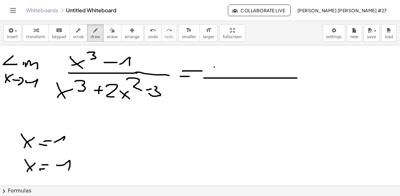
drag, startPoint x: 214, startPoint y: 73, endPoint x: 229, endPoint y: 65, distance: 17.4
drag, startPoint x: 234, startPoint y: 61, endPoint x: 233, endPoint y: 73, distance: 12.7
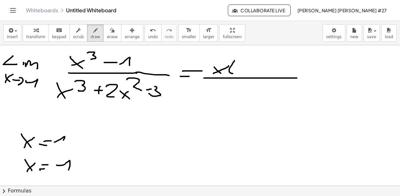
drag, startPoint x: 239, startPoint y: 67, endPoint x: 245, endPoint y: 73, distance: 8.5
drag, startPoint x: 240, startPoint y: 72, endPoint x: 246, endPoint y: 68, distance: 7.3
drag, startPoint x: 251, startPoint y: 68, endPoint x: 254, endPoint y: 68, distance: 3.6
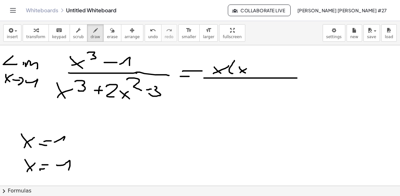
drag, startPoint x: 259, startPoint y: 69, endPoint x: 265, endPoint y: 69, distance: 6.5
drag, startPoint x: 272, startPoint y: 60, endPoint x: 273, endPoint y: 71, distance: 10.7
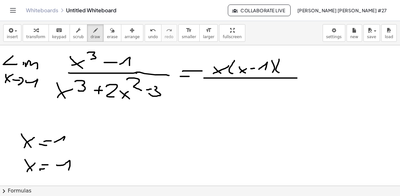
drag, startPoint x: 279, startPoint y: 59, endPoint x: 280, endPoint y: 67, distance: 8.1
drag, startPoint x: 282, startPoint y: 67, endPoint x: 287, endPoint y: 75, distance: 9.7
drag, startPoint x: 283, startPoint y: 74, endPoint x: 291, endPoint y: 67, distance: 10.8
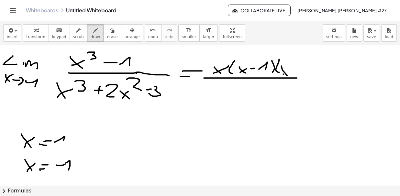
drag, startPoint x: 294, startPoint y: 71, endPoint x: 301, endPoint y: 70, distance: 7.2
drag, startPoint x: 302, startPoint y: 70, endPoint x: 310, endPoint y: 71, distance: 8.6
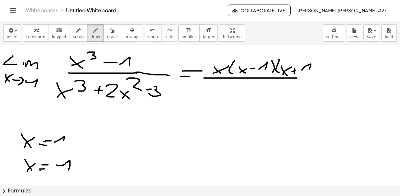
drag, startPoint x: 315, startPoint y: 60, endPoint x: 312, endPoint y: 76, distance: 15.9
drag, startPoint x: 295, startPoint y: 76, endPoint x: 332, endPoint y: 75, distance: 36.3
